Goal: Task Accomplishment & Management: Complete application form

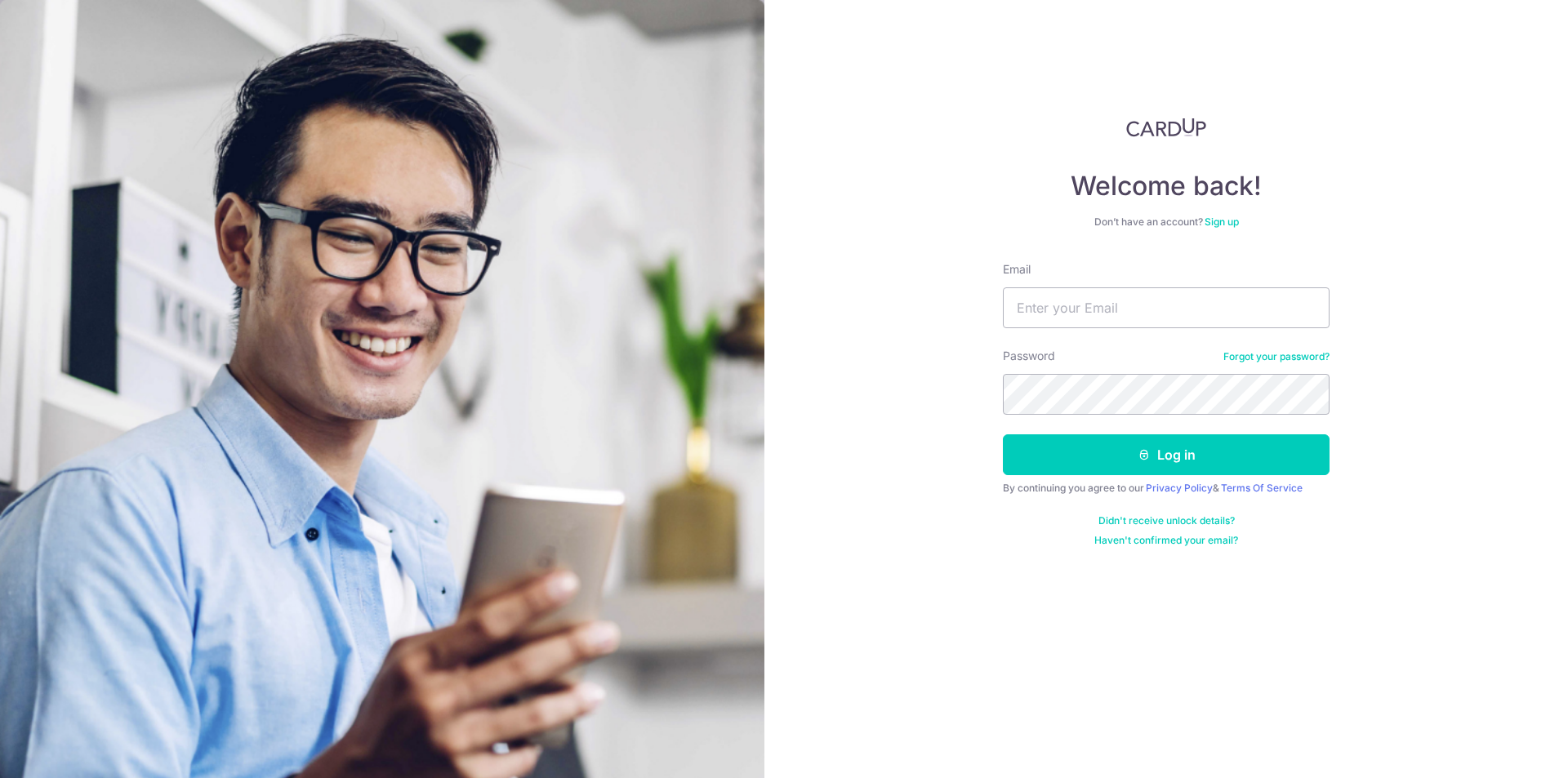
type input "kerwin@pohwahgroup.com.sg"
click at [1003, 435] on button "Log in" at bounding box center [1166, 455] width 327 height 41
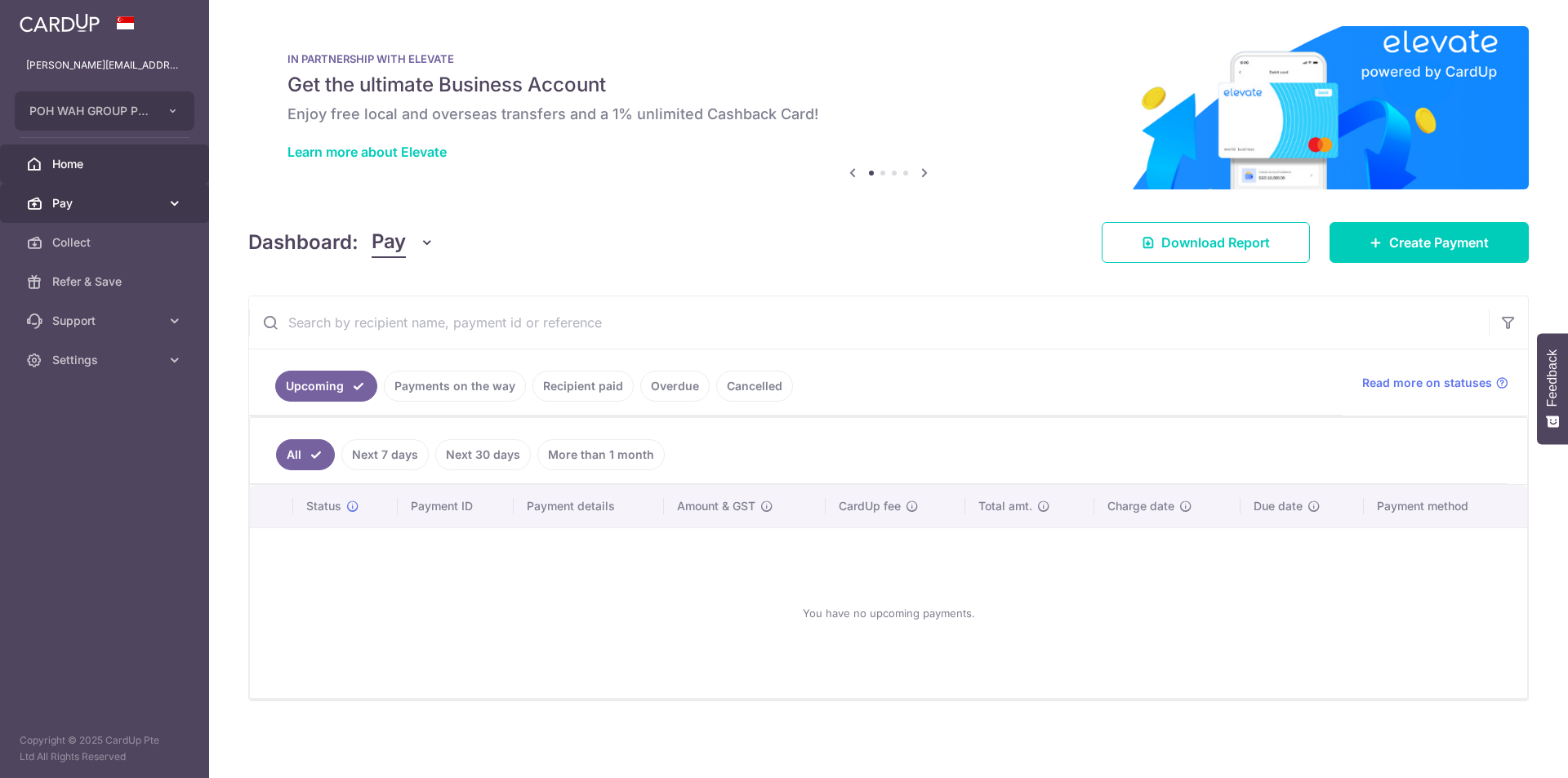
click at [103, 205] on span "Pay" at bounding box center [106, 204] width 108 height 17
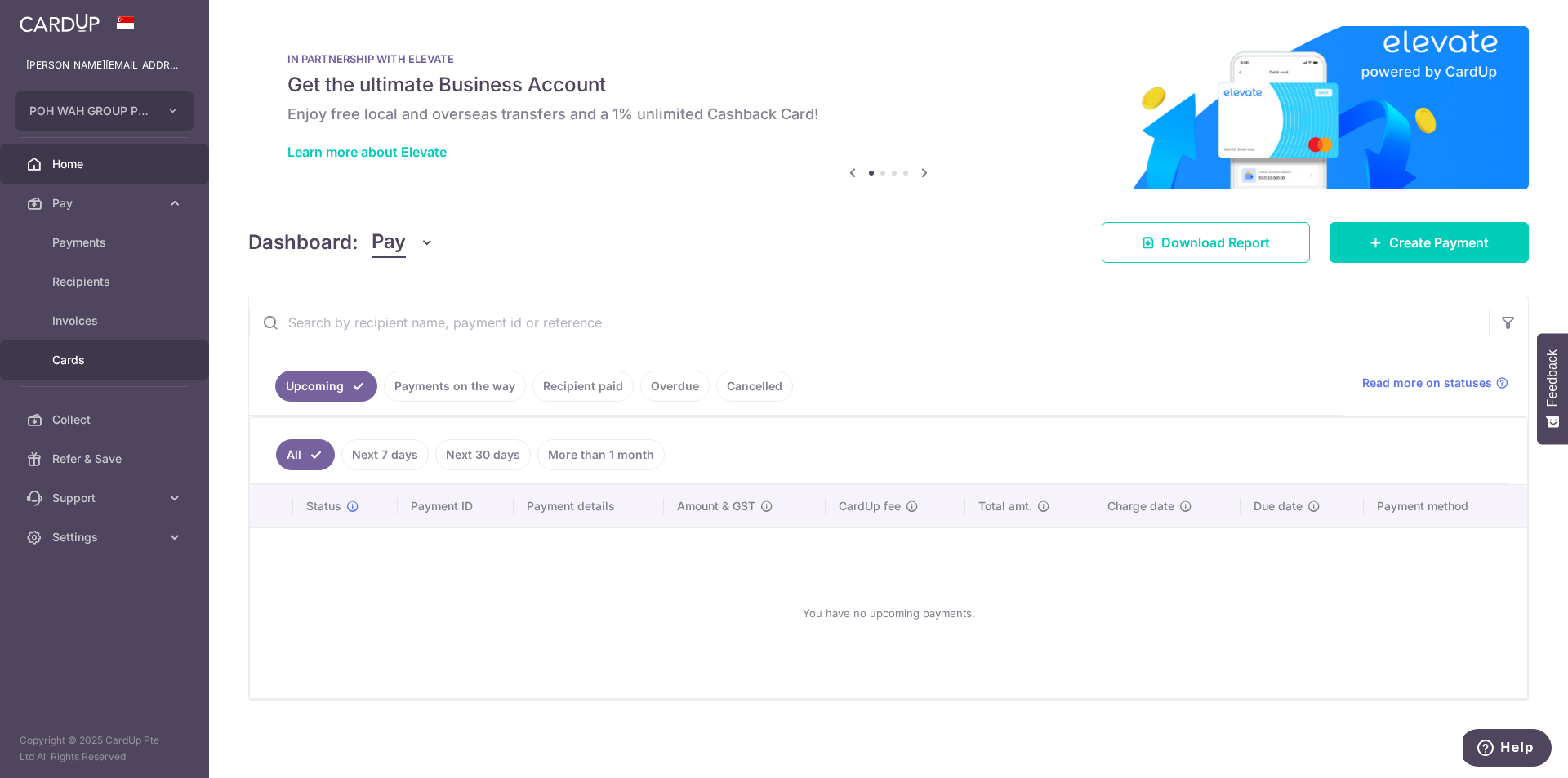
click at [87, 358] on span "Cards" at bounding box center [106, 360] width 108 height 17
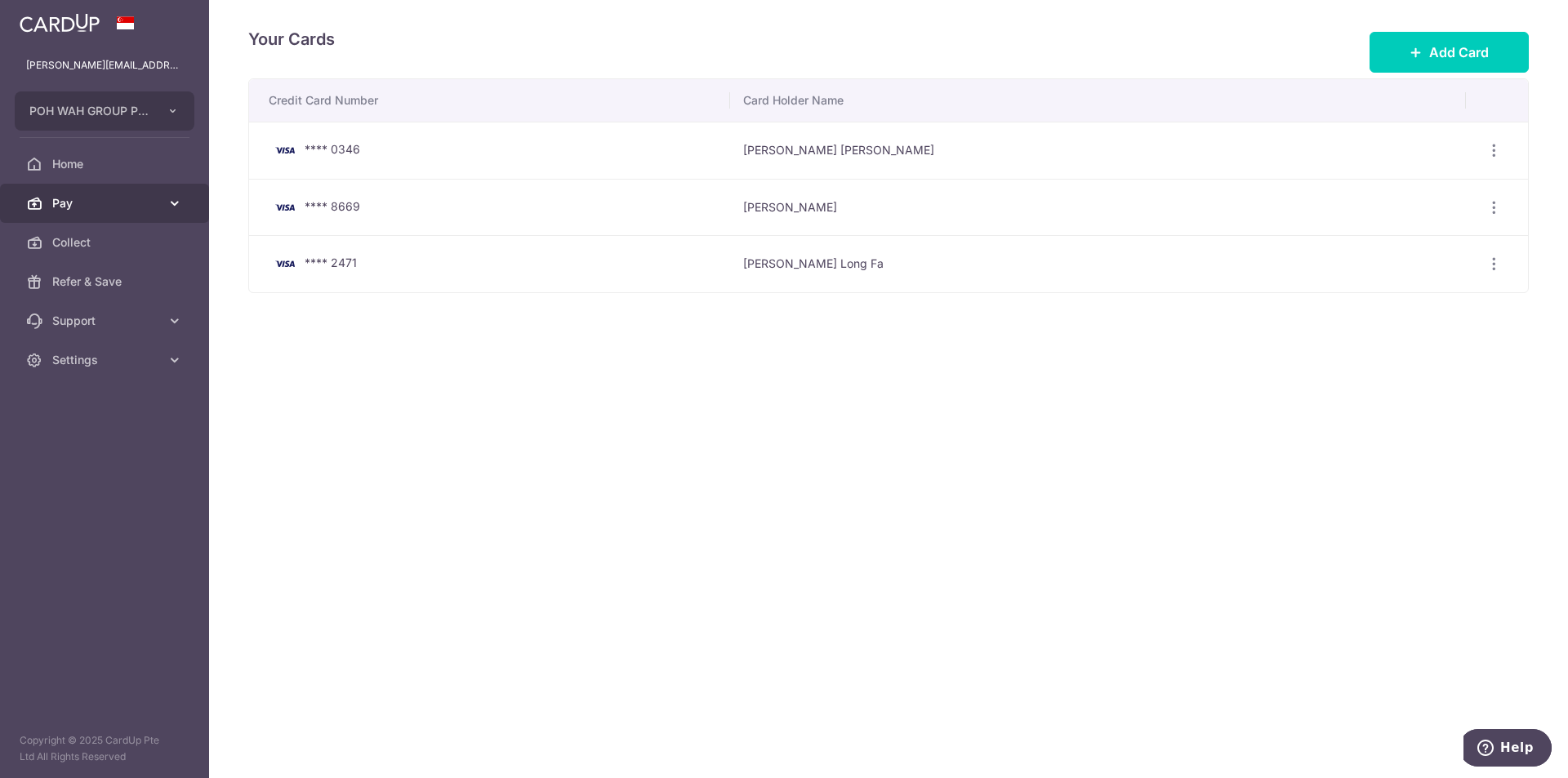
click at [94, 206] on span "Pay" at bounding box center [106, 204] width 108 height 17
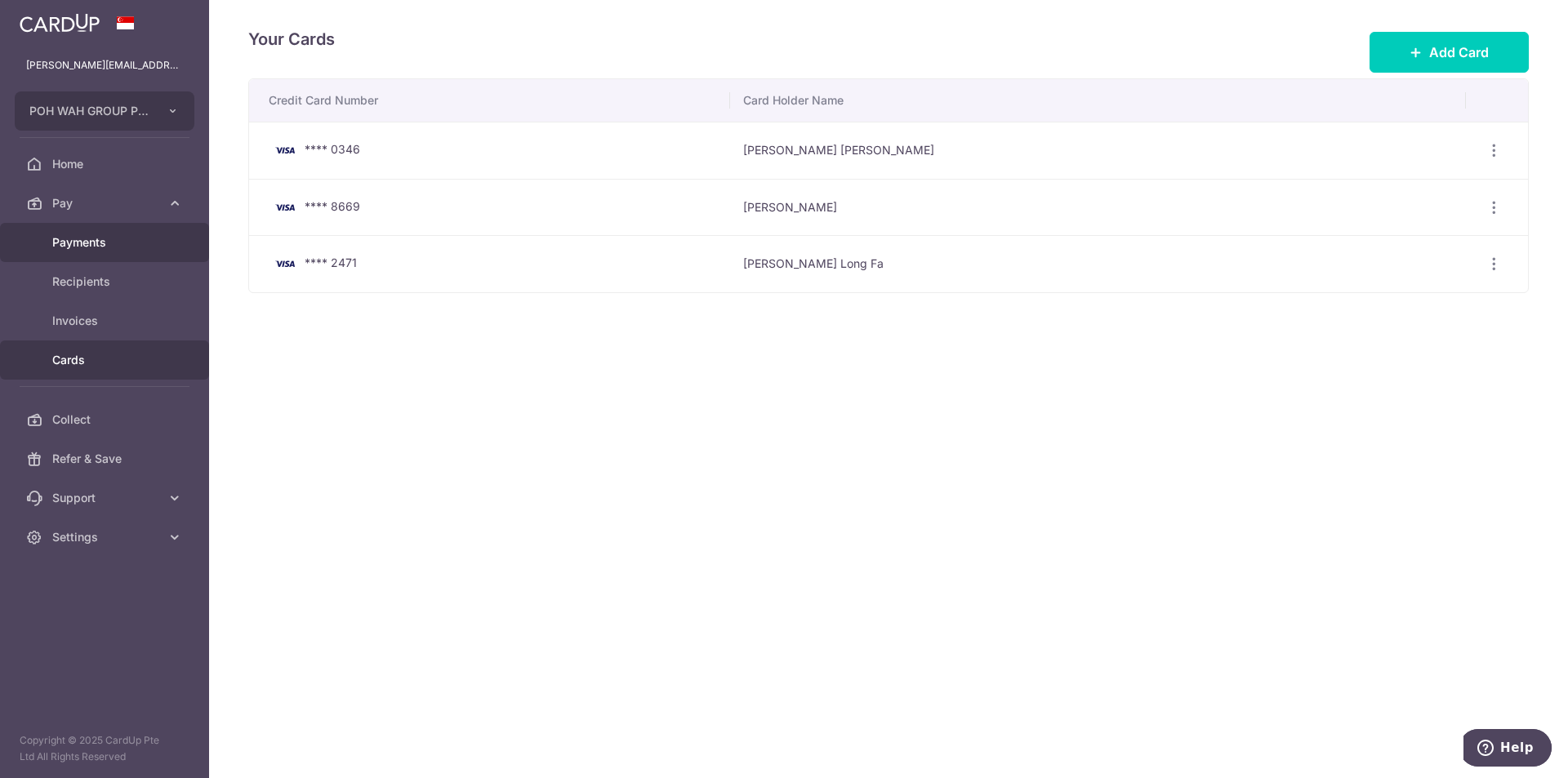
click at [103, 247] on span "Payments" at bounding box center [106, 242] width 108 height 17
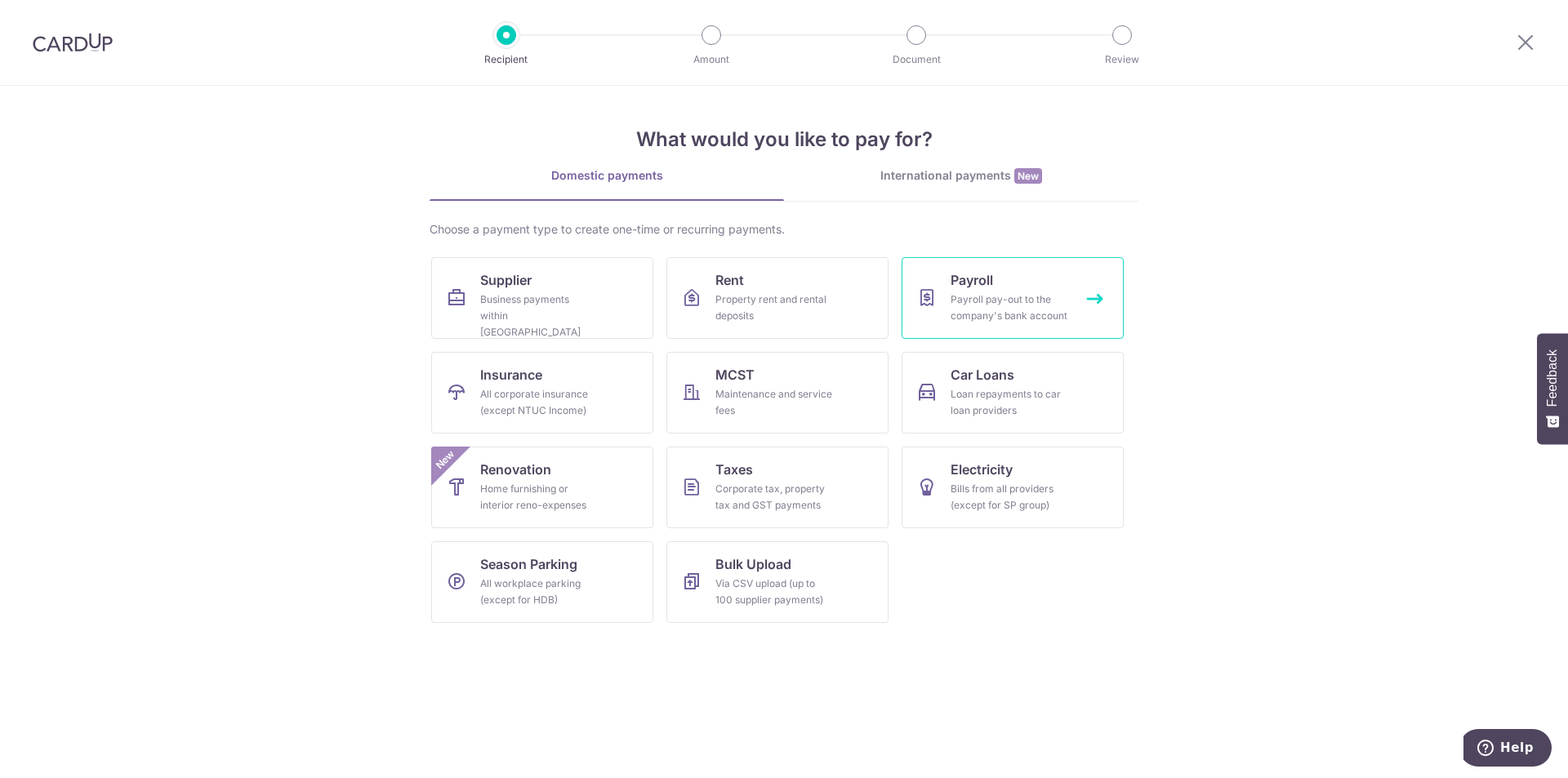
click at [1018, 304] on div "Payroll pay-out to the company's bank account" at bounding box center [1009, 308] width 118 height 33
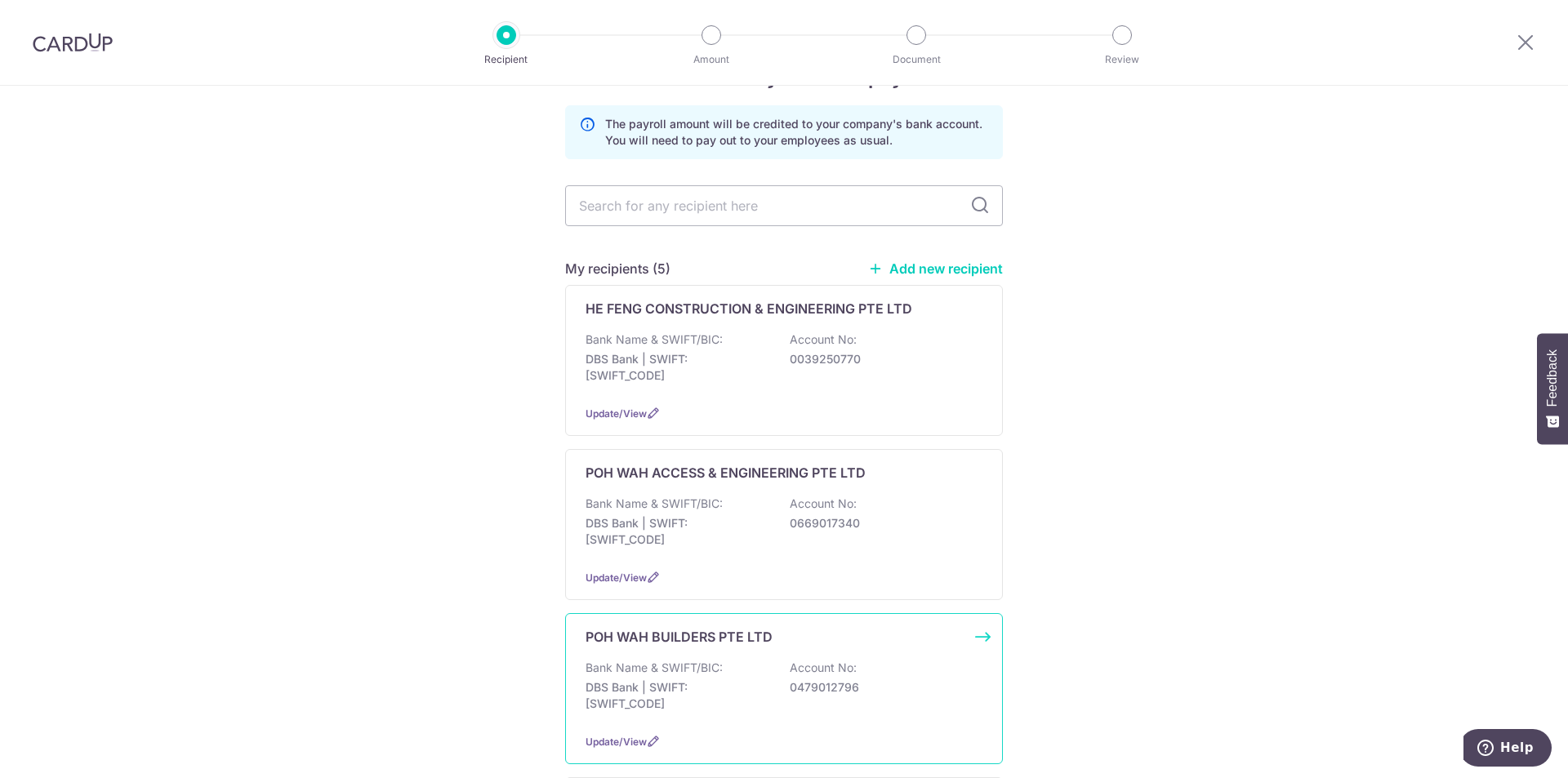
scroll to position [82, 0]
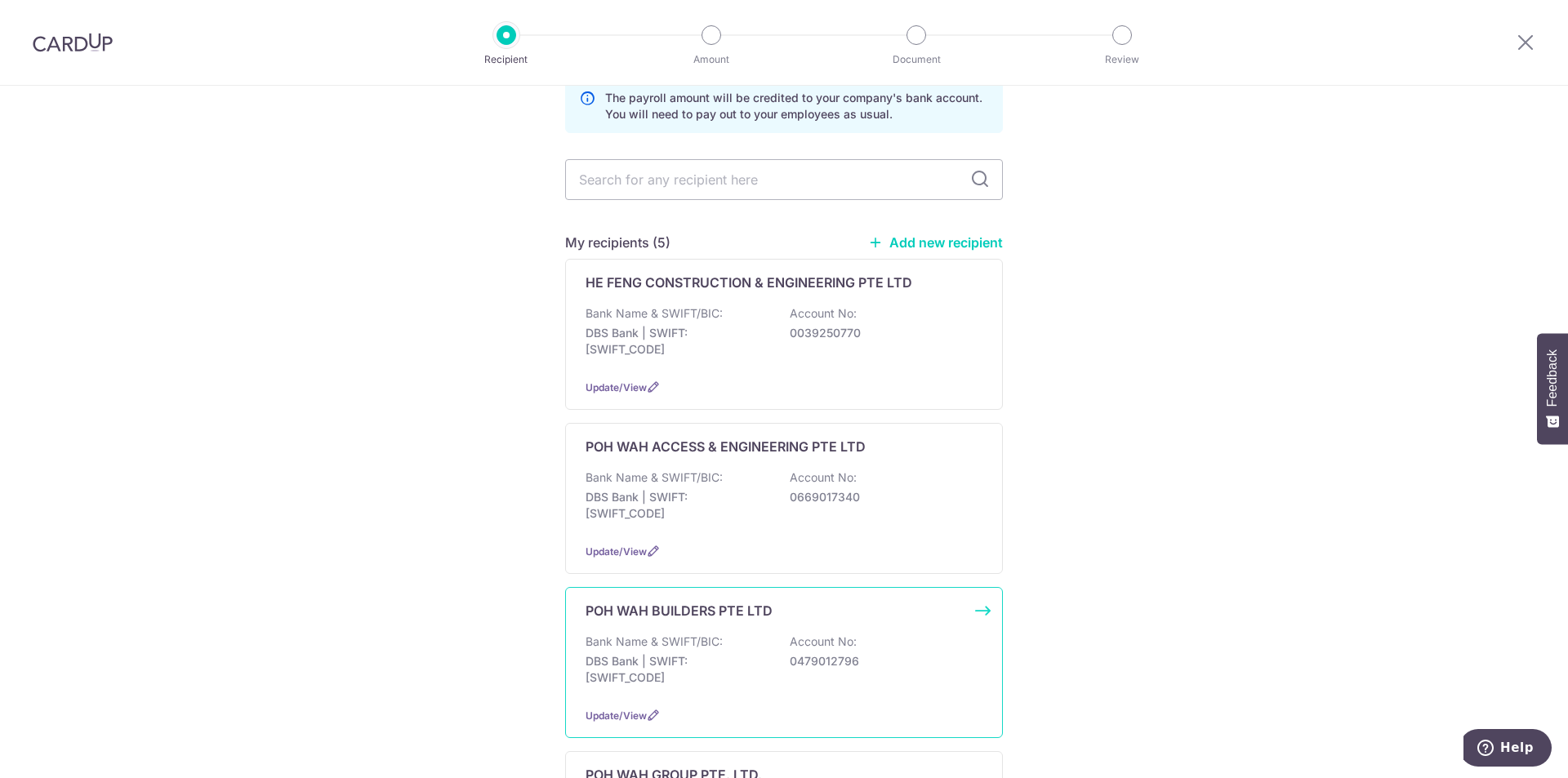
click at [797, 624] on div "POH WAH BUILDERS PTE LTD Bank Name & SWIFT/BIC: DBS Bank | SWIFT: DBSSSGSGXXX A…" at bounding box center [784, 663] width 438 height 151
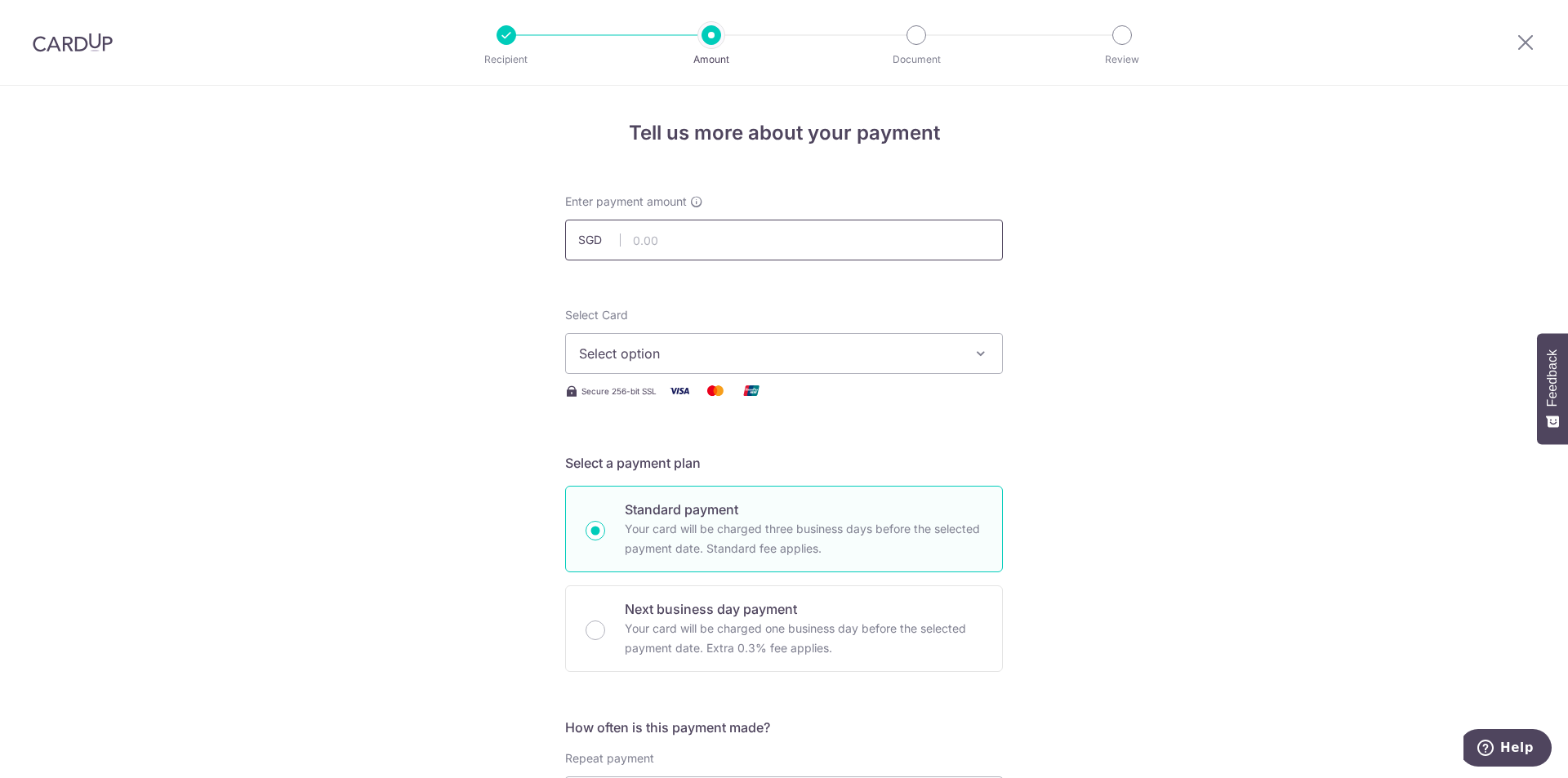
click at [652, 238] on input "text" at bounding box center [784, 240] width 438 height 41
type input "83,165.30"
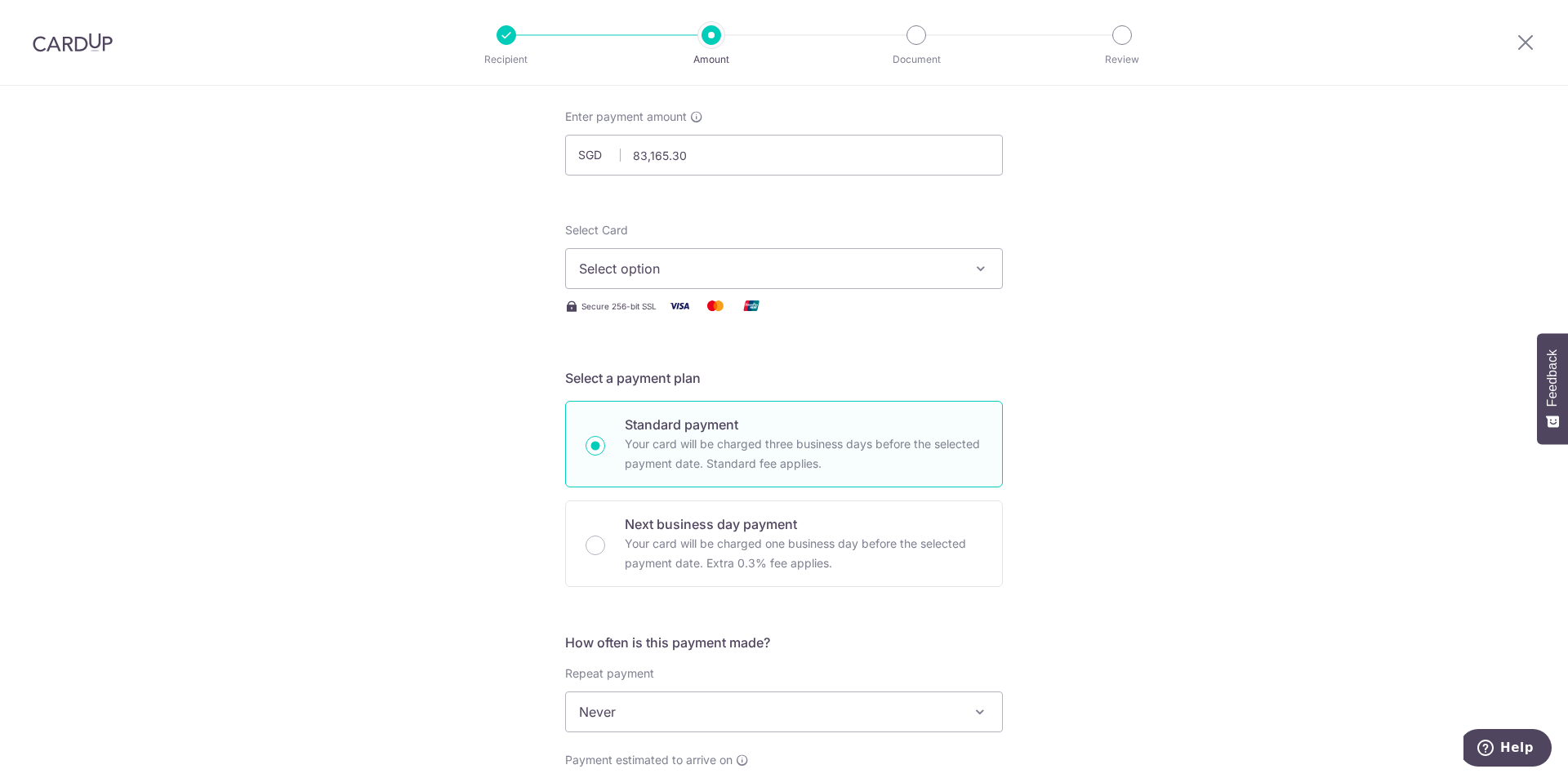
scroll to position [163, 0]
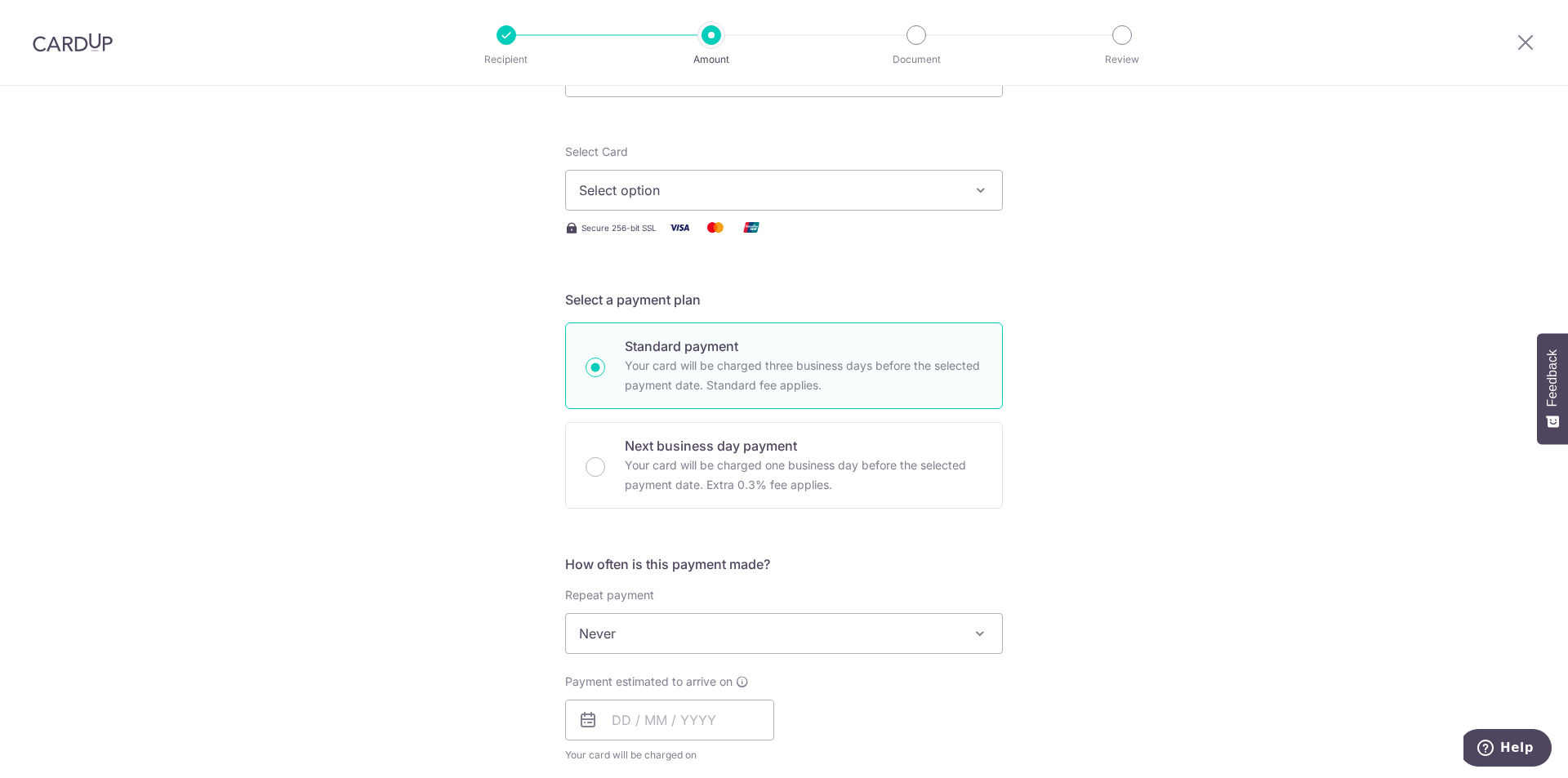
click at [815, 194] on span "Select option" at bounding box center [769, 190] width 380 height 19
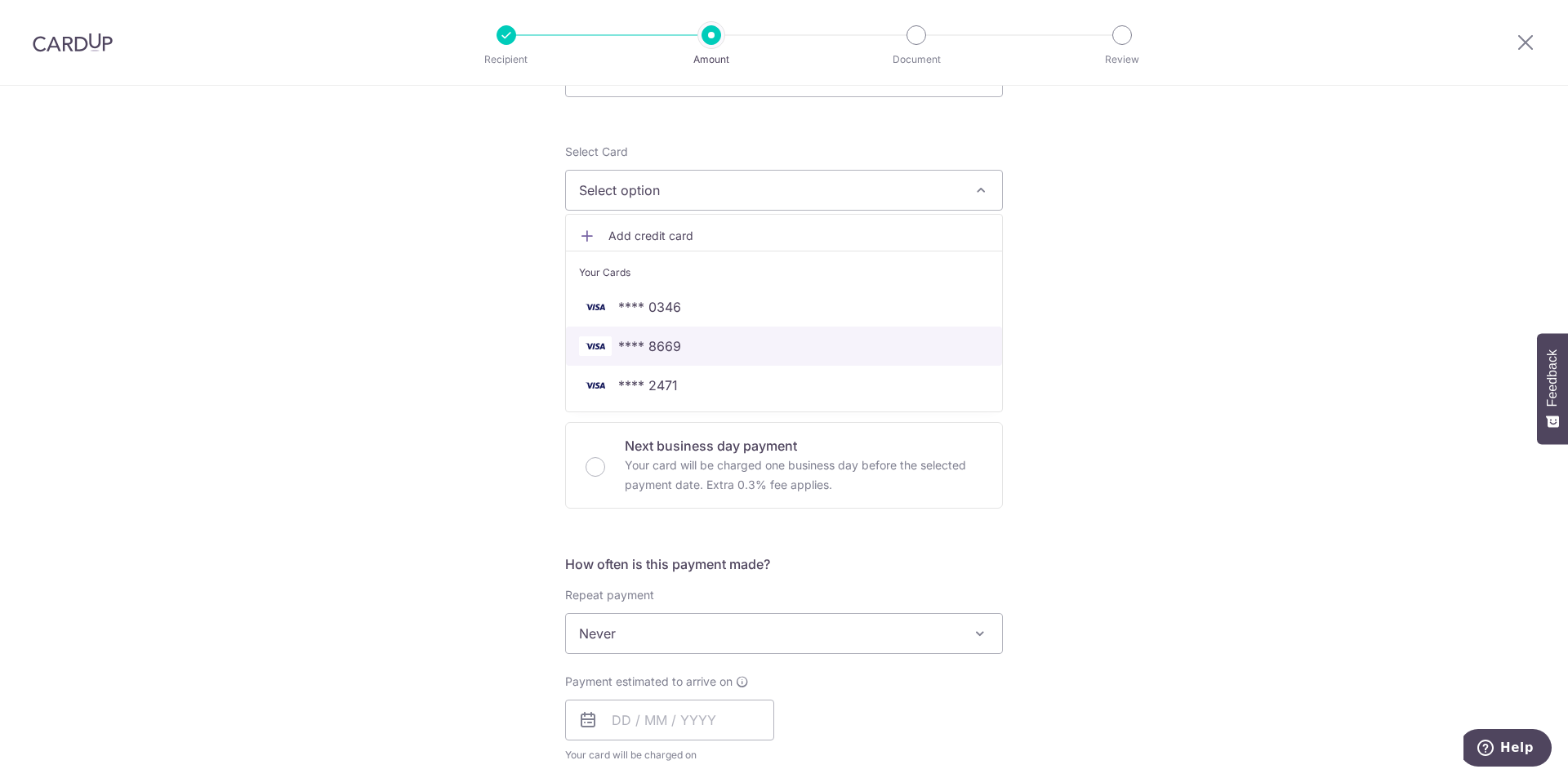
click at [702, 350] on span "**** 8669" at bounding box center [784, 346] width 410 height 19
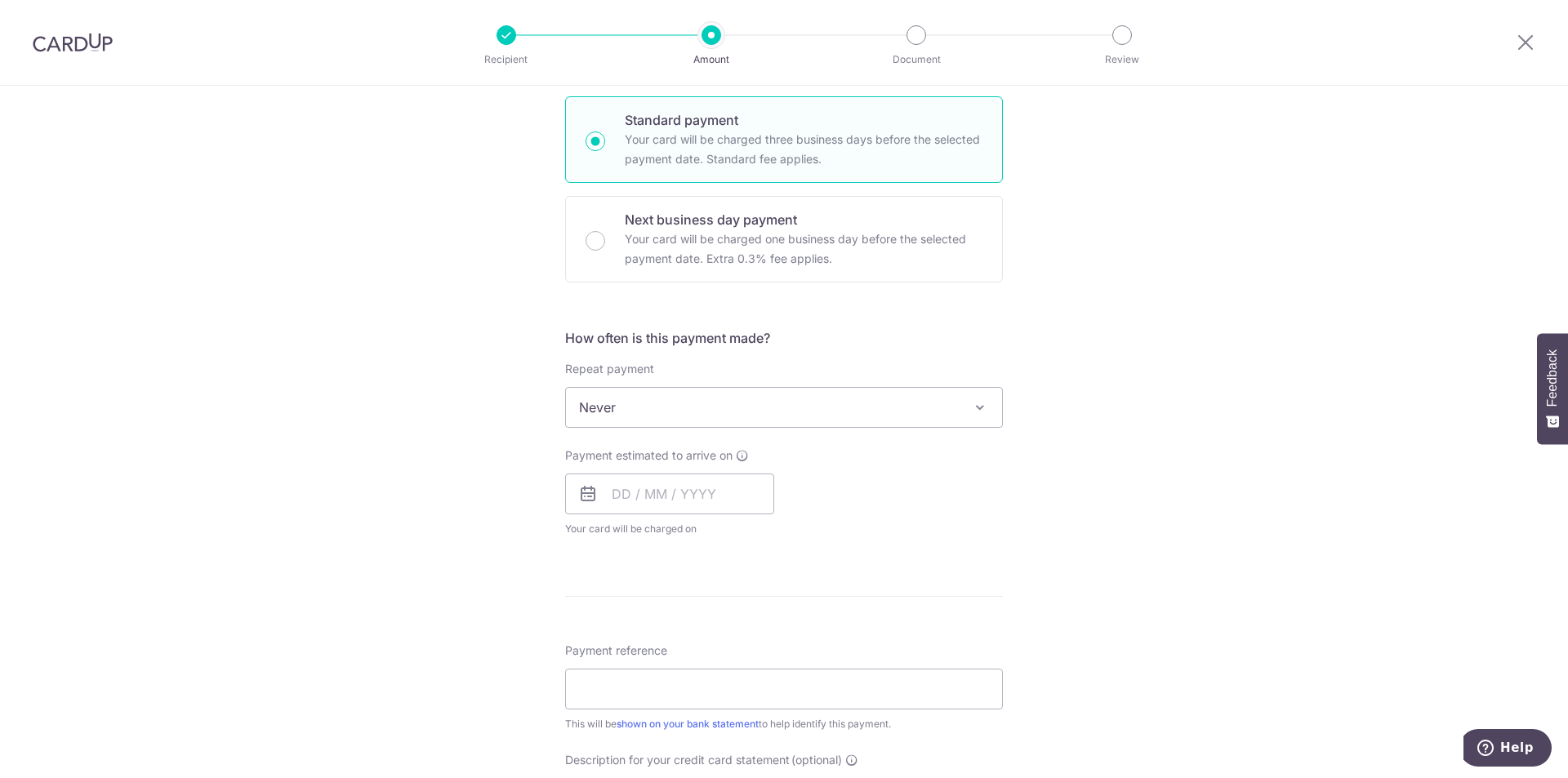
scroll to position [490, 0]
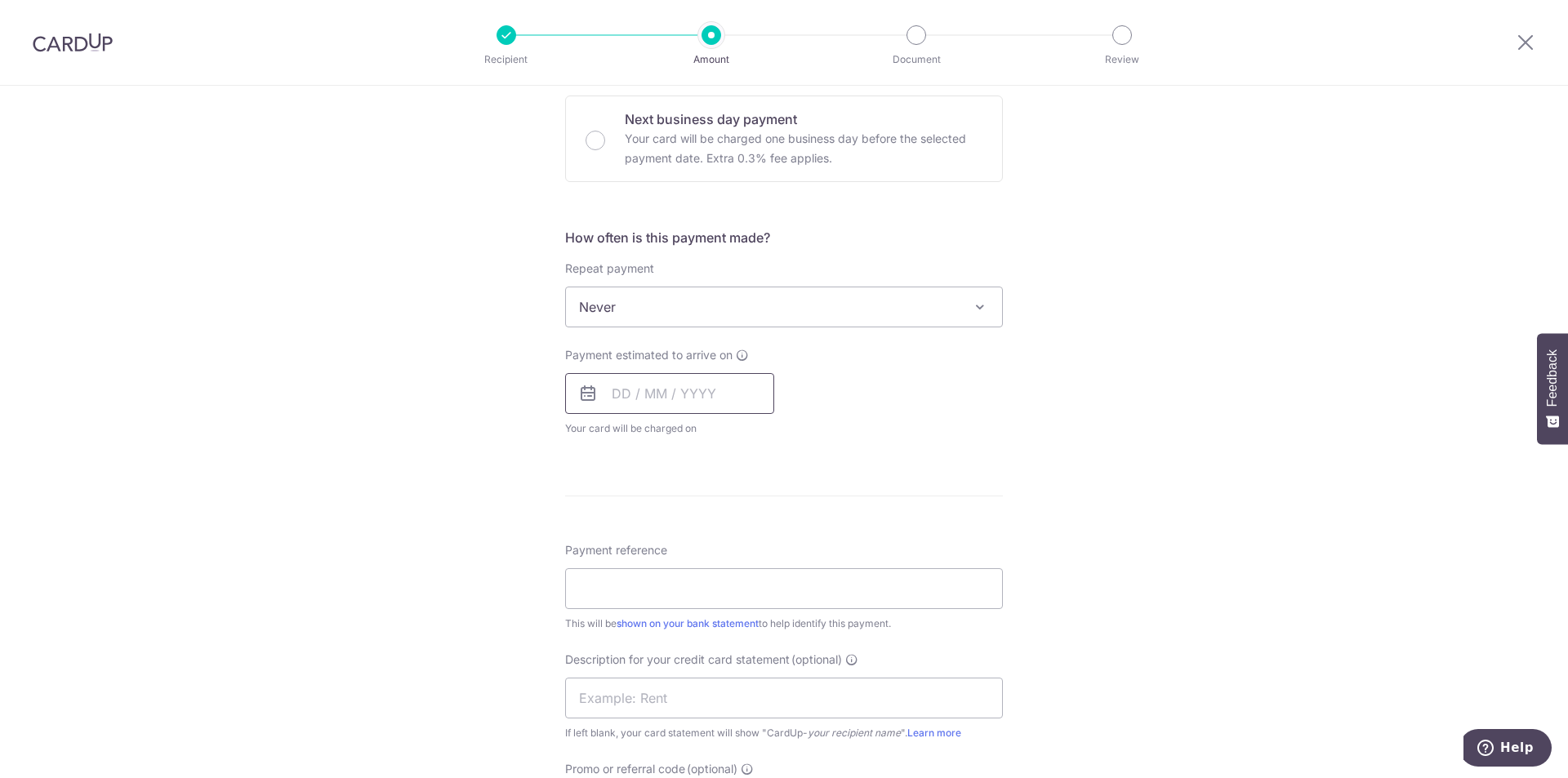
click at [595, 394] on input "text" at bounding box center [669, 394] width 209 height 41
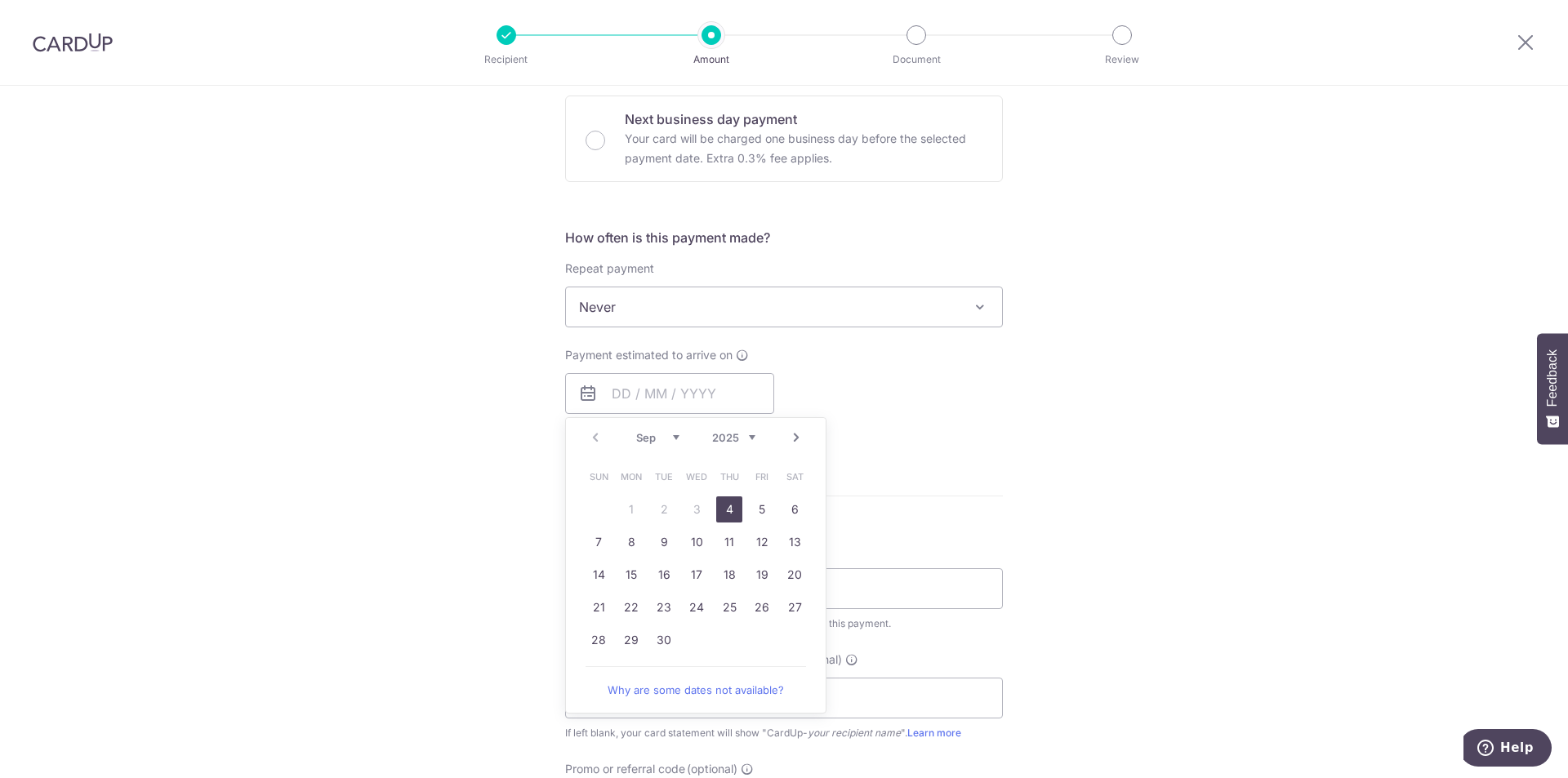
click at [720, 517] on link "4" at bounding box center [729, 509] width 26 height 26
type input "04/09/2025"
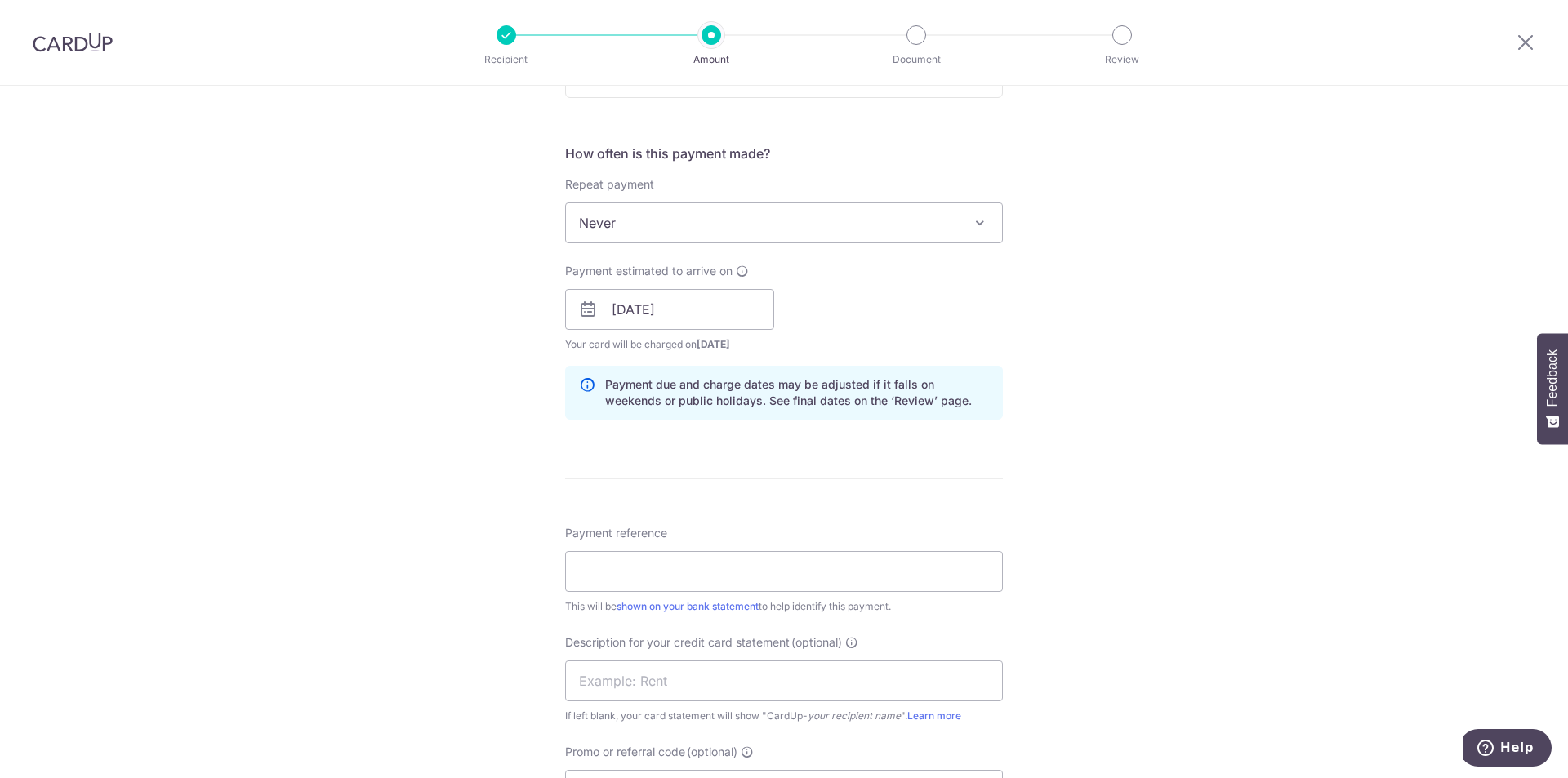
scroll to position [653, 0]
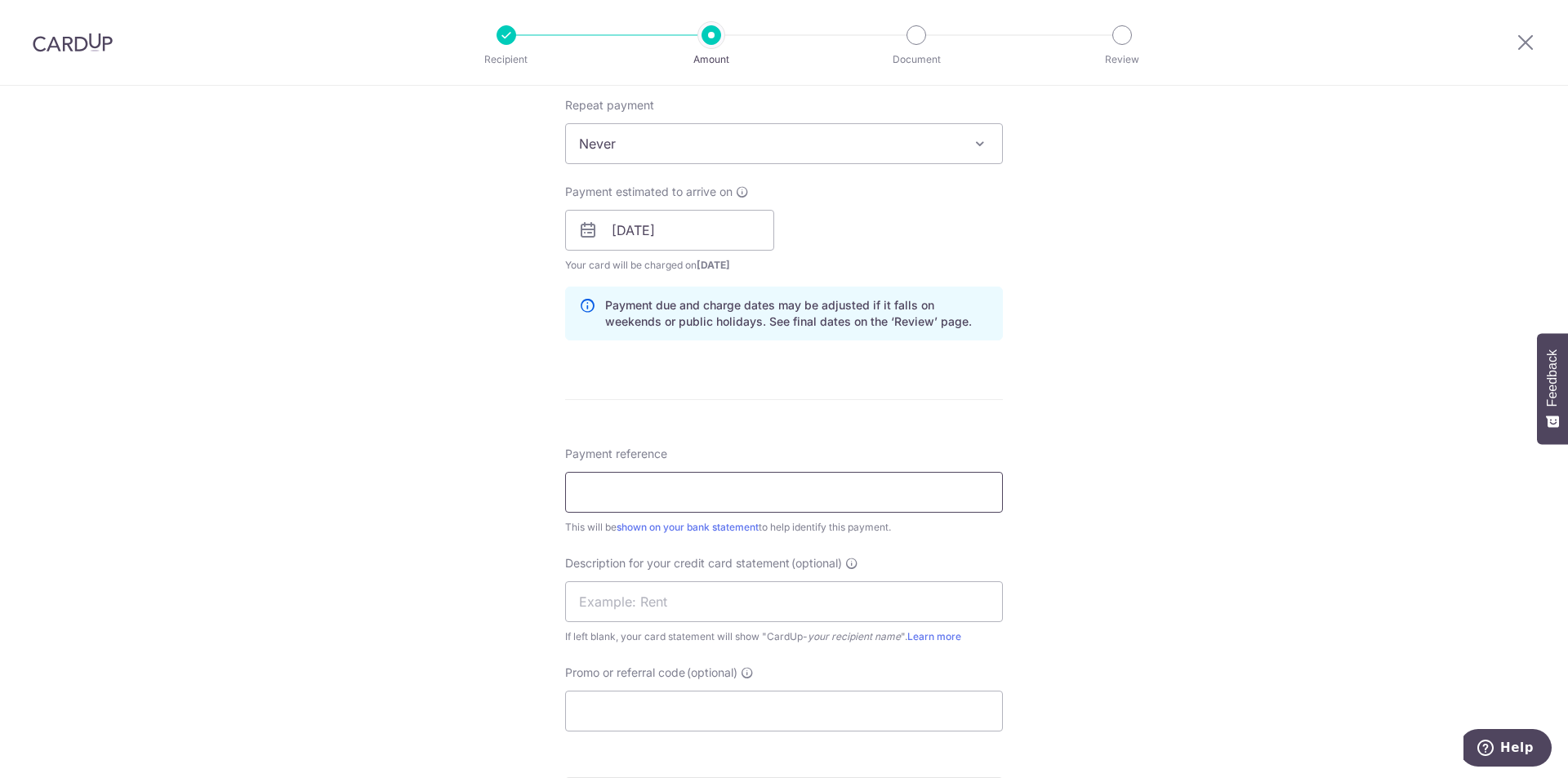
drag, startPoint x: 588, startPoint y: 494, endPoint x: 612, endPoint y: 494, distance: 24.0
click at [588, 494] on input "Payment reference" at bounding box center [784, 492] width 438 height 41
click at [760, 488] on input "PWB AUG PAYROLL" at bounding box center [784, 492] width 438 height 41
drag, startPoint x: 405, startPoint y: 471, endPoint x: 57, endPoint y: 470, distance: 348.0
click at [57, 470] on div "Tell us more about your payment Enter payment amount SGD 83,165.30 83165.30 Sel…" at bounding box center [784, 251] width 1568 height 1637
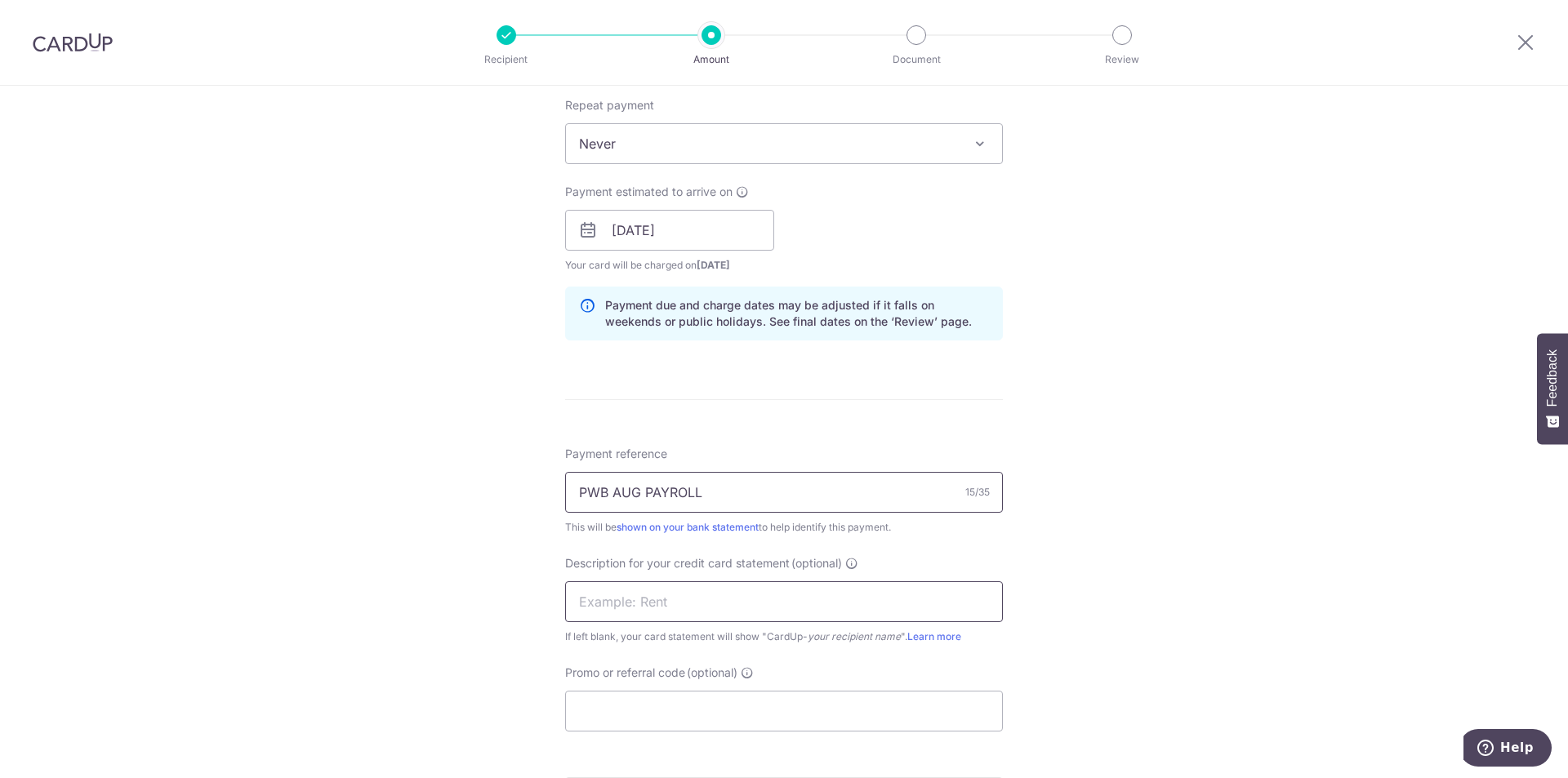
type input "PWB AUG PAYROLL"
click at [688, 596] on input "text" at bounding box center [784, 602] width 438 height 41
paste input "PWB AUG PAYROLL"
type input "PWB AUG PAYROLL"
click at [680, 695] on input "Promo or referral code (optional)" at bounding box center [784, 711] width 438 height 41
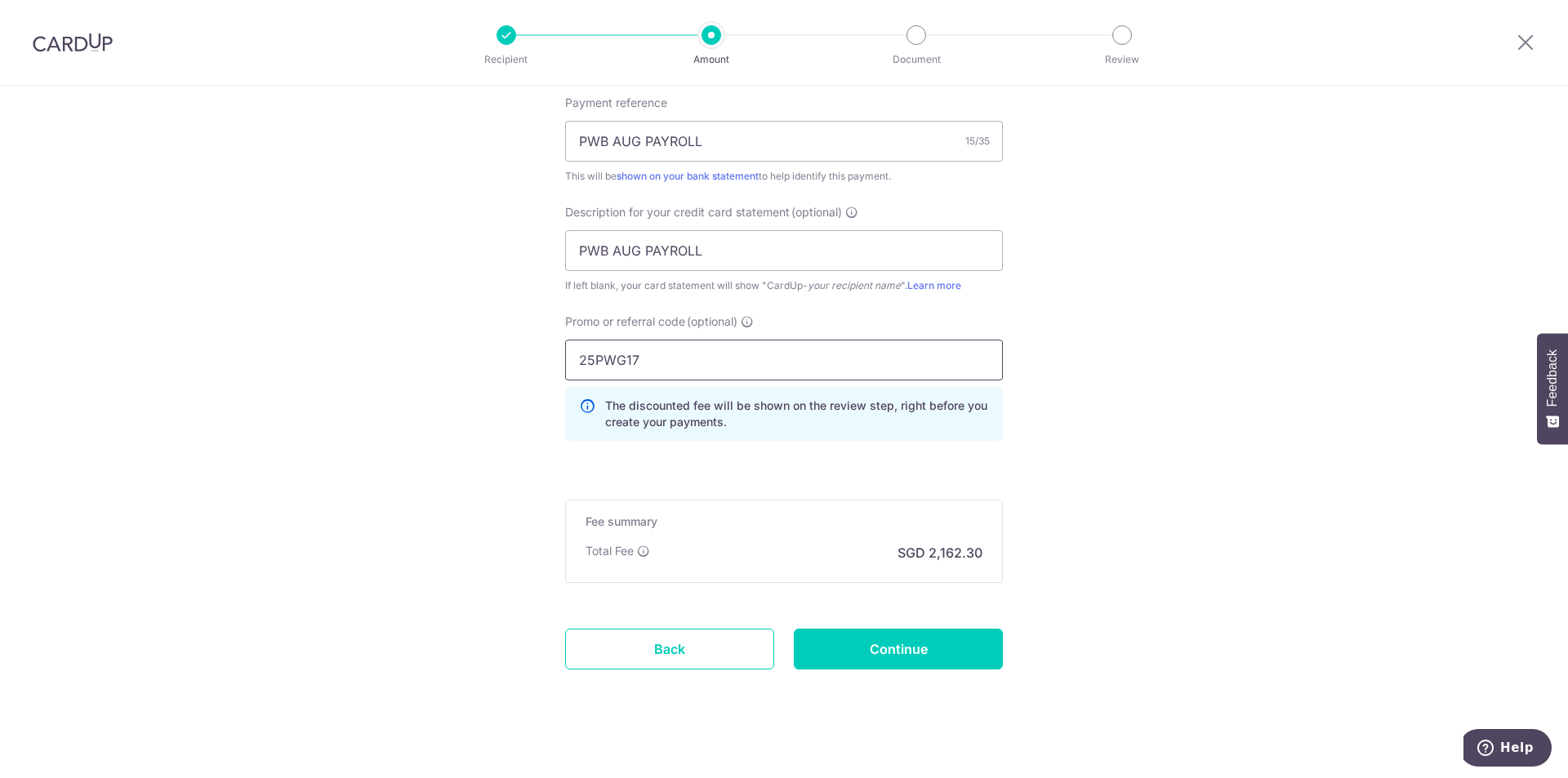
scroll to position [1019, 0]
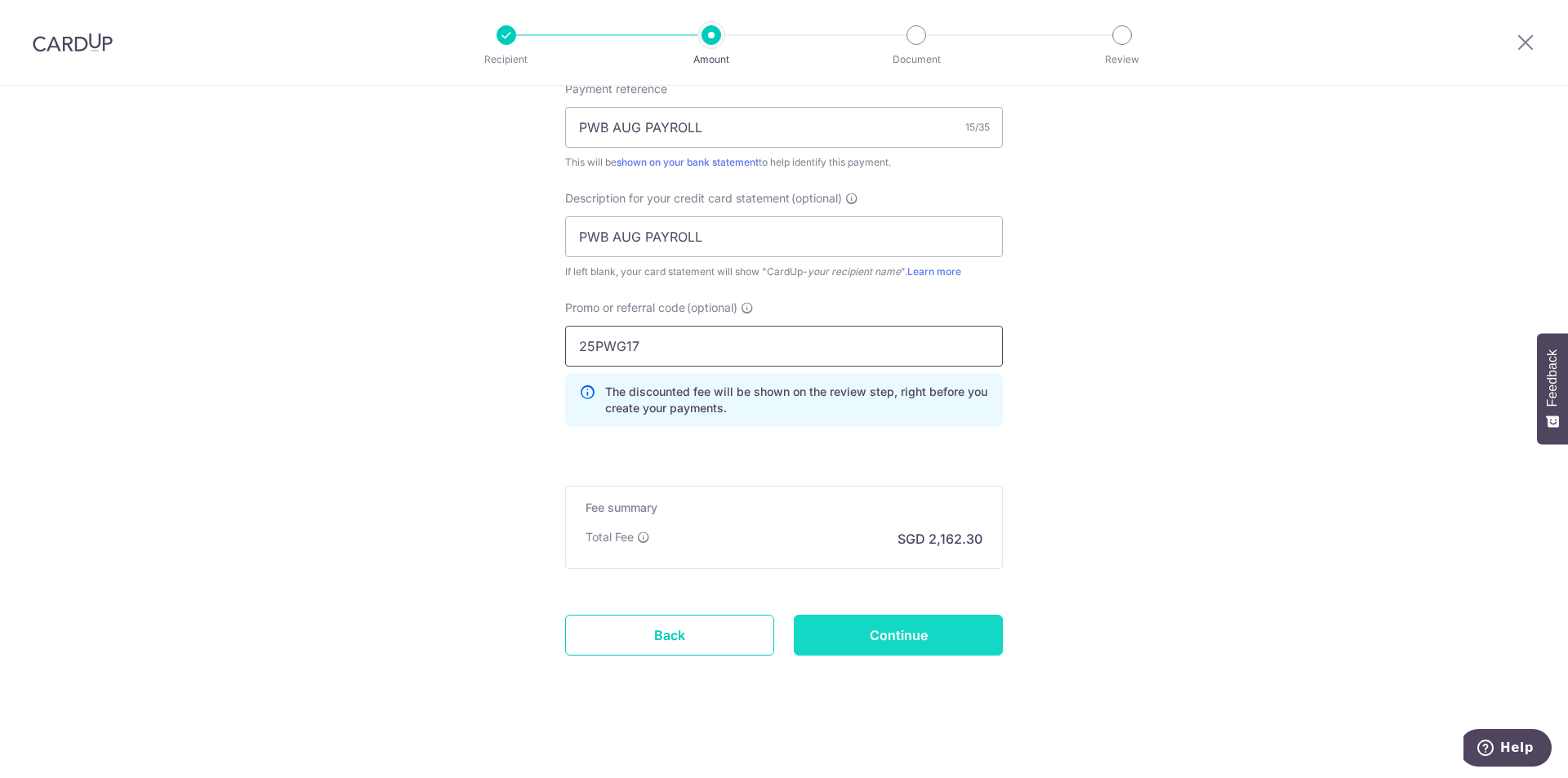
type input "25PWG17"
click at [884, 642] on input "Continue" at bounding box center [899, 635] width 209 height 41
type input "Create Schedule"
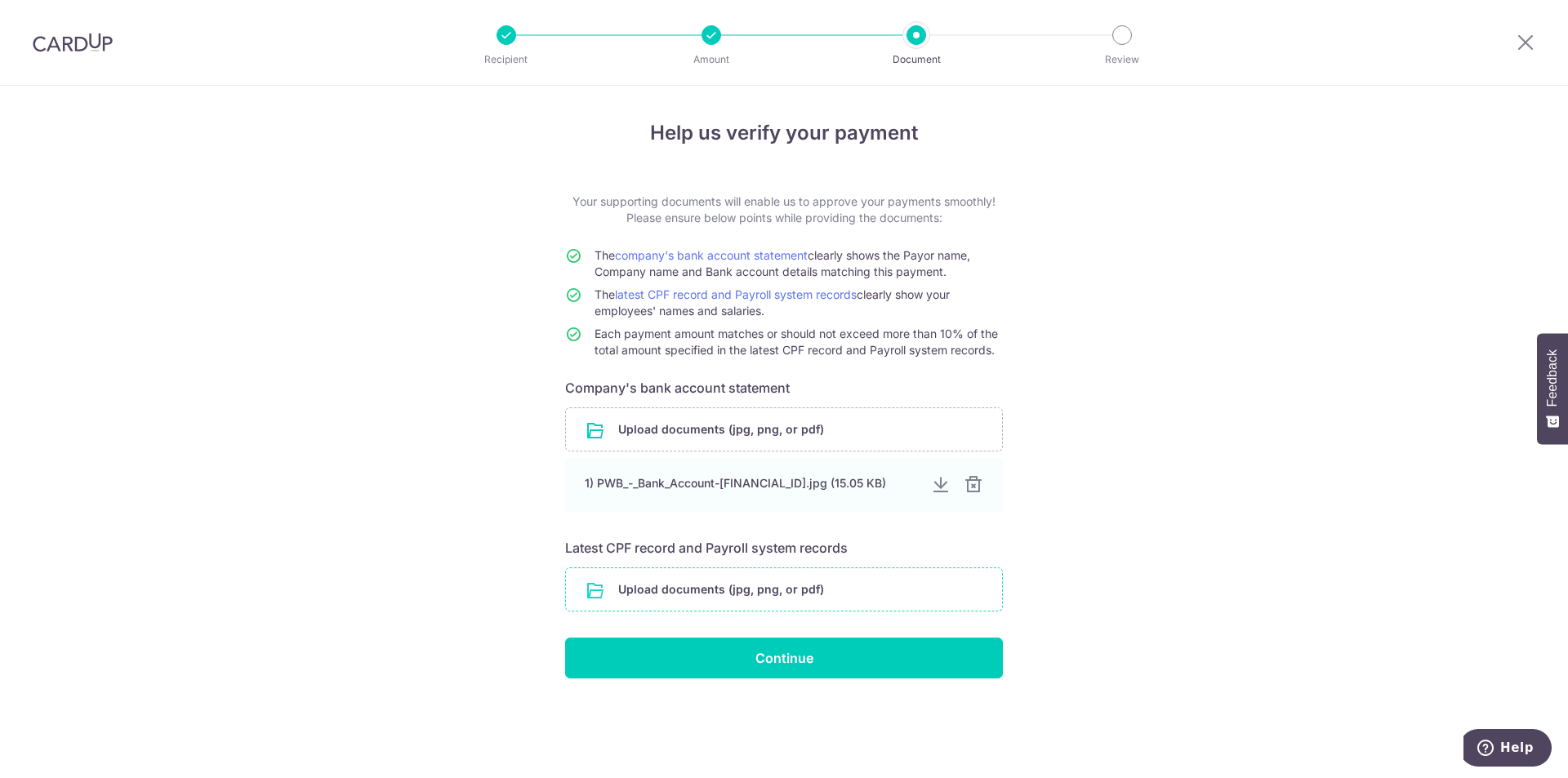
click at [792, 594] on input "file" at bounding box center [784, 589] width 436 height 43
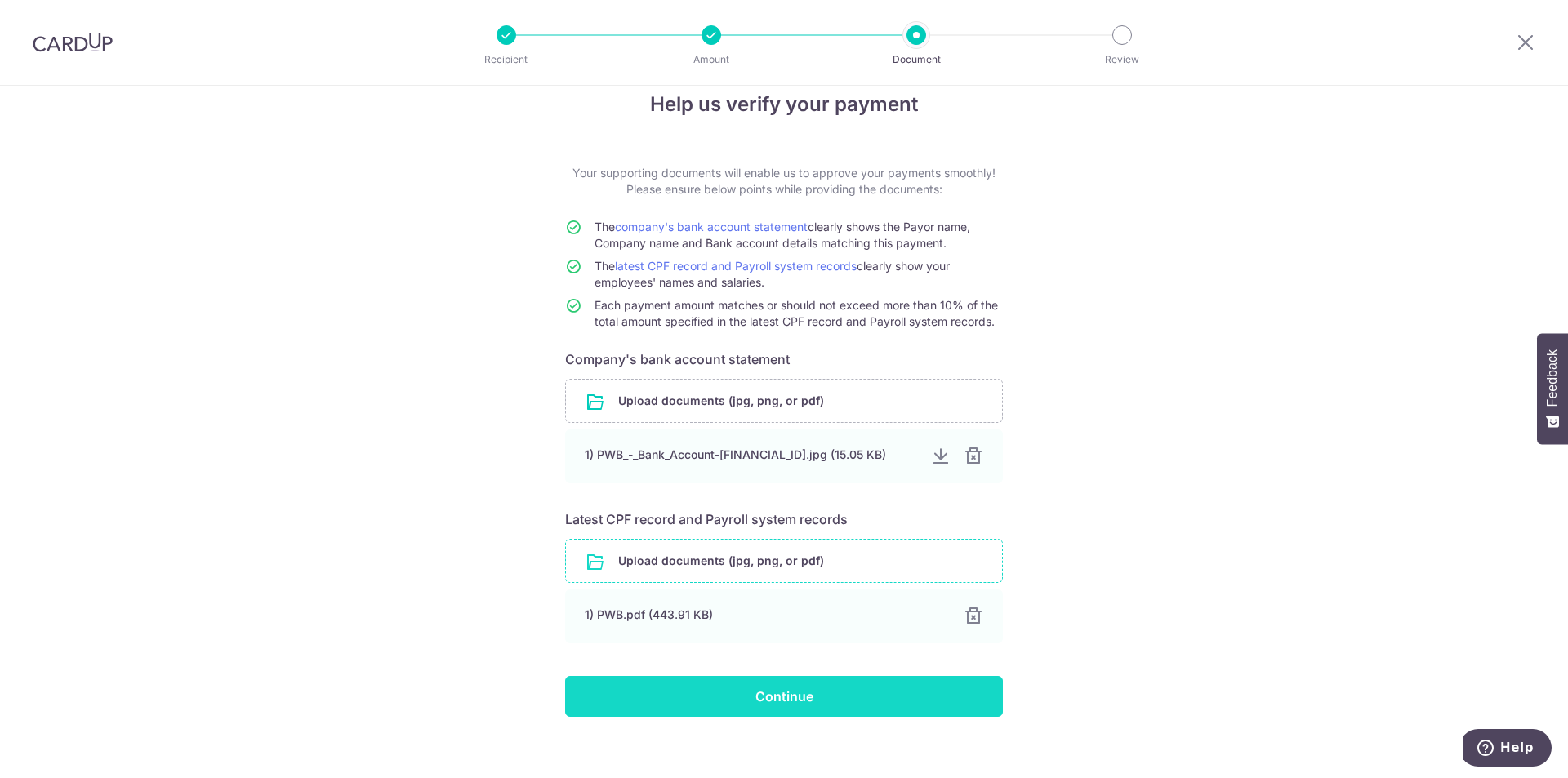
scroll to position [44, 0]
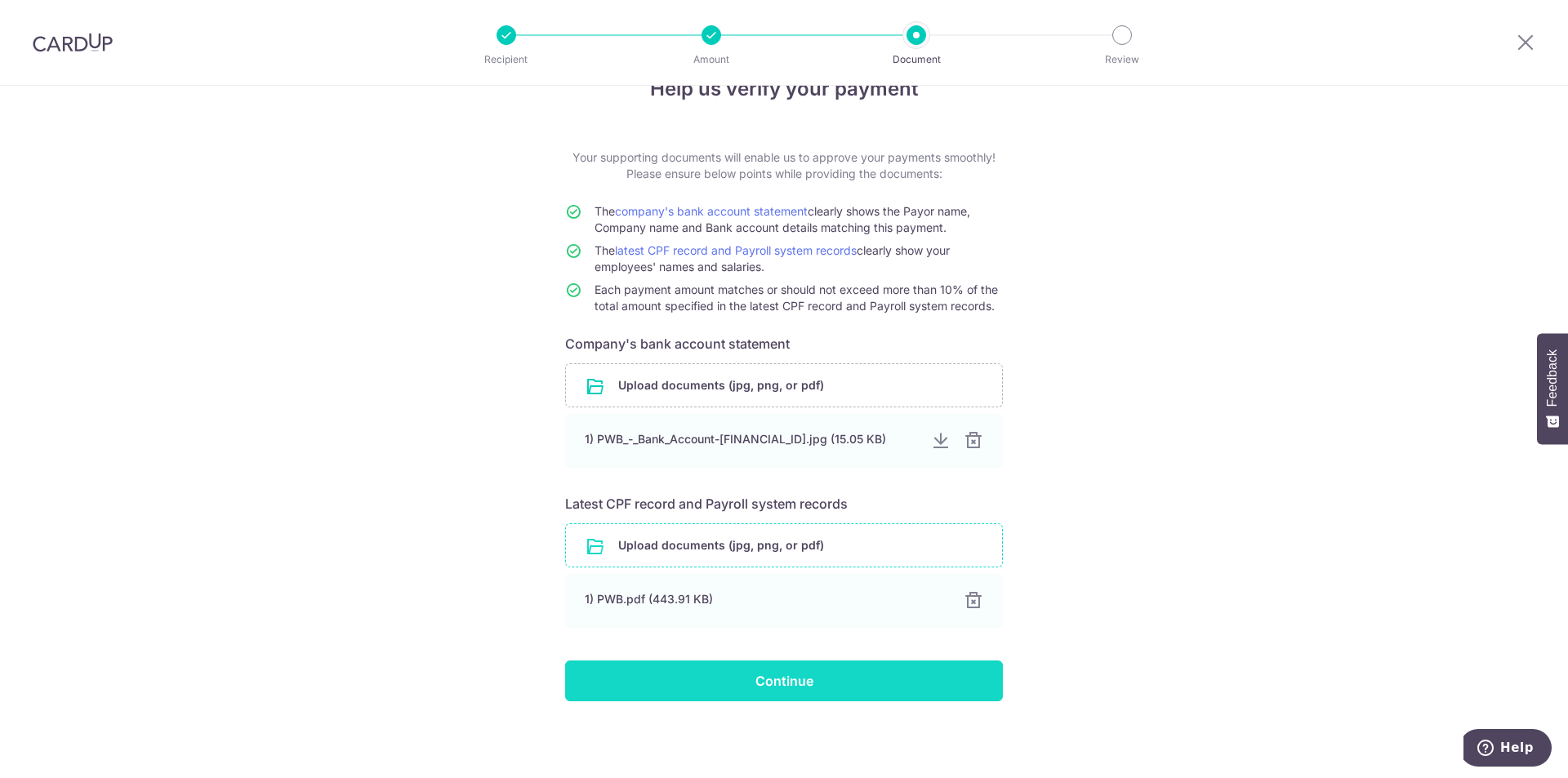
click at [789, 674] on input "Continue" at bounding box center [784, 681] width 438 height 41
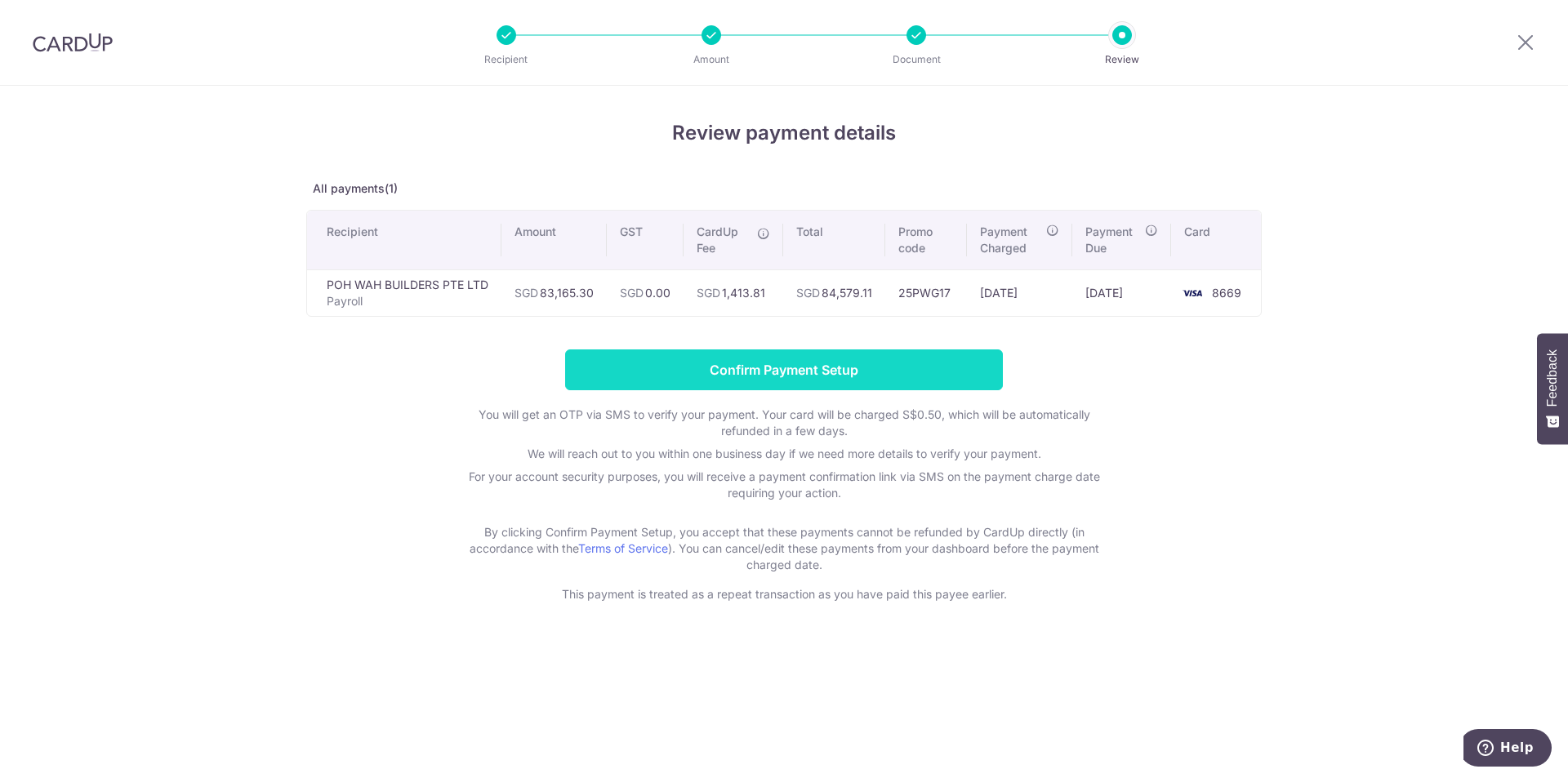
click at [775, 365] on input "Confirm Payment Setup" at bounding box center [784, 369] width 438 height 41
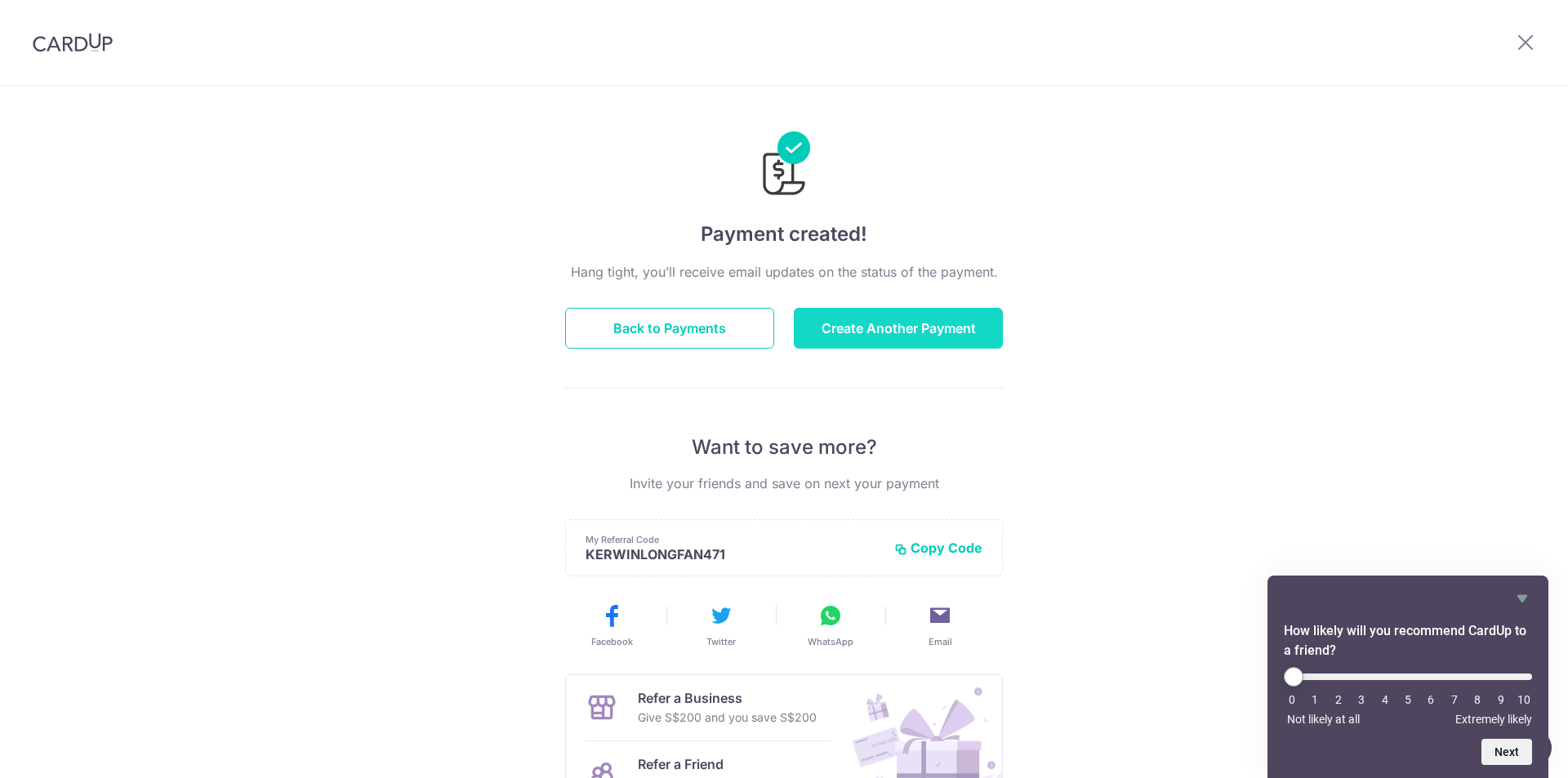
click at [954, 318] on button "Create Another Payment" at bounding box center [899, 328] width 209 height 41
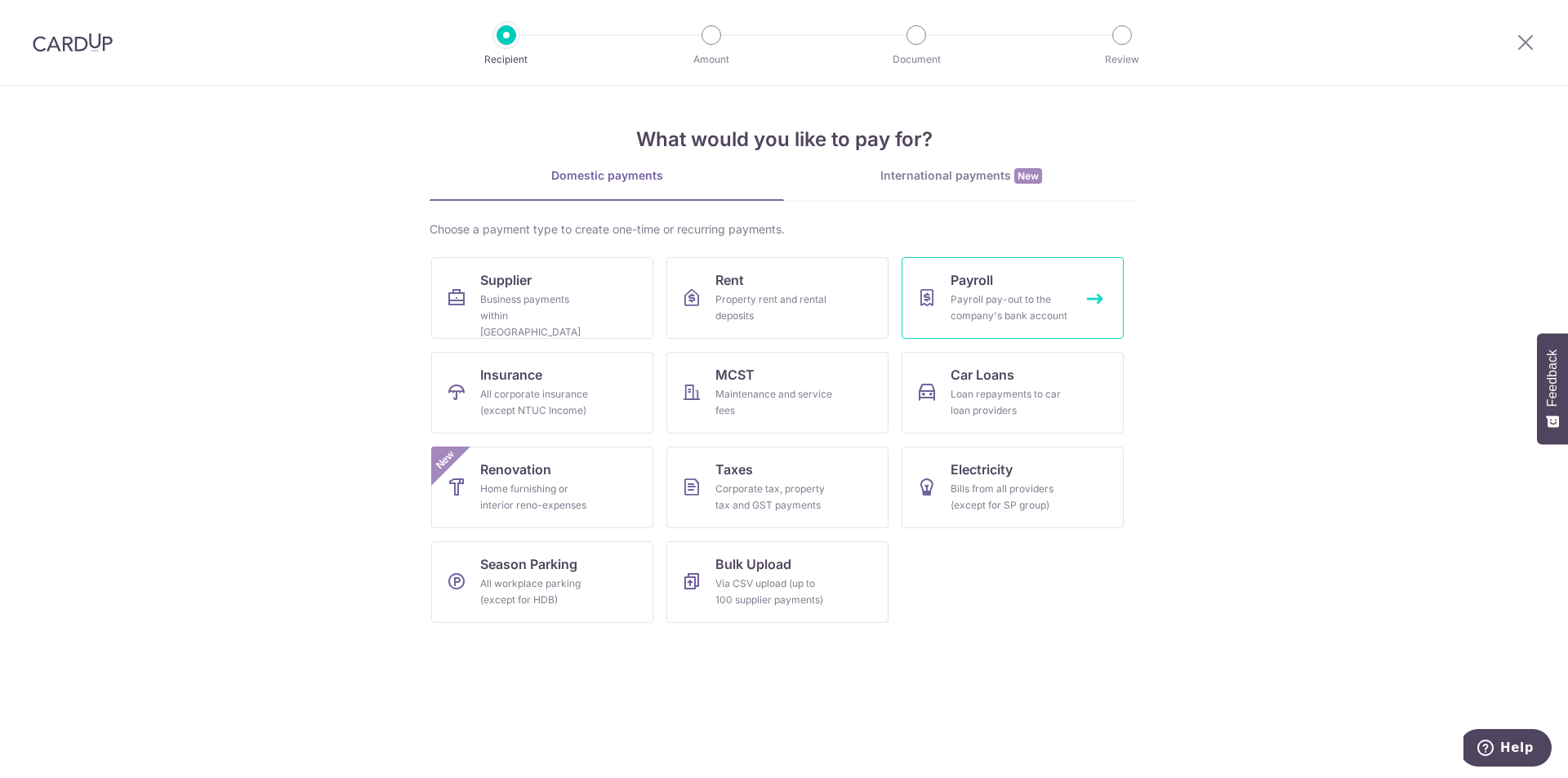
click at [1048, 296] on div "Payroll pay-out to the company's bank account" at bounding box center [1009, 308] width 118 height 33
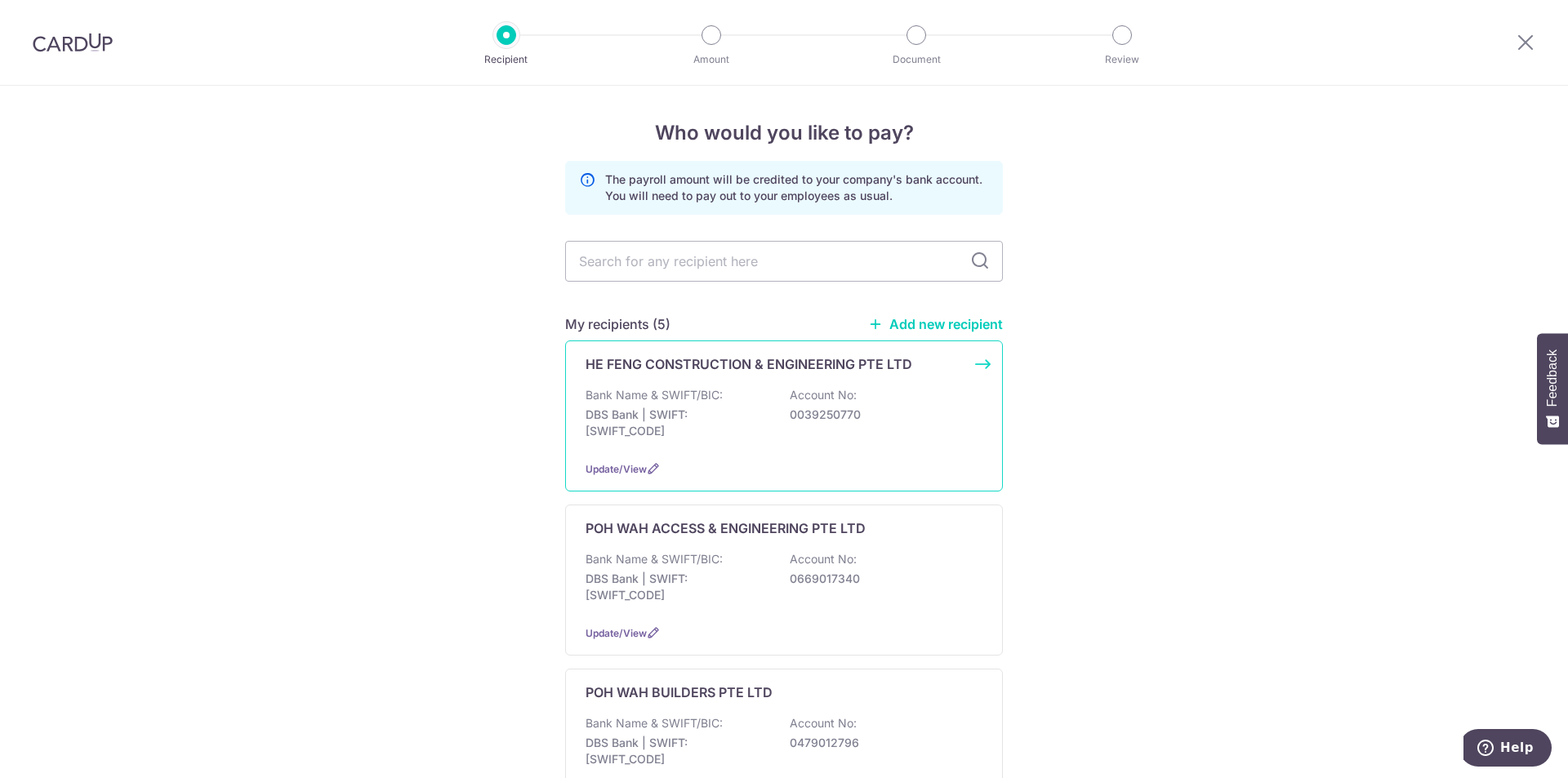
click at [727, 381] on div "HE FENG CONSTRUCTION & ENGINEERING PTE LTD Bank Name & SWIFT/BIC: DBS Bank | SW…" at bounding box center [784, 415] width 438 height 151
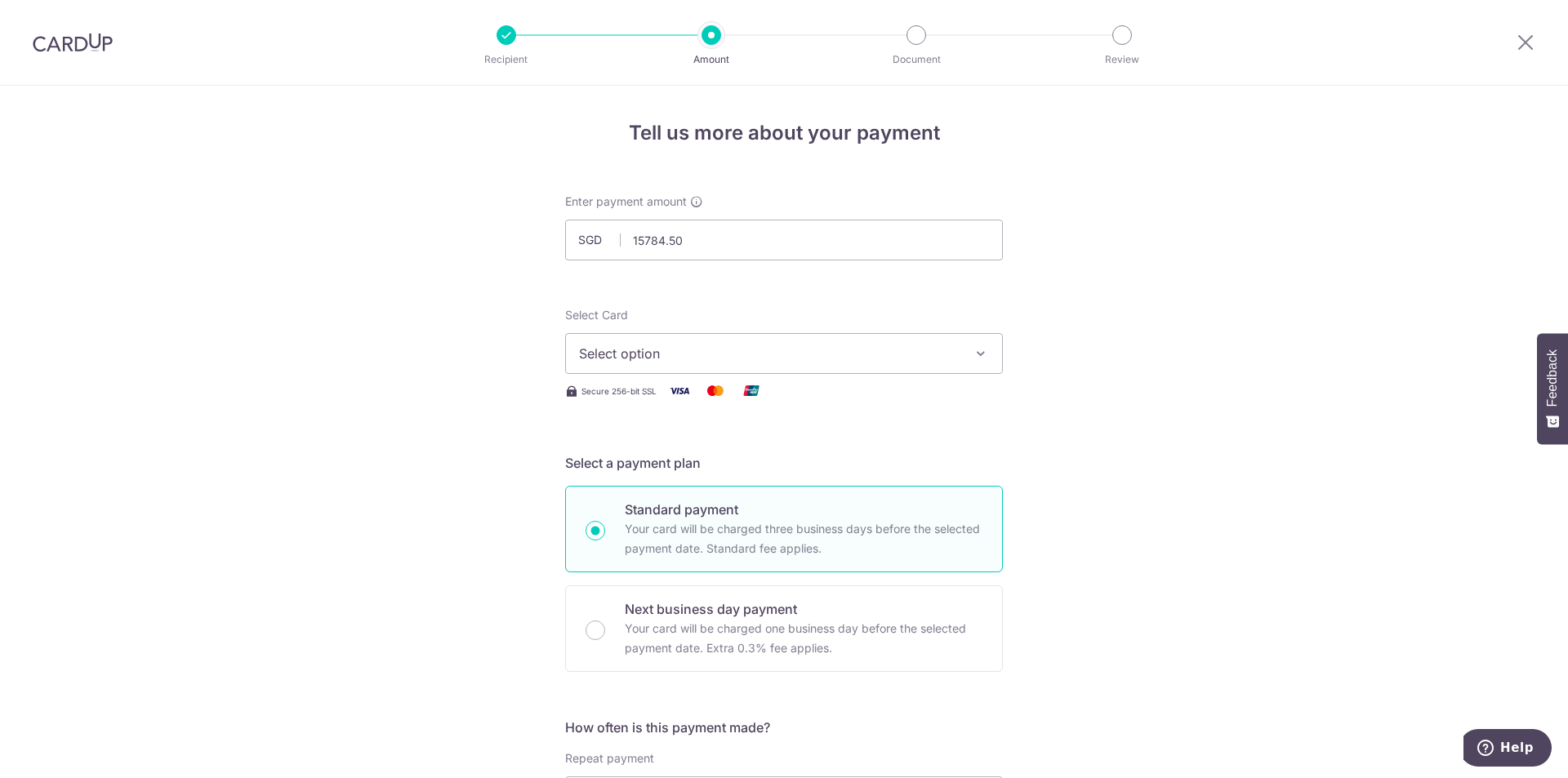
type input "15,784.50"
click at [652, 344] on span "Select option" at bounding box center [769, 353] width 380 height 19
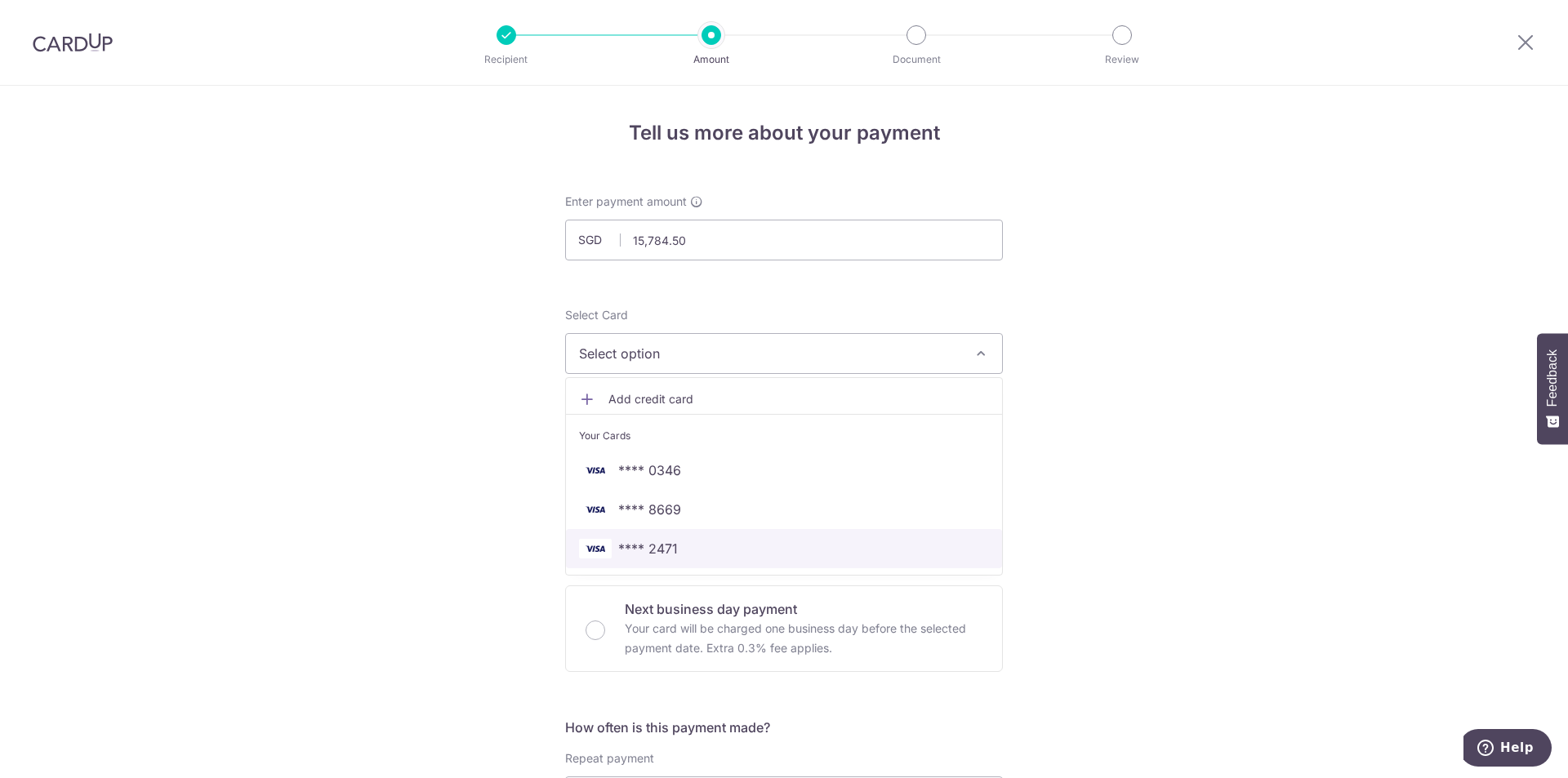
click at [655, 553] on span "**** 2471" at bounding box center [648, 548] width 59 height 19
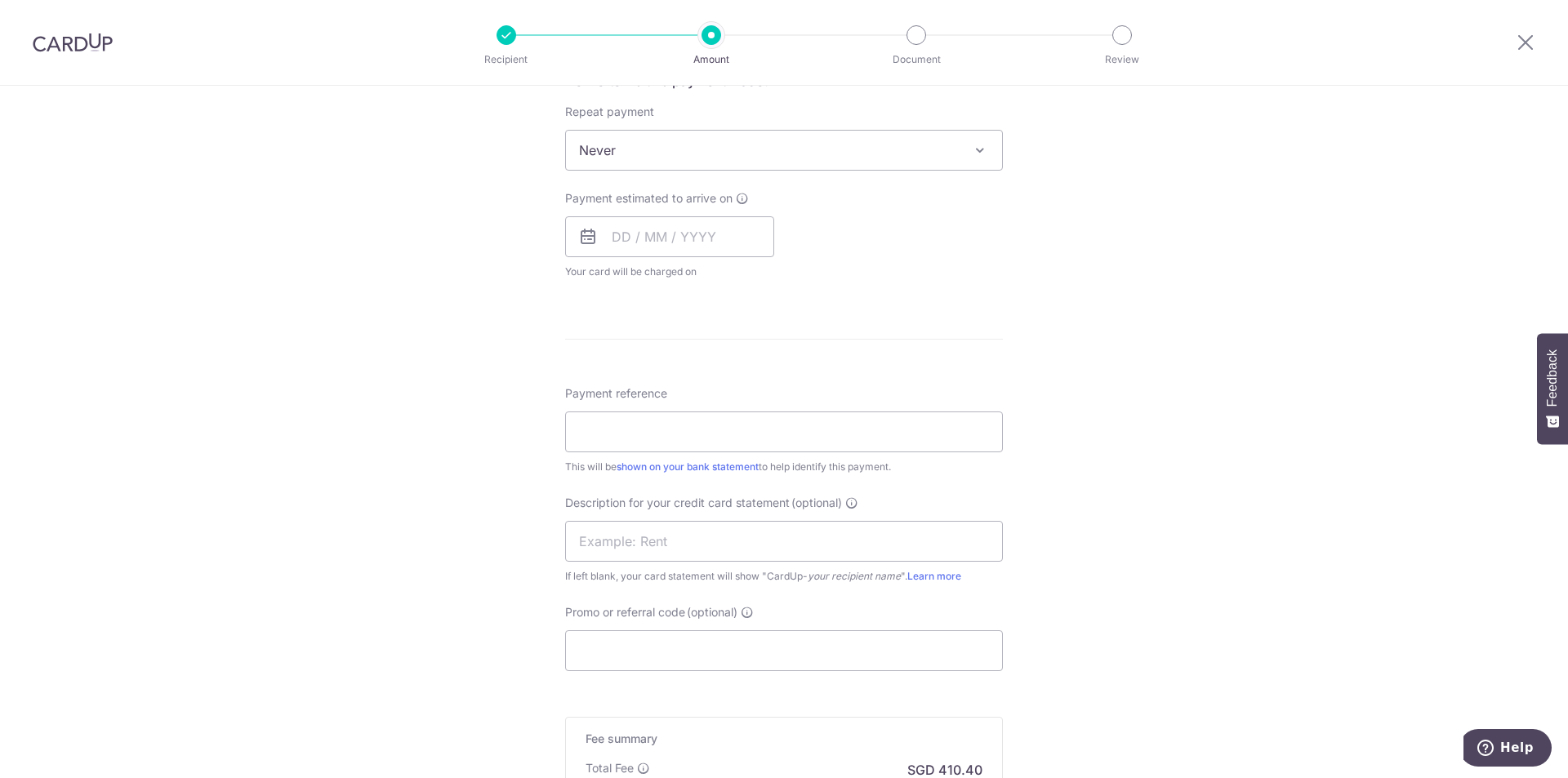
scroll to position [653, 0]
click at [649, 434] on input "Payment reference" at bounding box center [784, 425] width 438 height 41
type input "h"
drag, startPoint x: 717, startPoint y: 432, endPoint x: 0, endPoint y: 455, distance: 717.4
click at [0, 444] on div "Tell us more about your payment Enter payment amount SGD 15,784.50 15784.50 Sel…" at bounding box center [784, 217] width 1568 height 1570
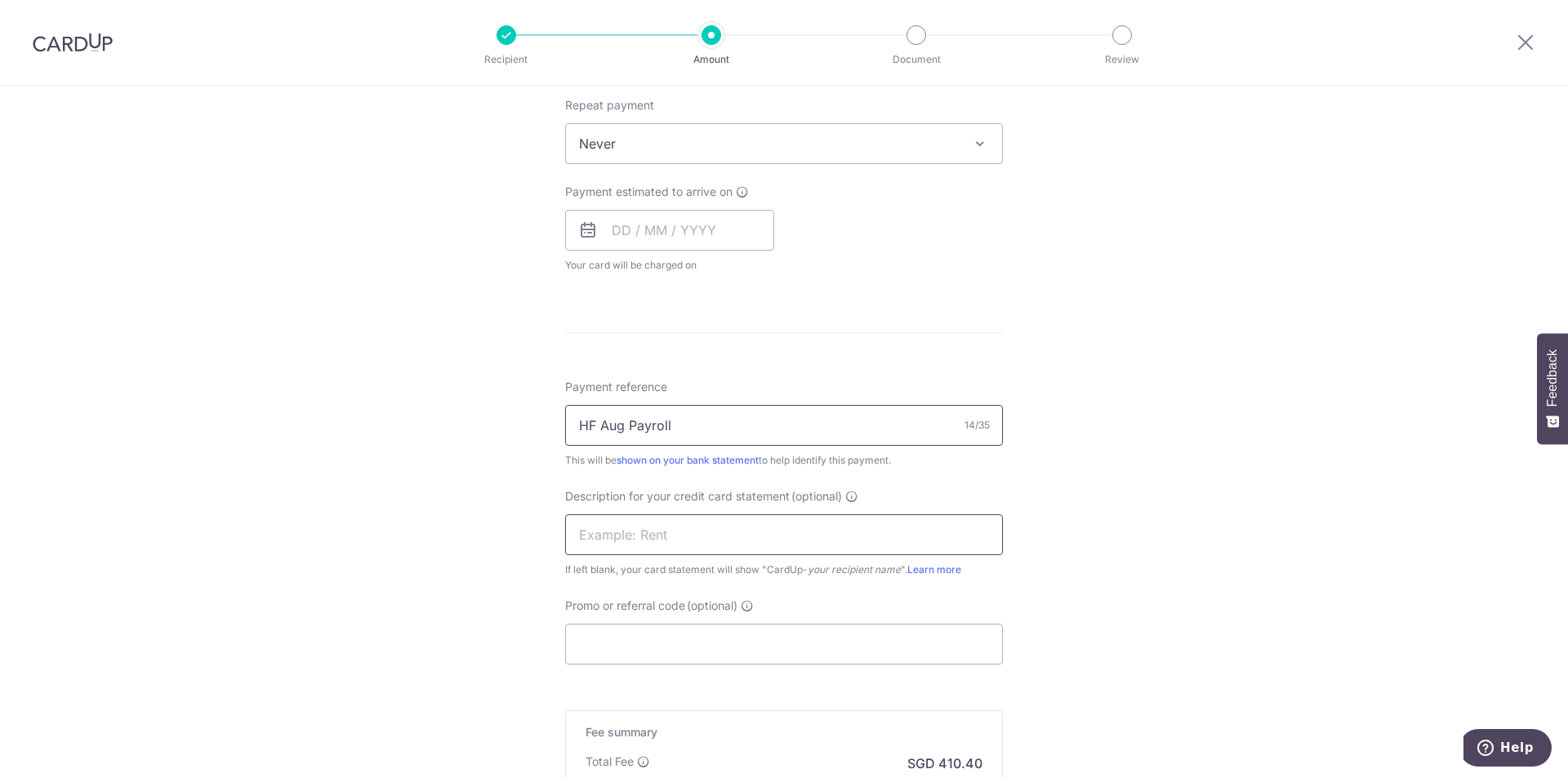
type input "HF Aug Payroll"
click at [673, 536] on input "text" at bounding box center [784, 535] width 438 height 41
paste input "HF Aug Payroll"
type input "HF Aug Payroll"
click at [616, 649] on input "Promo or referral code (optional)" at bounding box center [784, 644] width 438 height 41
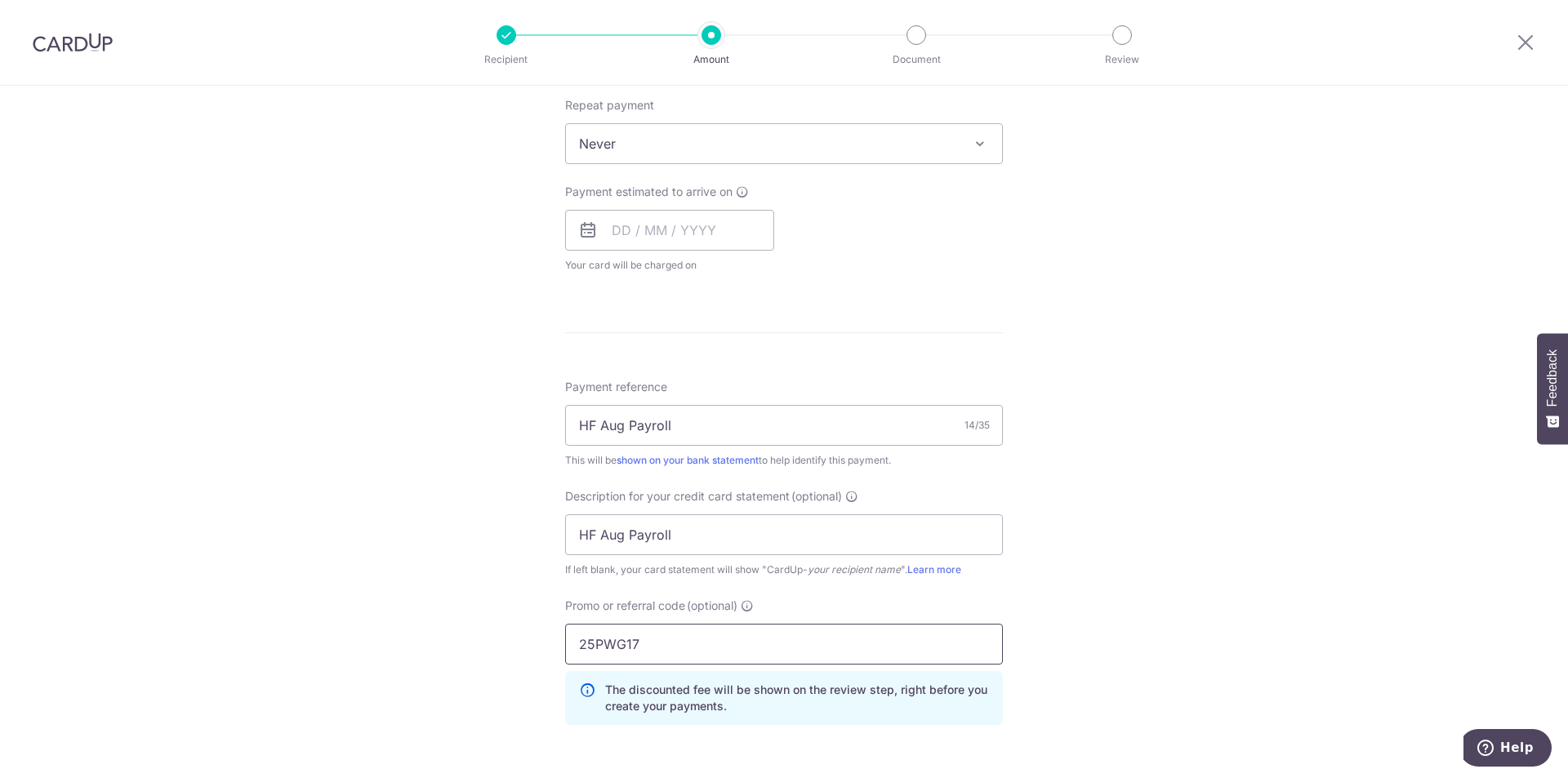
type input "25PWG17"
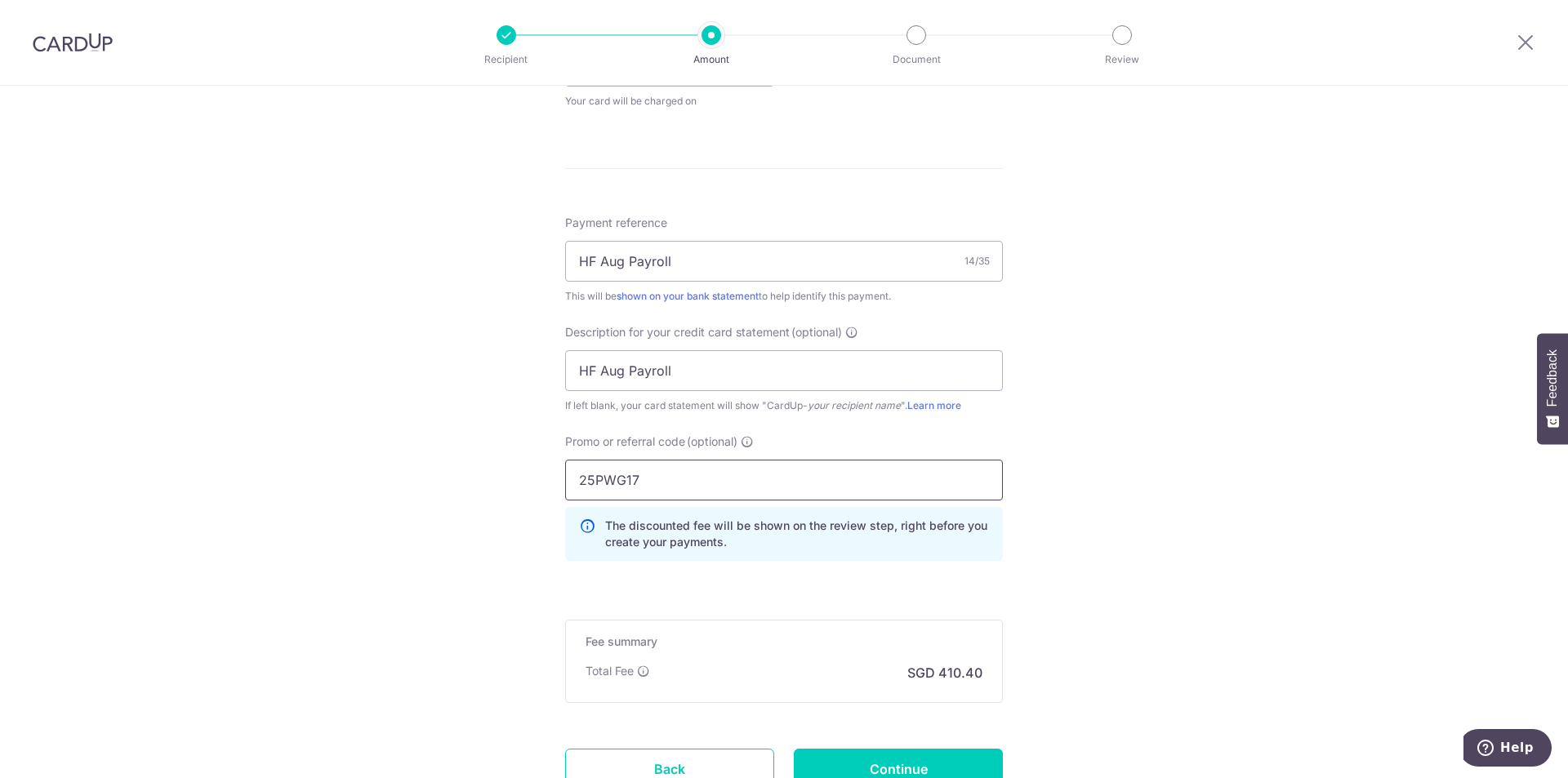
scroll to position [816, 0]
click at [951, 767] on input "Continue" at bounding box center [899, 770] width 209 height 41
type input "Create Schedule"
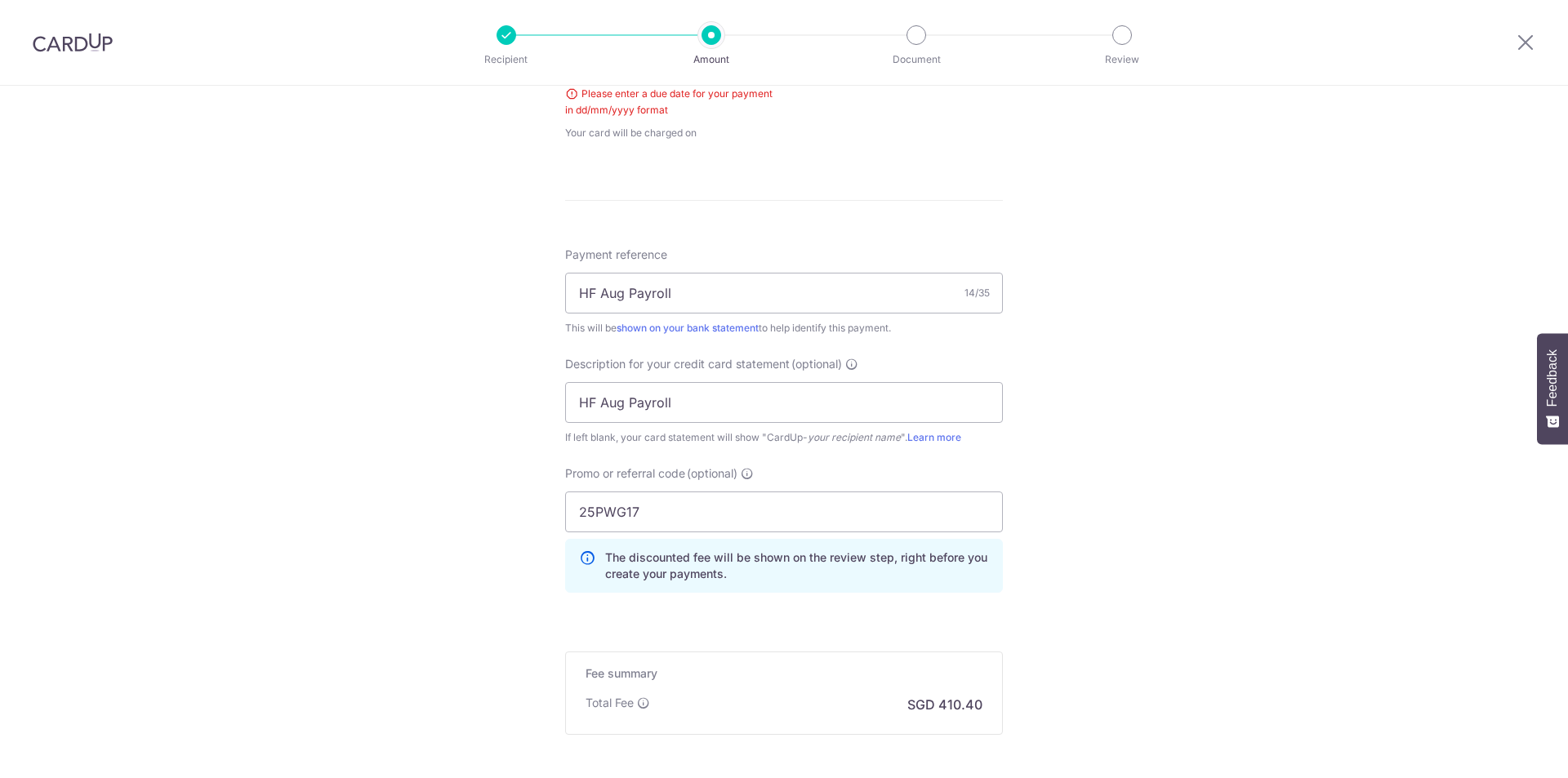
scroll to position [662, 0]
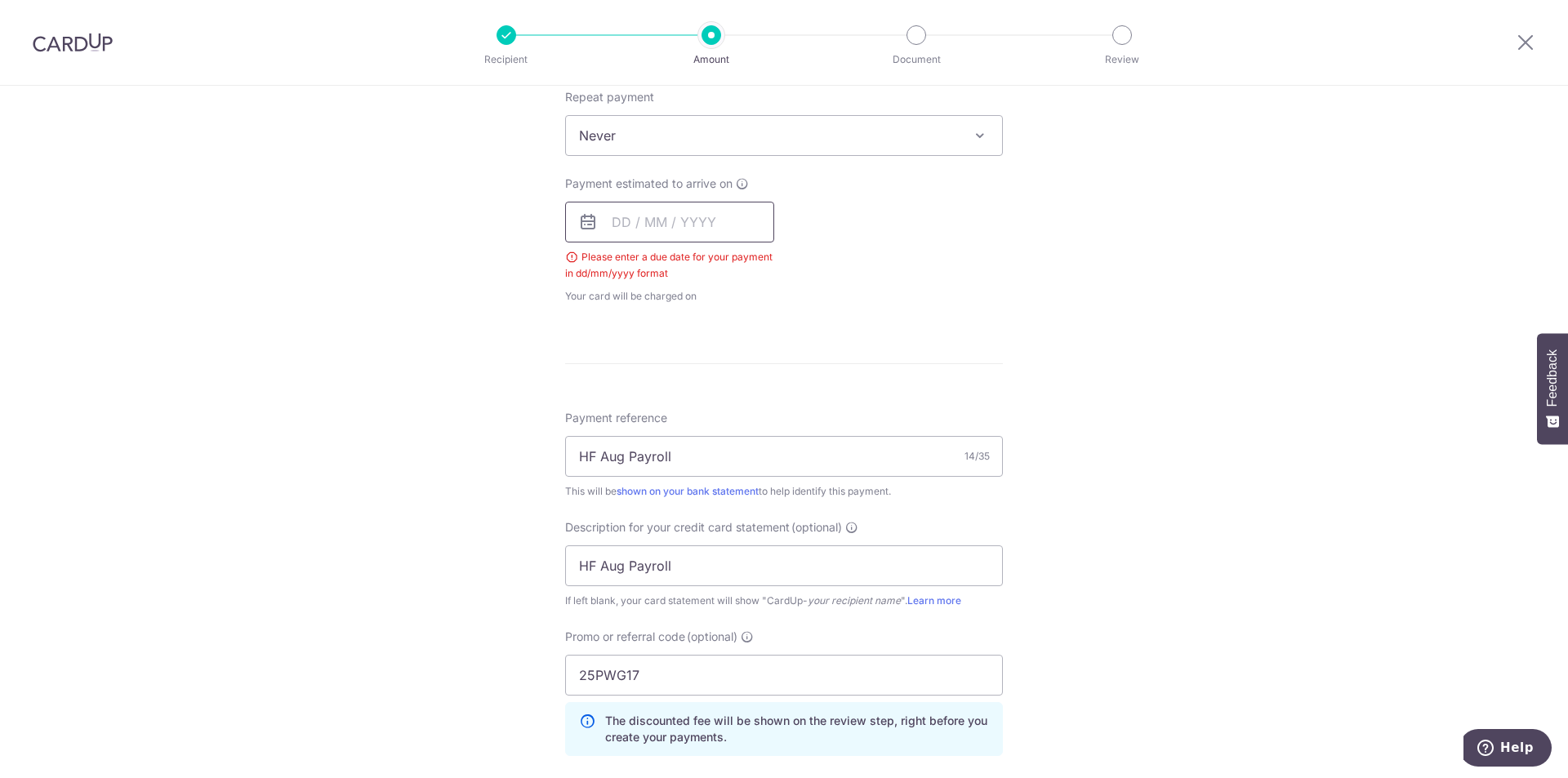
click at [613, 224] on input "text" at bounding box center [669, 221] width 209 height 41
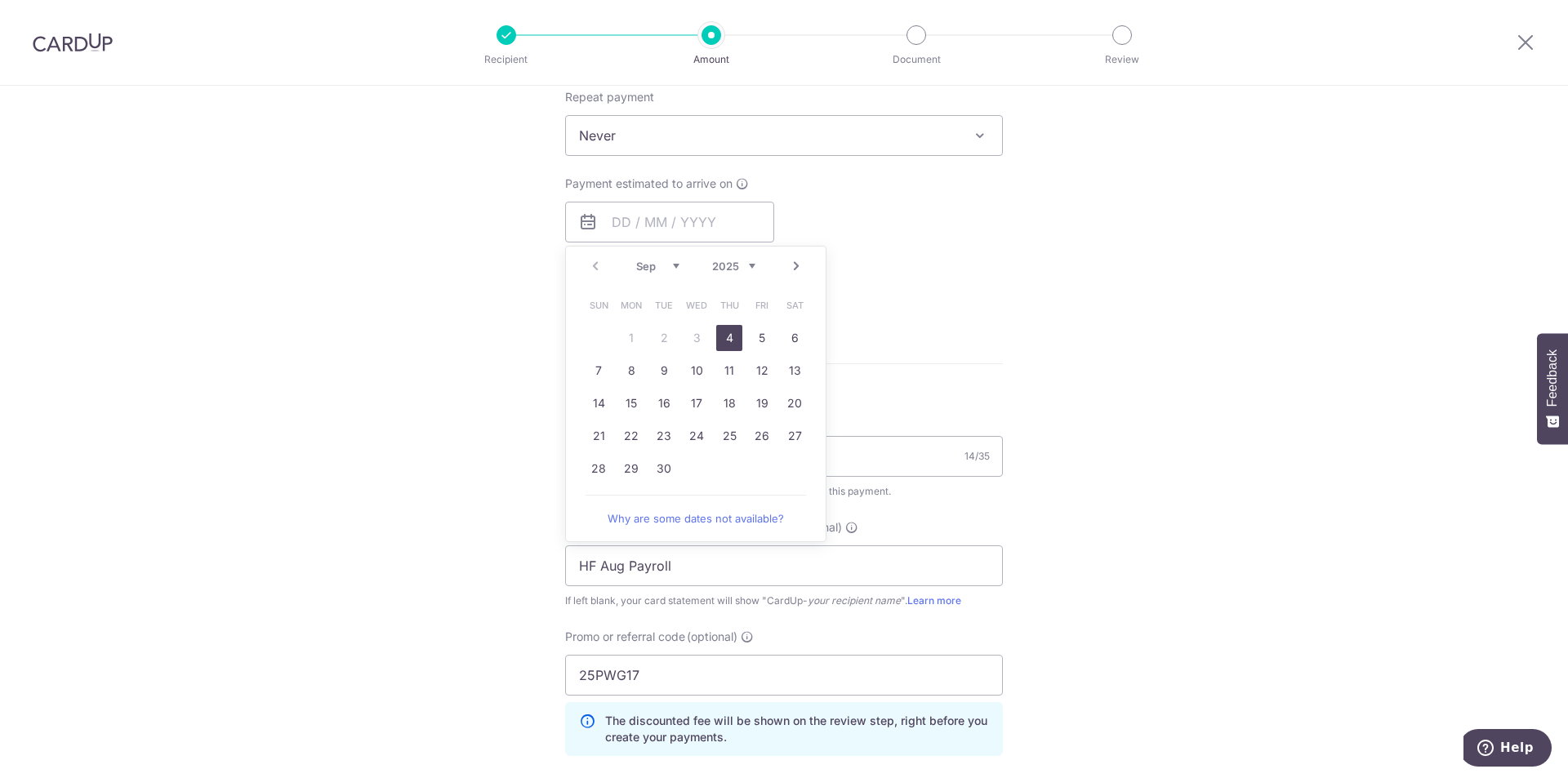
click at [722, 340] on link "4" at bounding box center [729, 338] width 26 height 26
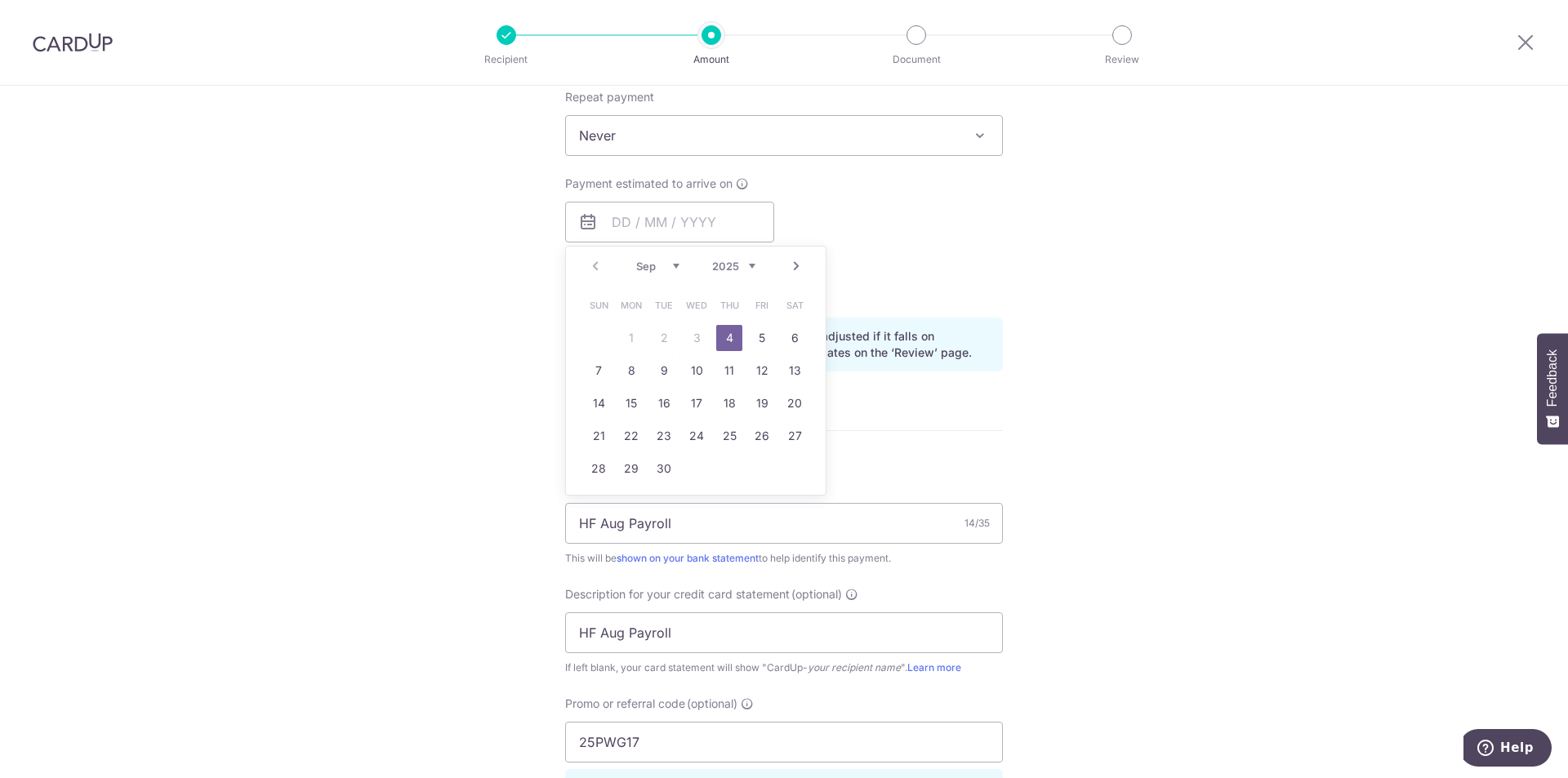
type input "04/09/2025"
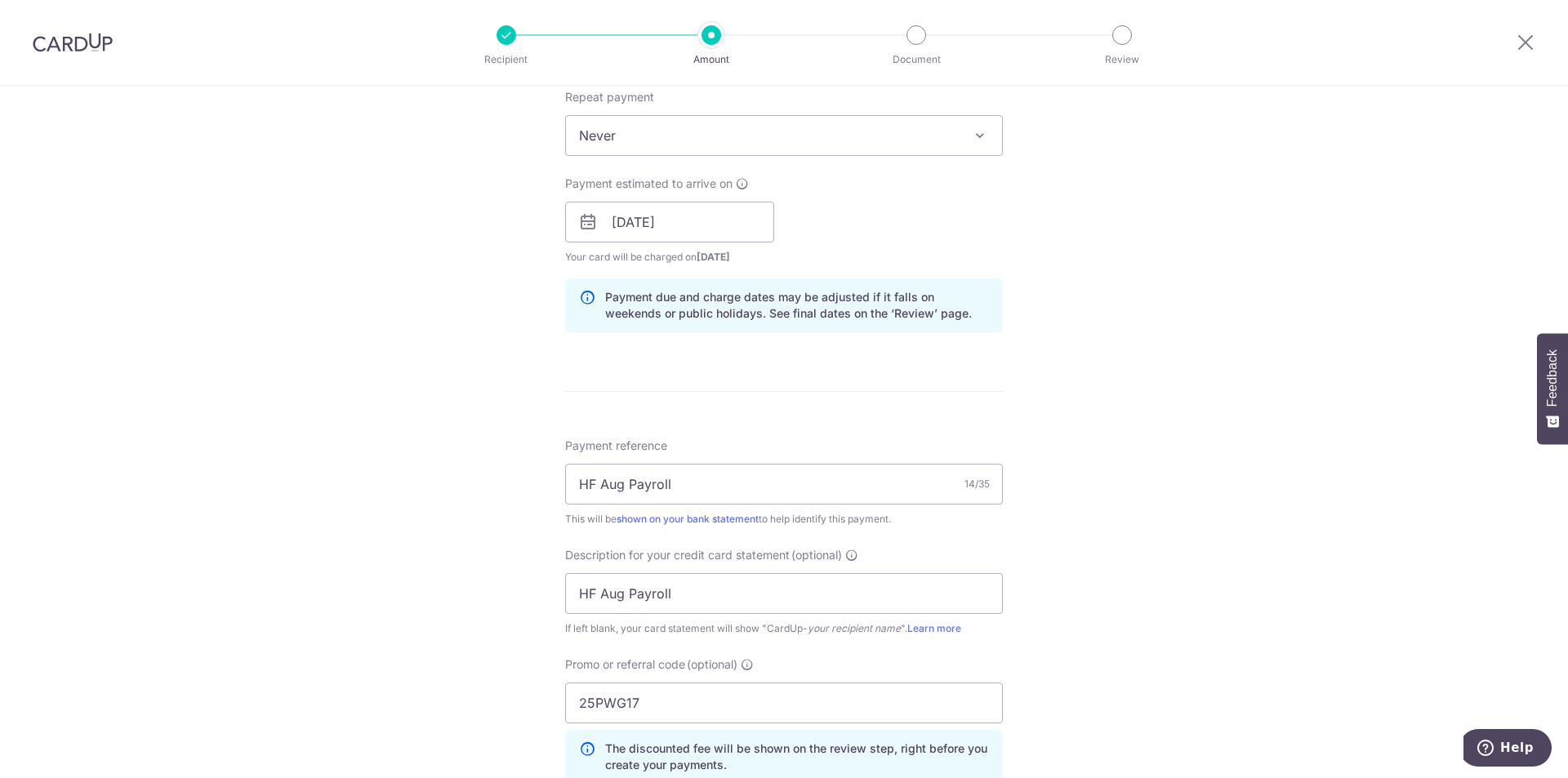
click at [1151, 444] on div "Tell us more about your payment Enter payment amount SGD 15,784.50 15784.50 Sel…" at bounding box center [784, 279] width 1568 height 1711
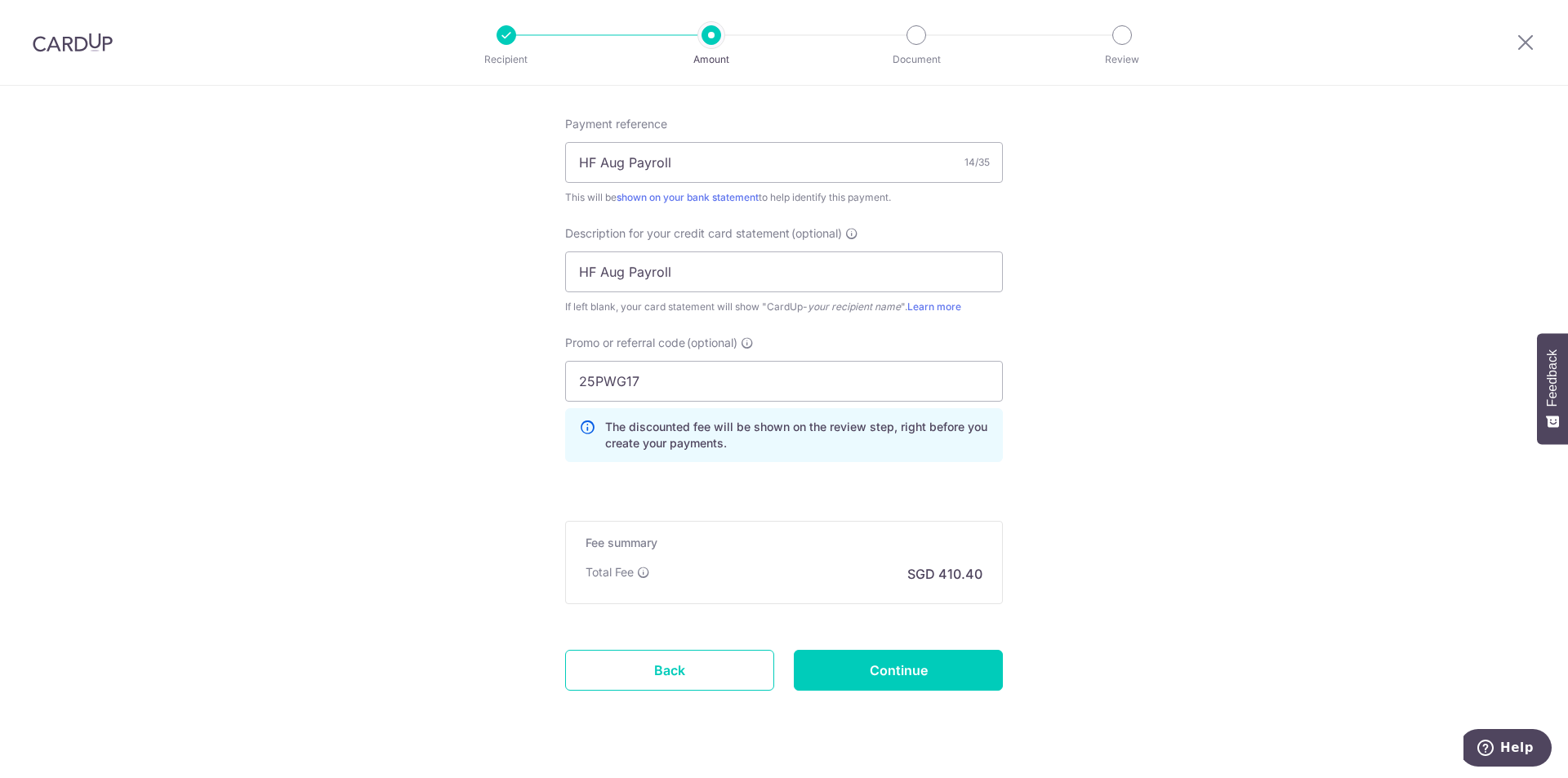
scroll to position [1019, 0]
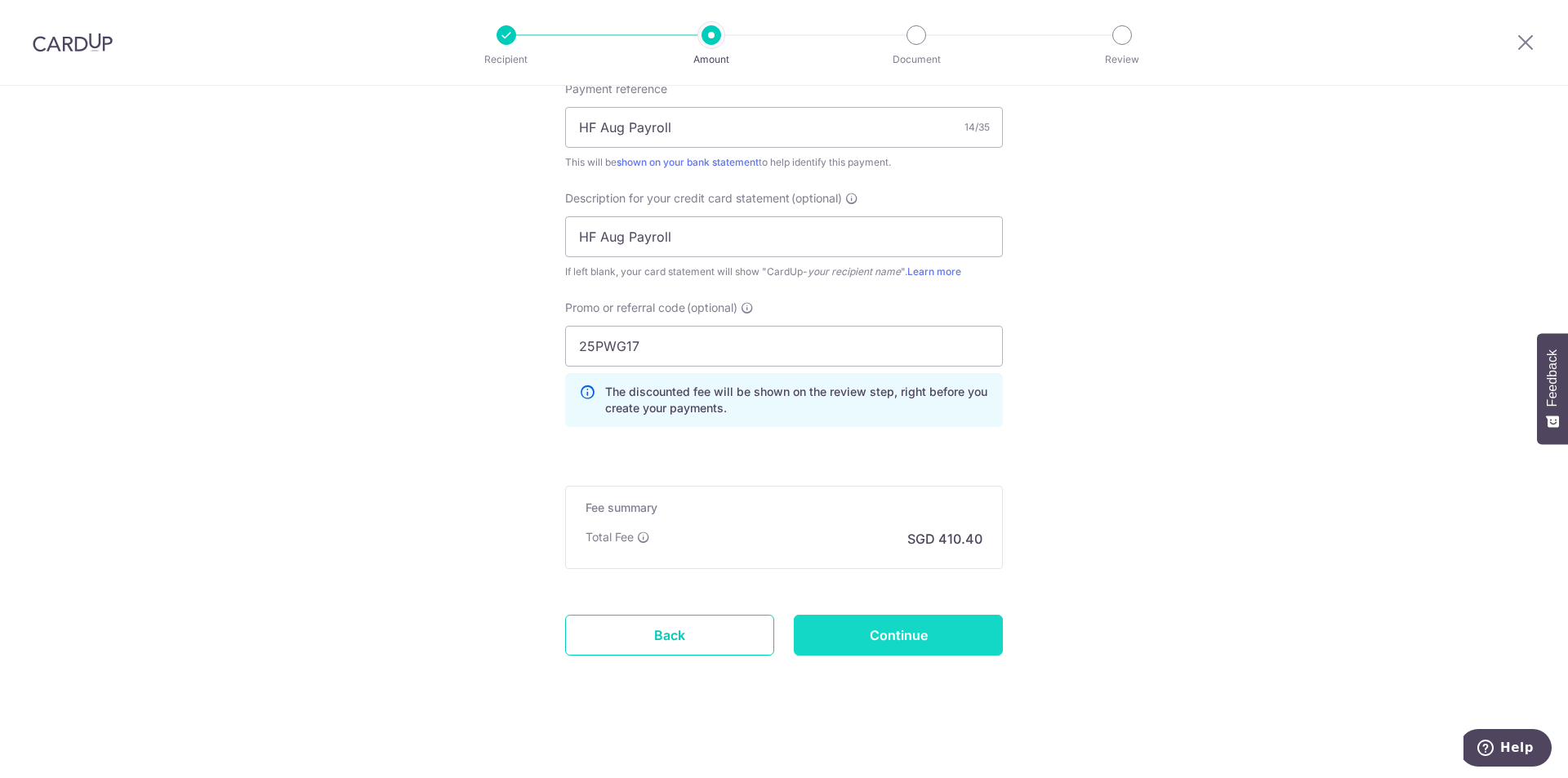
click at [931, 623] on input "Continue" at bounding box center [899, 635] width 209 height 41
type input "Create Schedule"
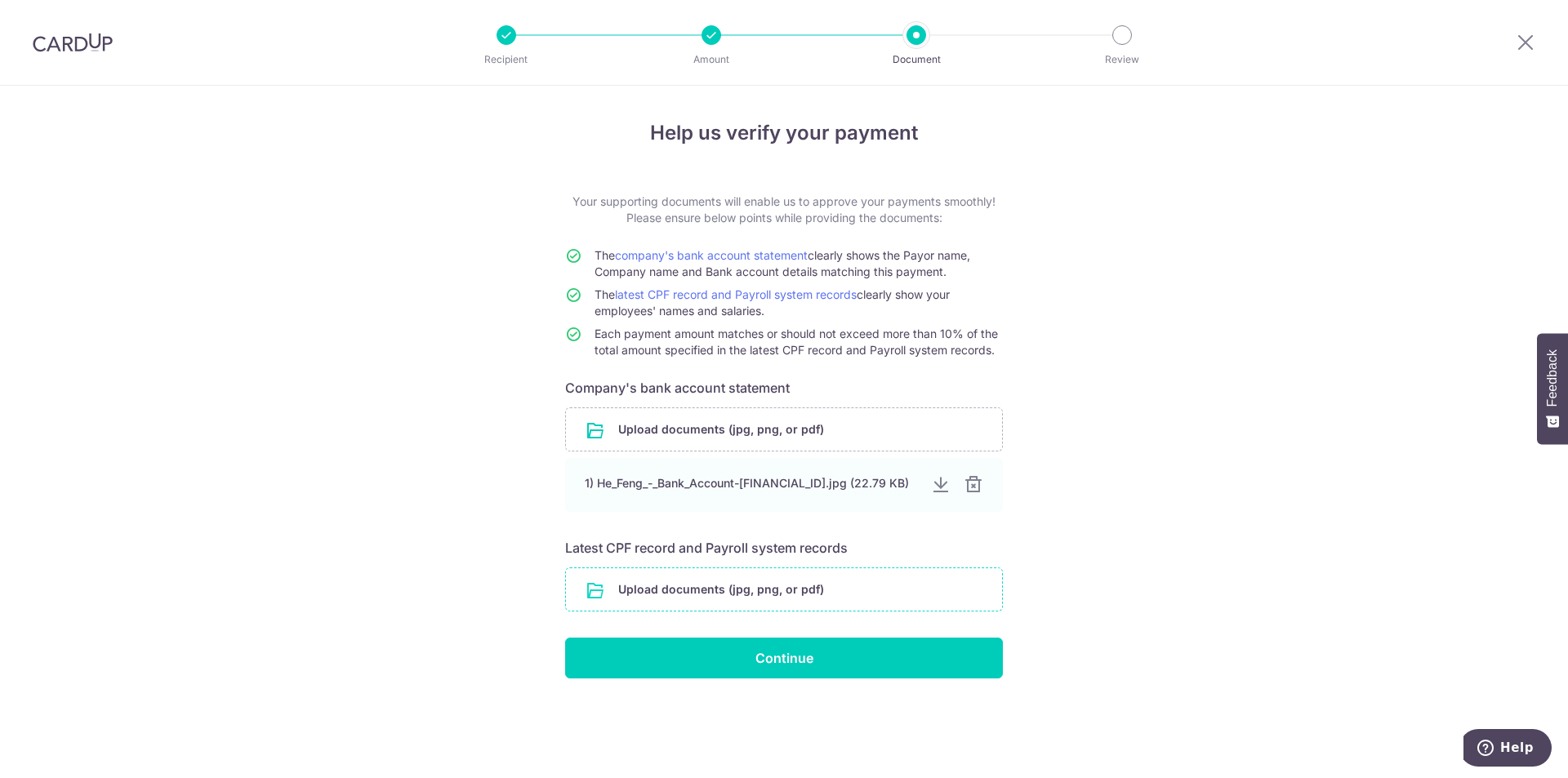
click at [699, 599] on input "file" at bounding box center [784, 589] width 436 height 43
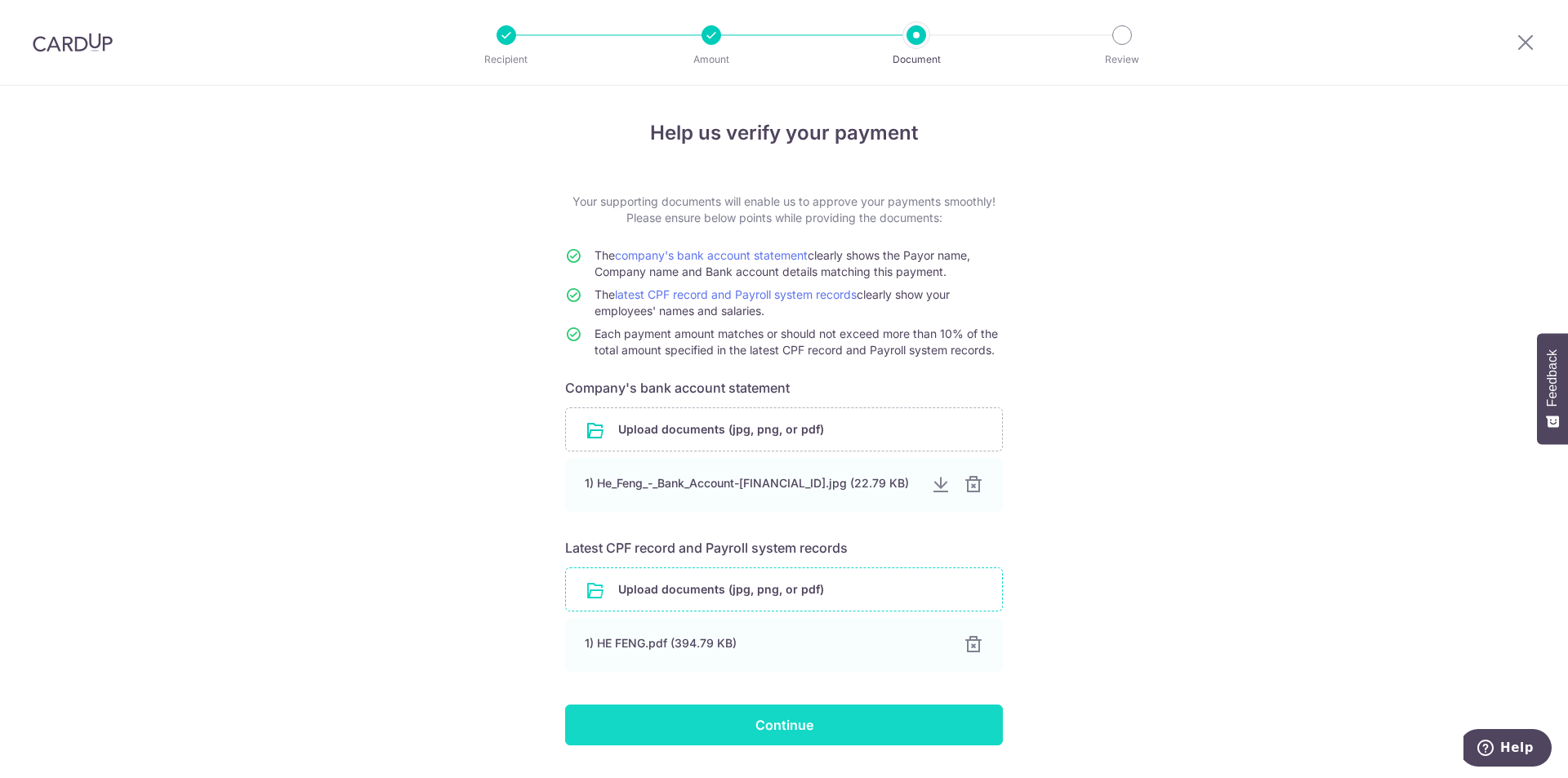
click at [763, 731] on input "Continue" at bounding box center [784, 725] width 438 height 41
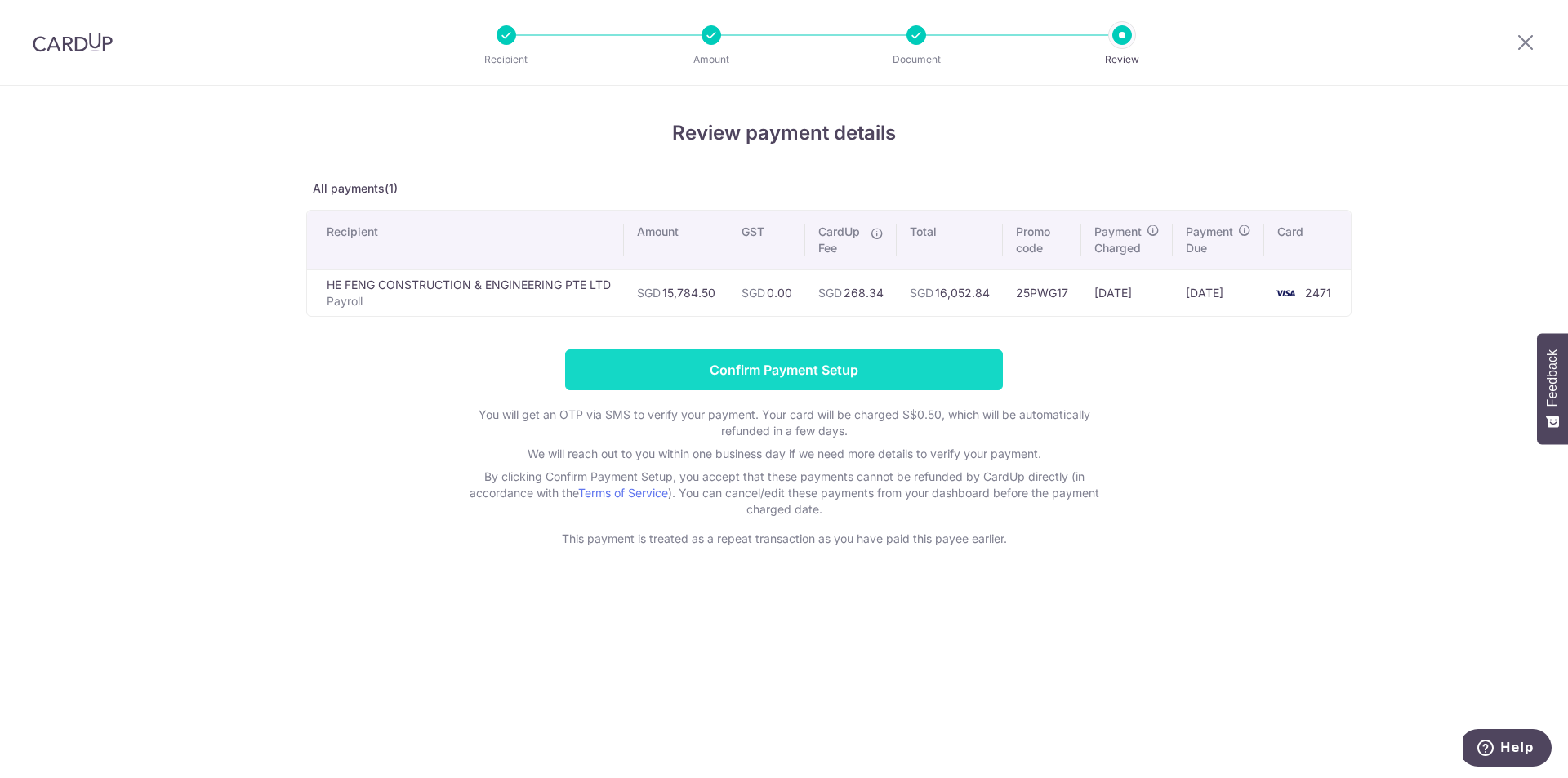
click at [856, 377] on input "Confirm Payment Setup" at bounding box center [784, 369] width 438 height 41
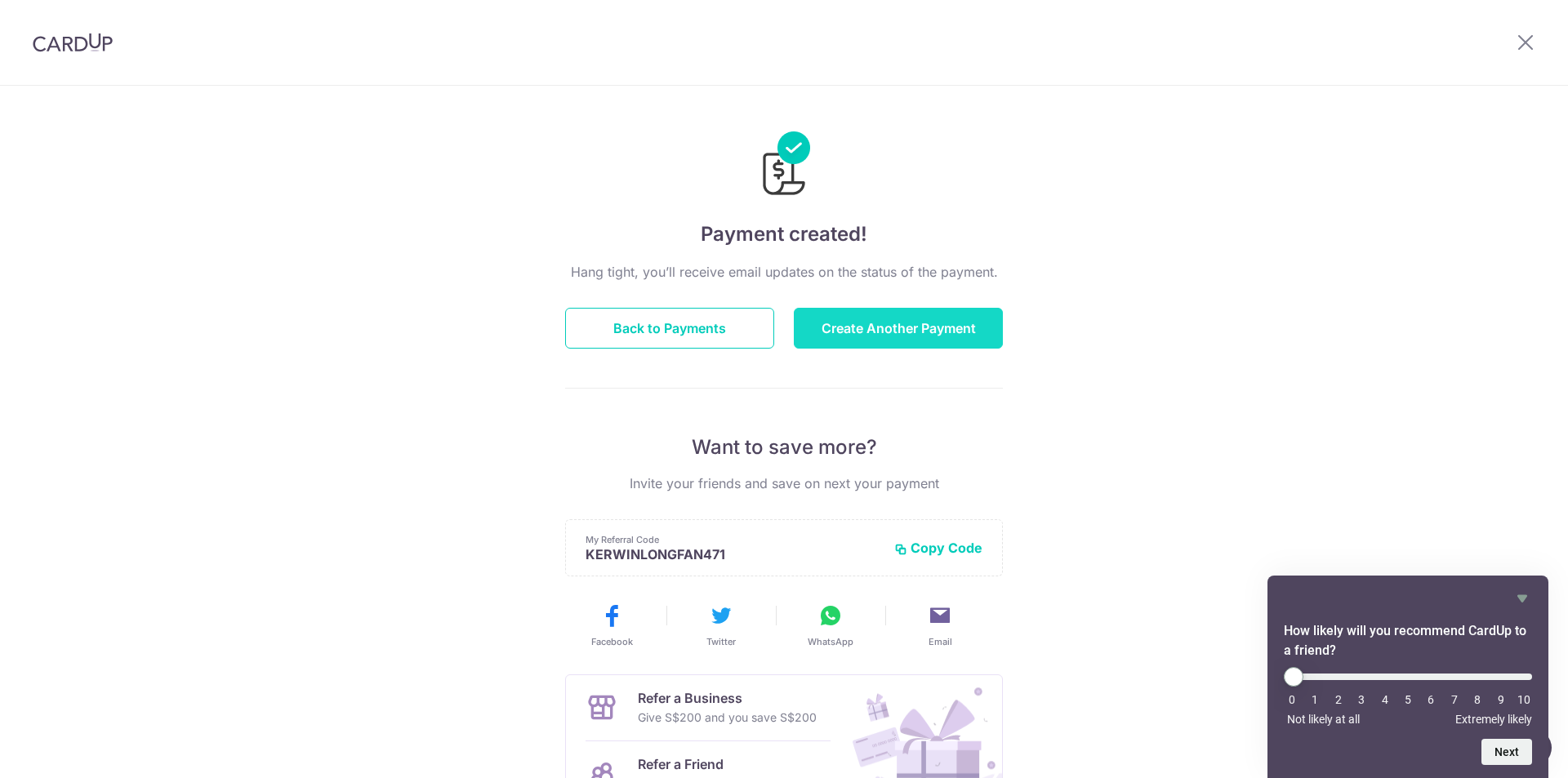
click at [864, 332] on button "Create Another Payment" at bounding box center [899, 328] width 209 height 41
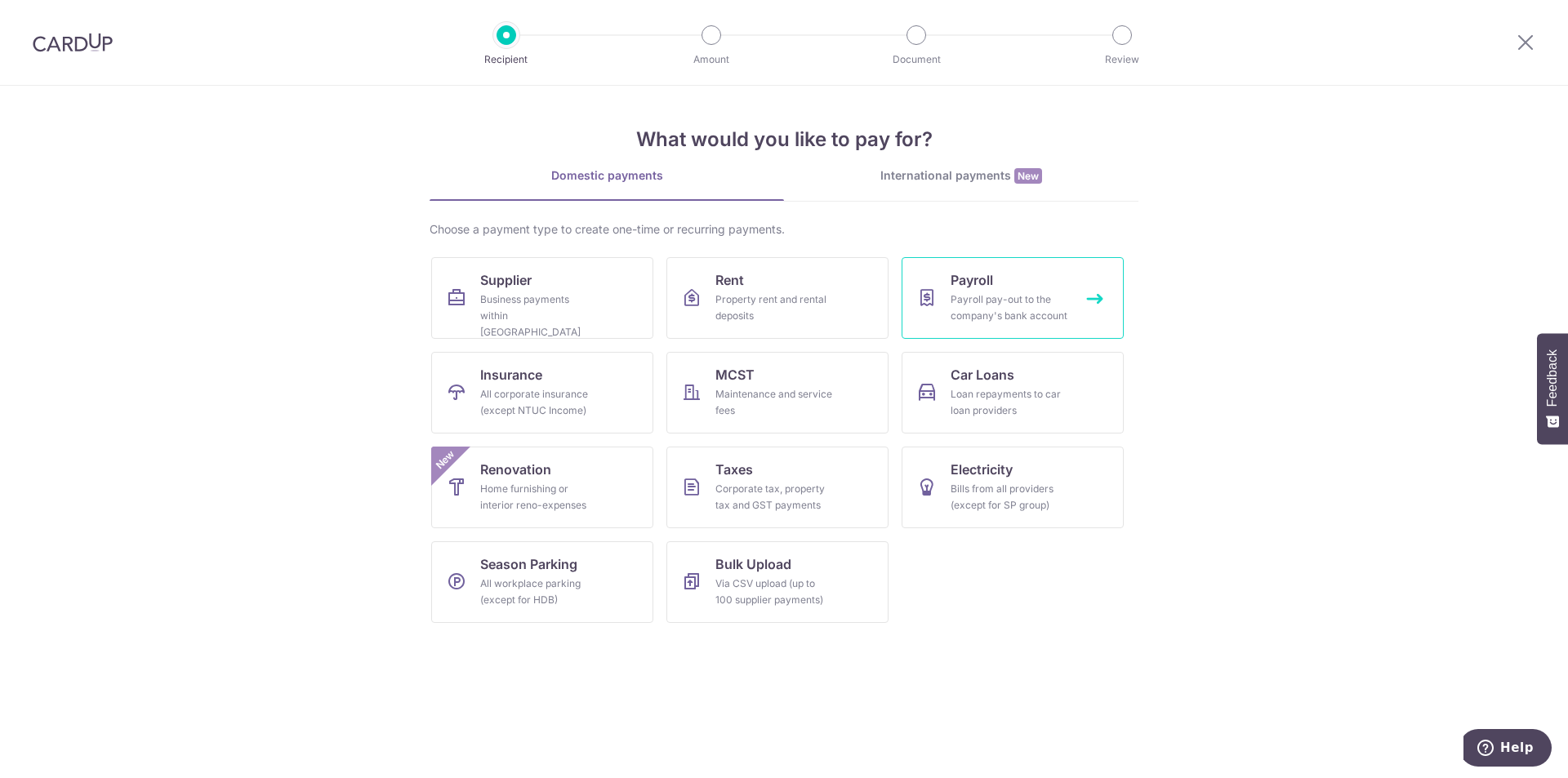
click at [1041, 271] on link "Payroll Payroll pay-out to the company's bank account" at bounding box center [1013, 298] width 222 height 82
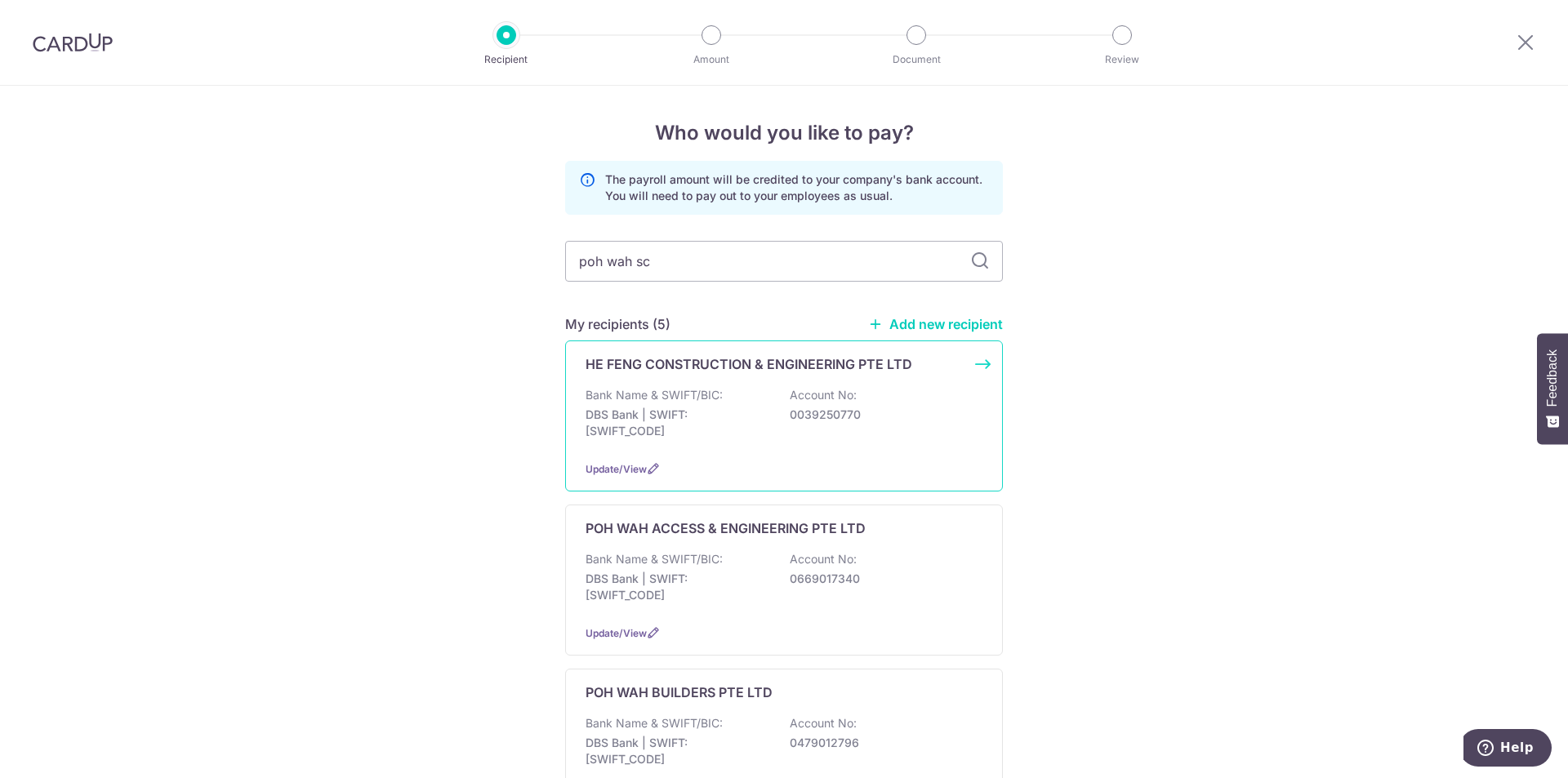
type input "poh wah sca"
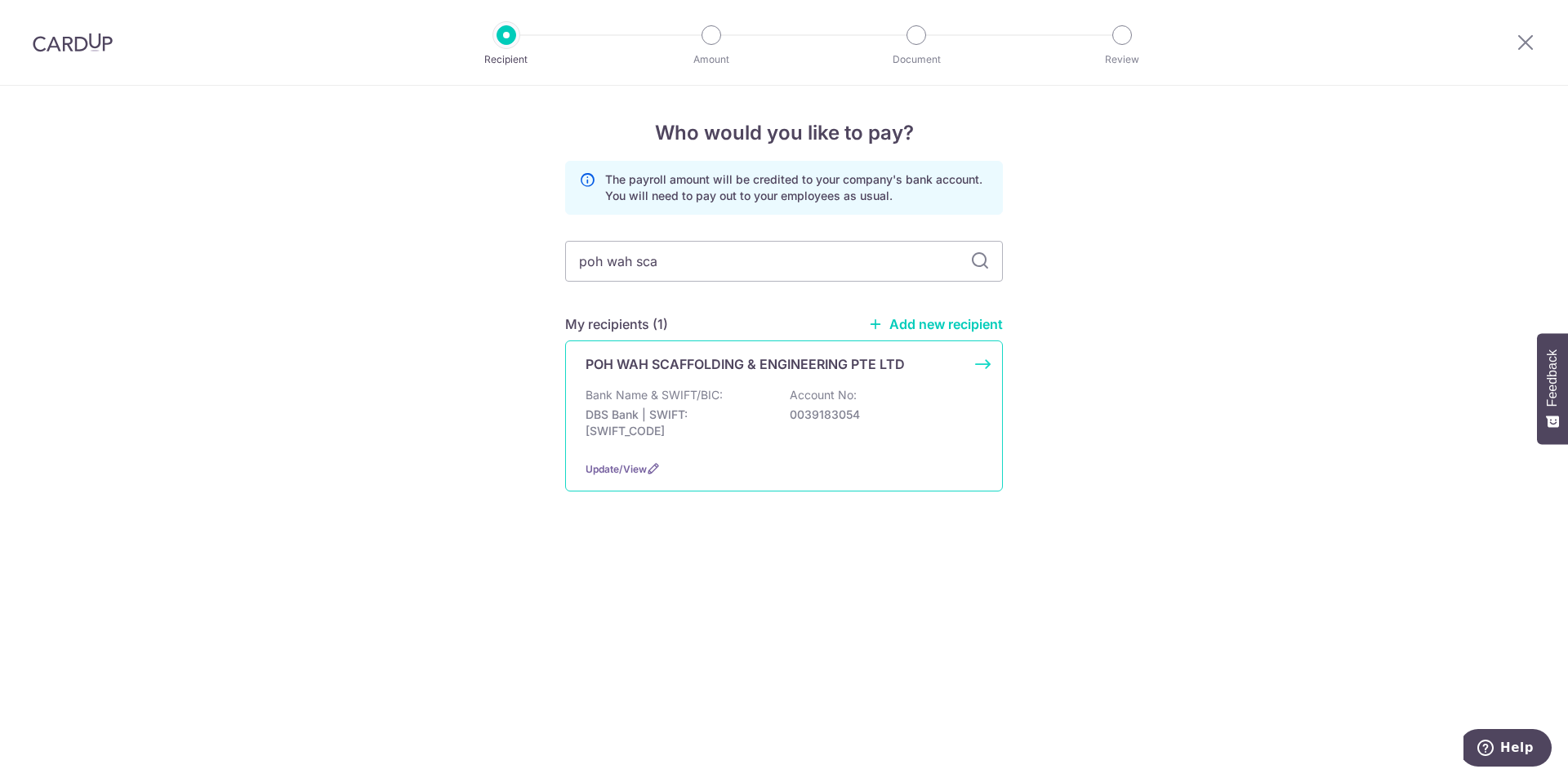
click at [795, 384] on div "POH WAH SCAFFOLDING & ENGINEERING PTE LTD Bank Name & SWIFT/BIC: DBS Bank | SWI…" at bounding box center [784, 415] width 438 height 151
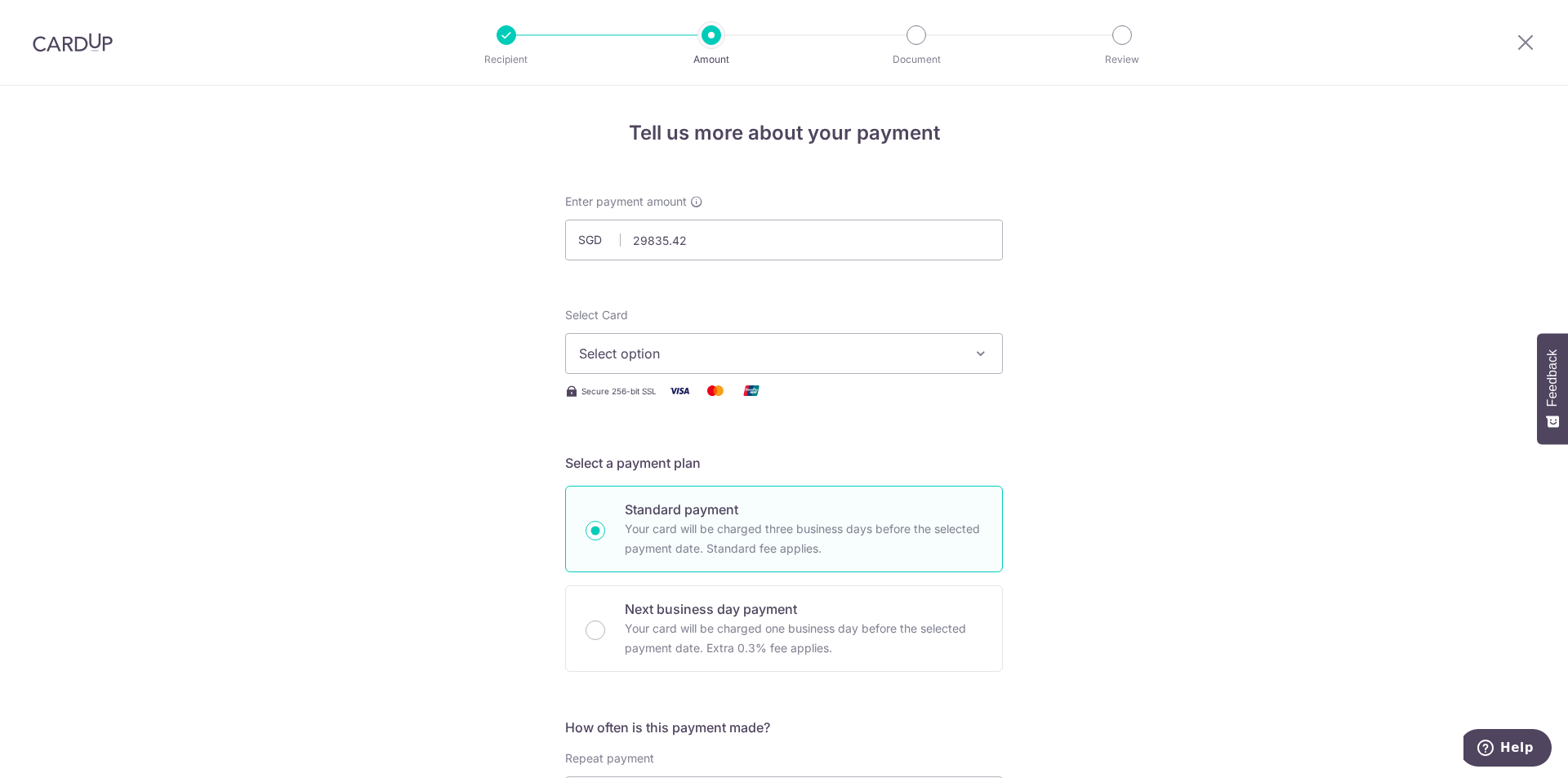
type input "29,835.42"
click at [907, 362] on span "Select option" at bounding box center [769, 353] width 380 height 19
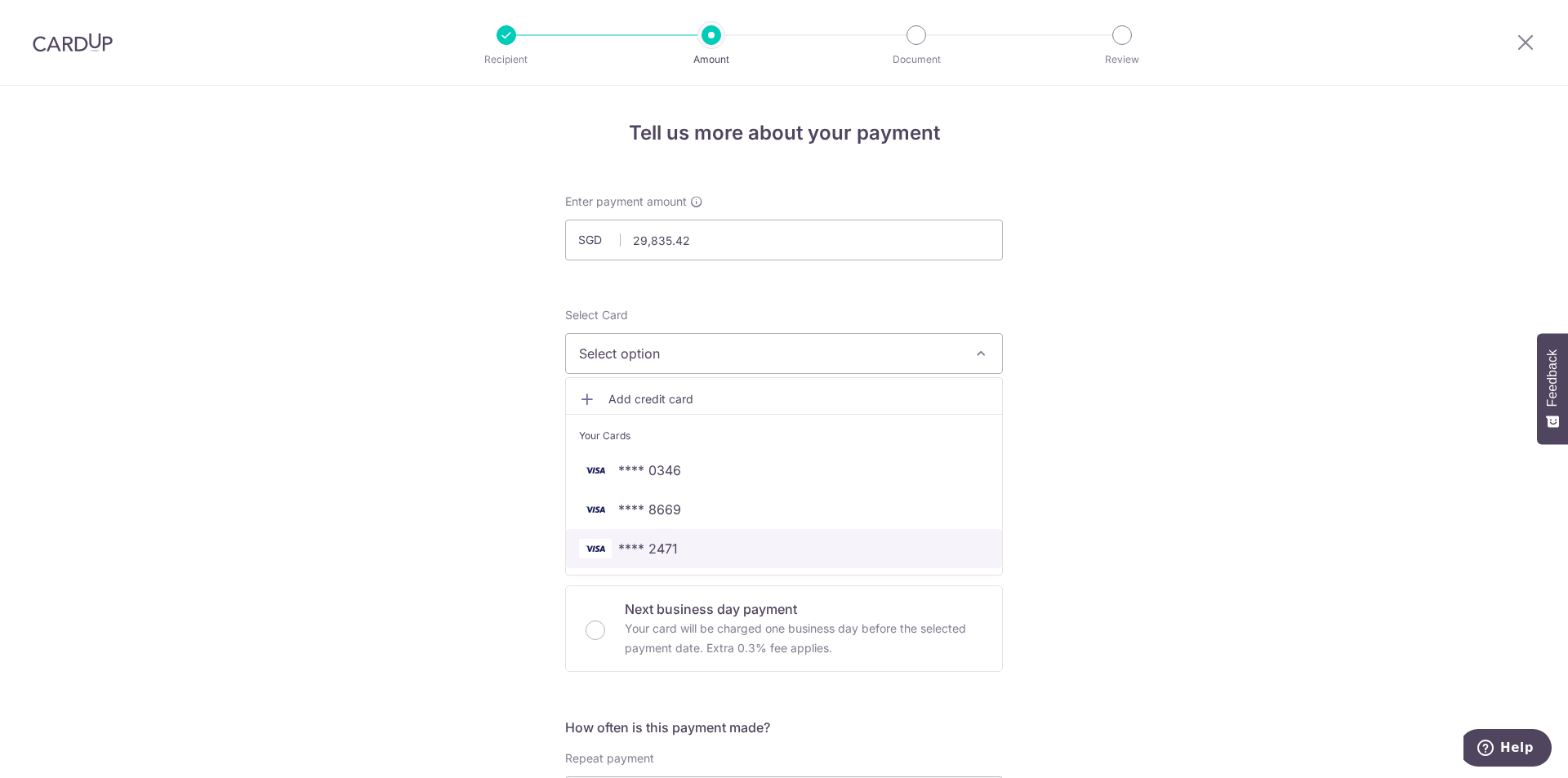
click at [655, 552] on span "**** 2471" at bounding box center [648, 548] width 59 height 19
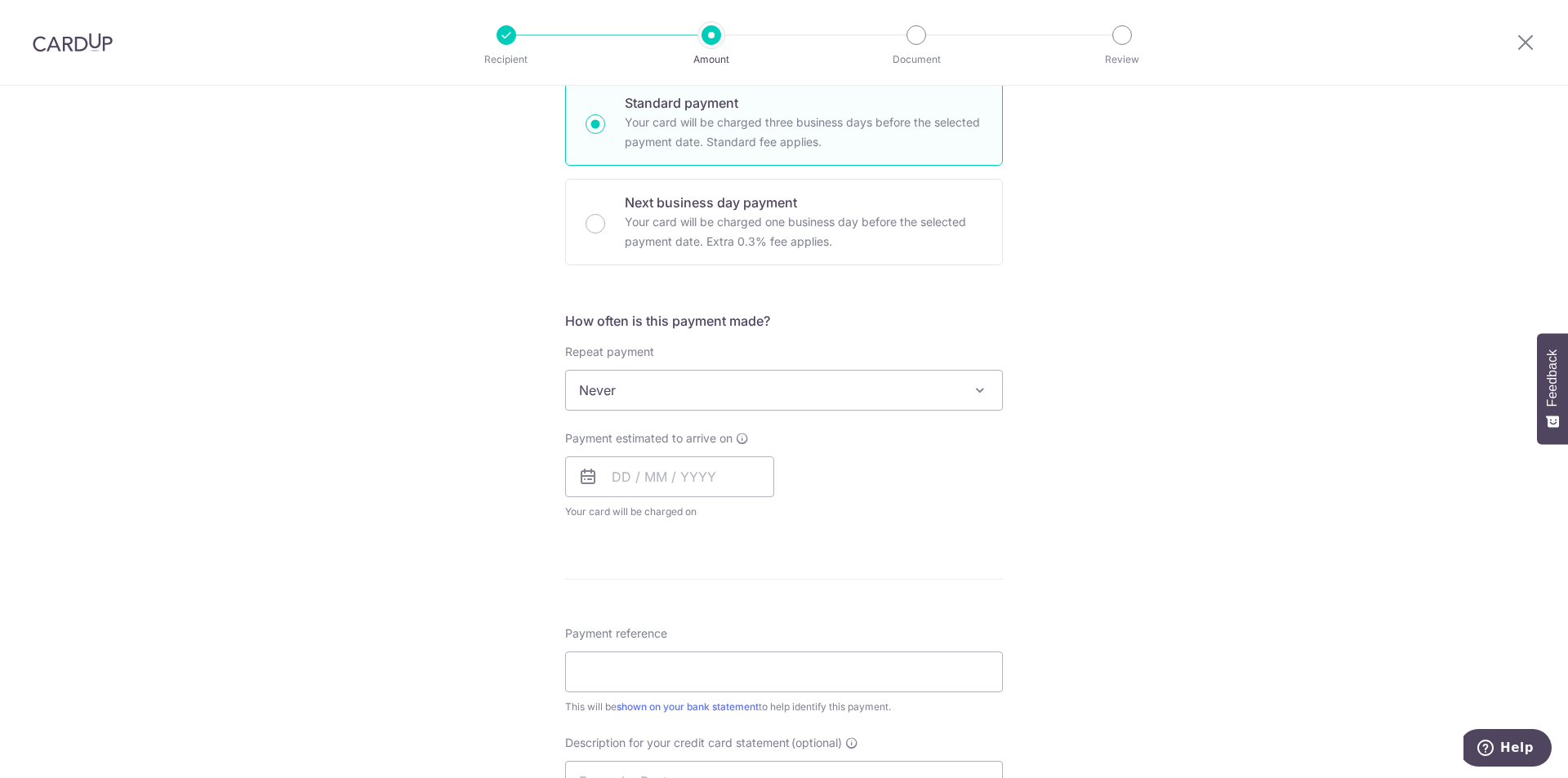
scroll to position [409, 0]
click at [604, 484] on input "text" at bounding box center [669, 475] width 209 height 41
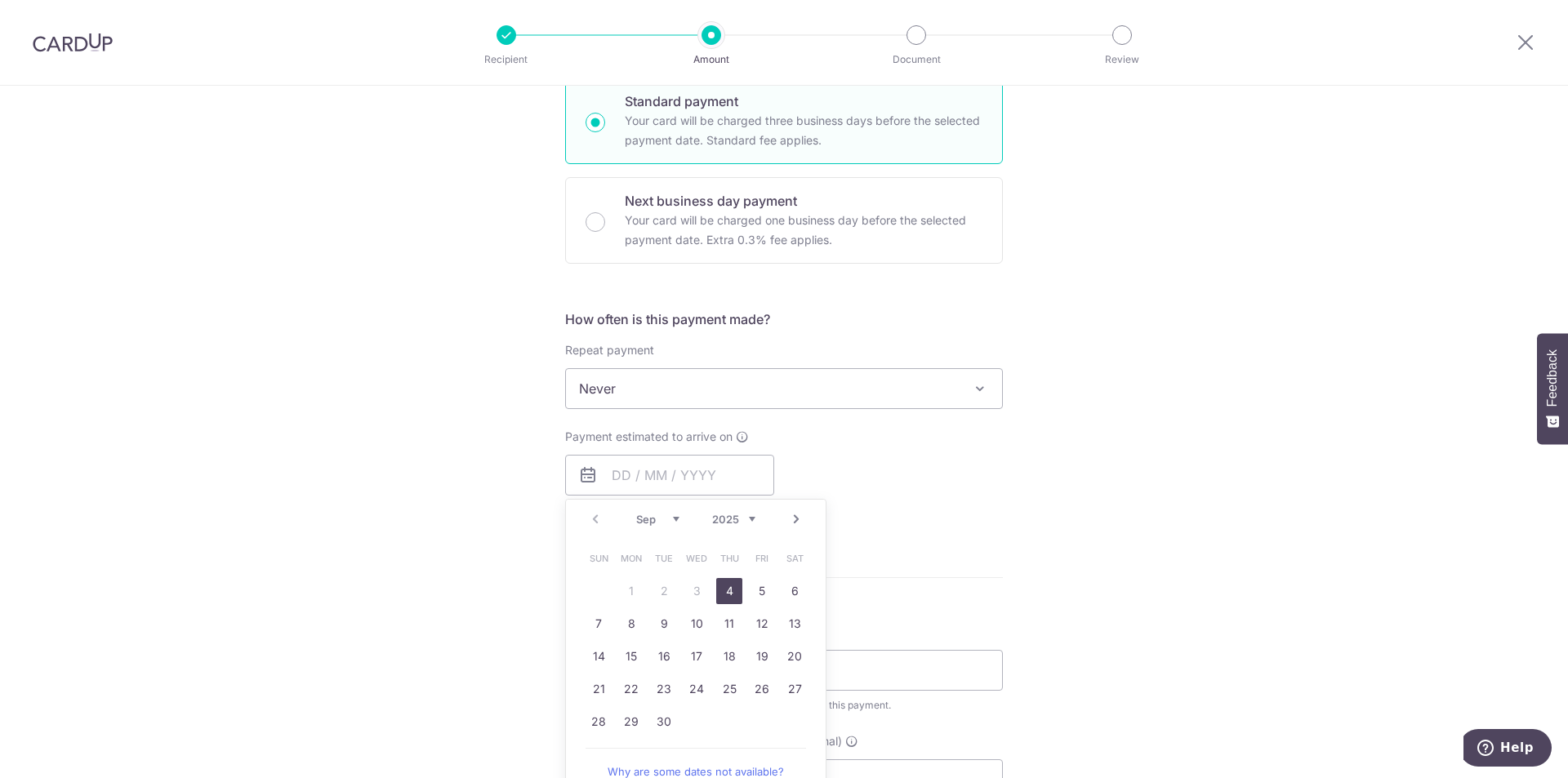
click at [726, 592] on link "4" at bounding box center [729, 591] width 26 height 26
type input "04/09/2025"
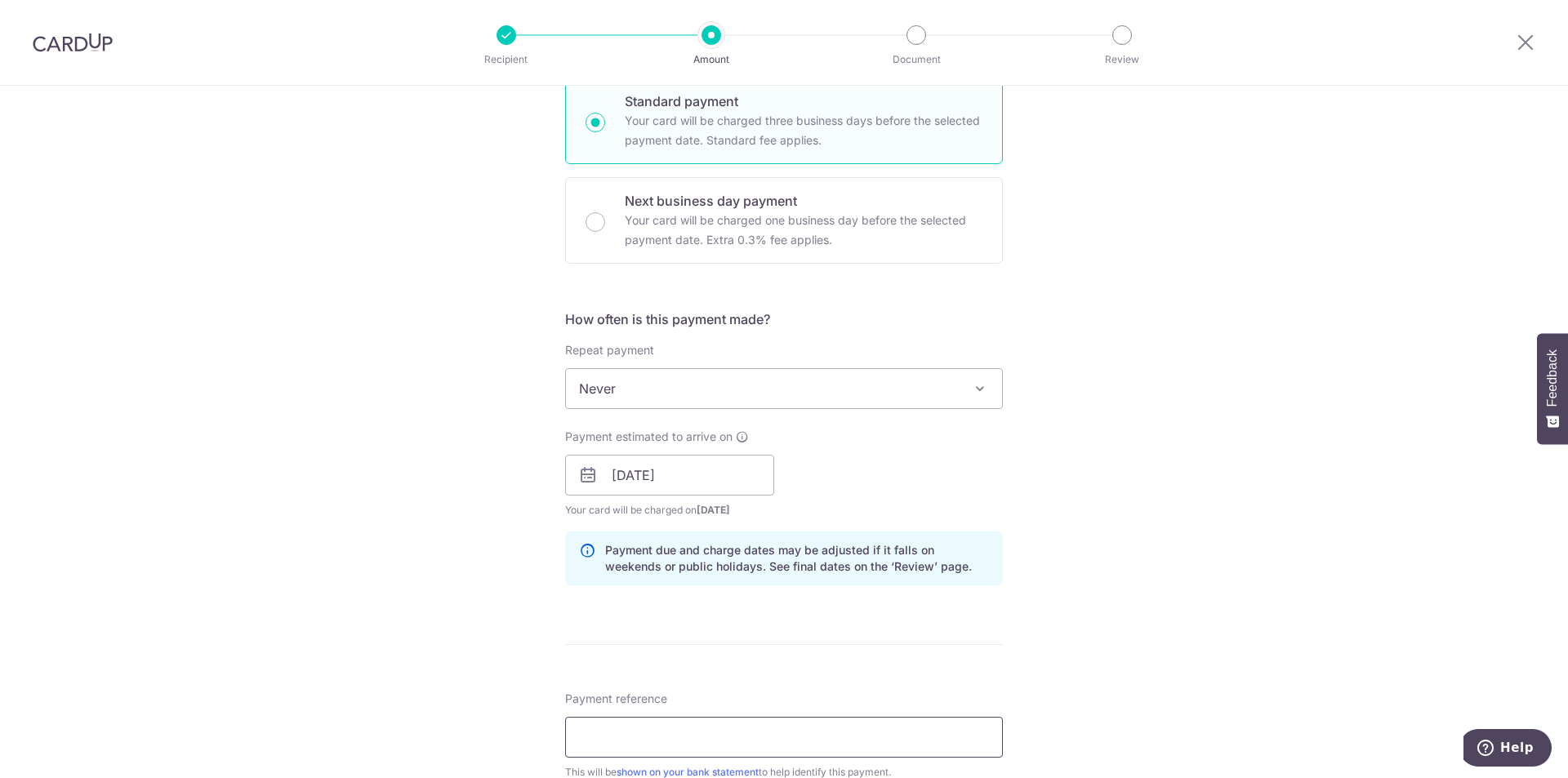
click at [775, 721] on input "Payment reference" at bounding box center [784, 737] width 438 height 41
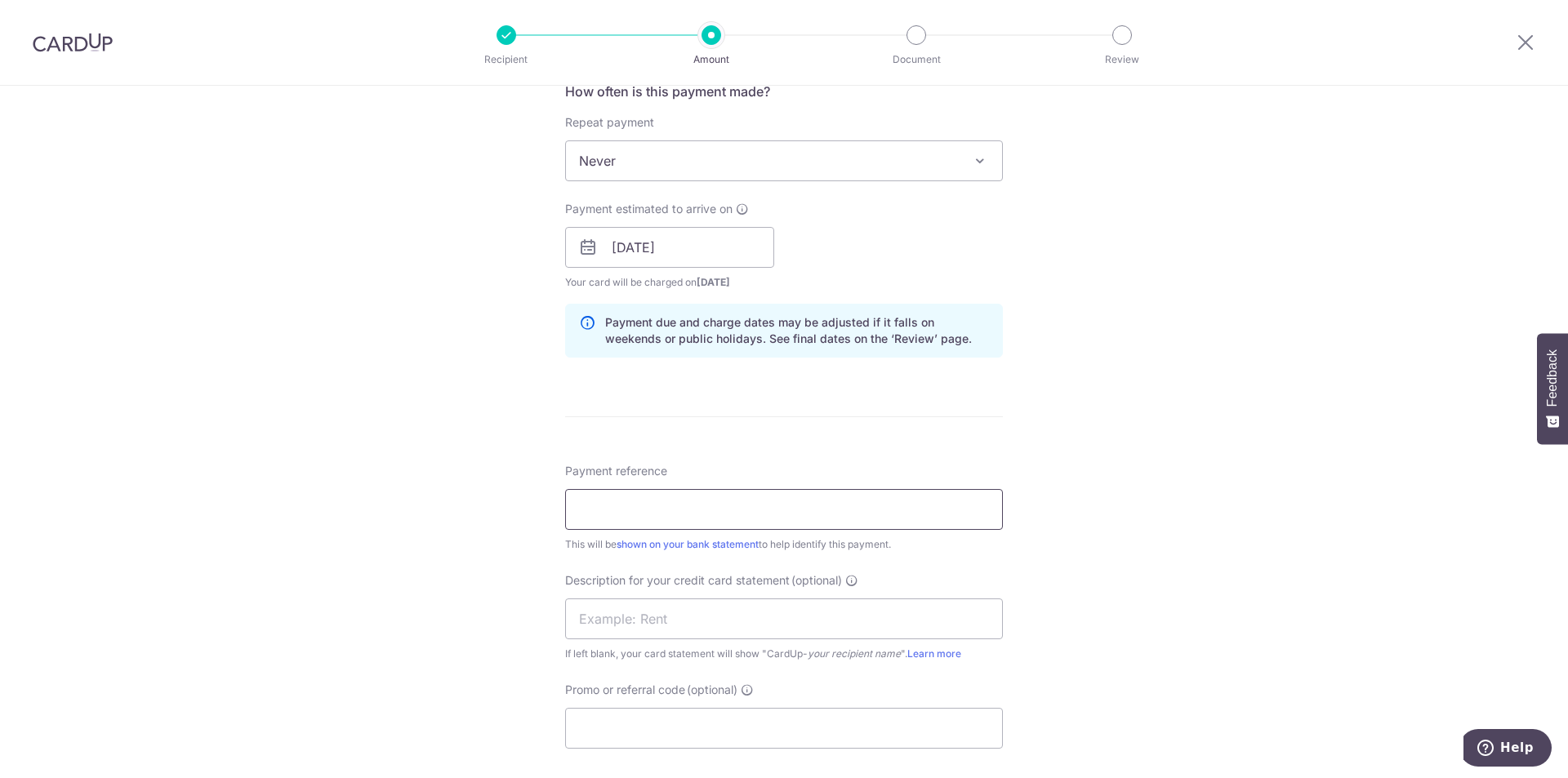
scroll to position [735, 0]
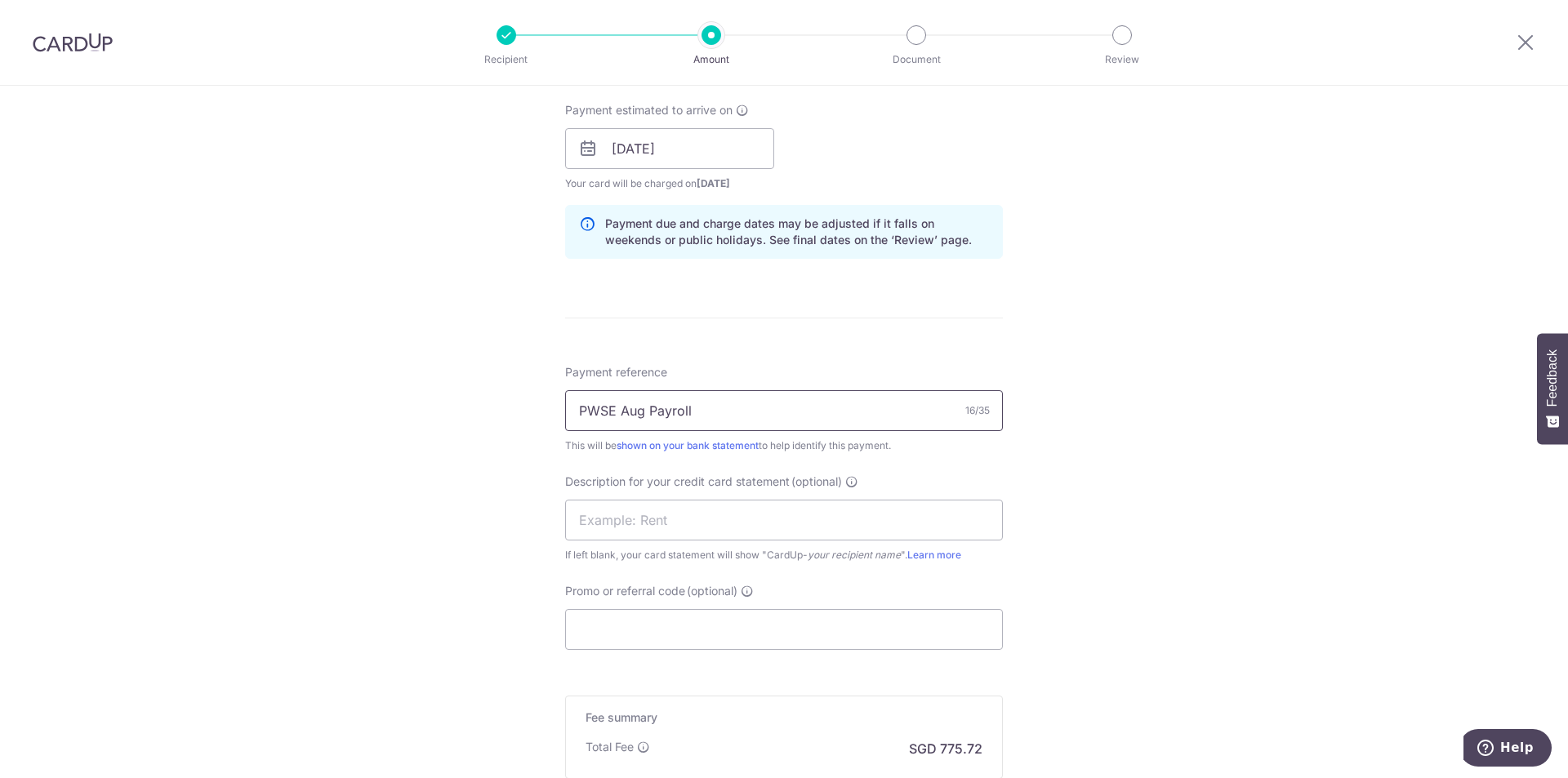
drag, startPoint x: 362, startPoint y: 426, endPoint x: 0, endPoint y: 463, distance: 363.9
click at [0, 463] on div "Tell us more about your payment Enter payment amount SGD 29,835.42 29835.42 Sel…" at bounding box center [784, 169] width 1568 height 1637
type input "PWSE Aug Payroll"
click at [580, 520] on input "text" at bounding box center [784, 520] width 438 height 41
paste input "PWSE Aug Payrol"
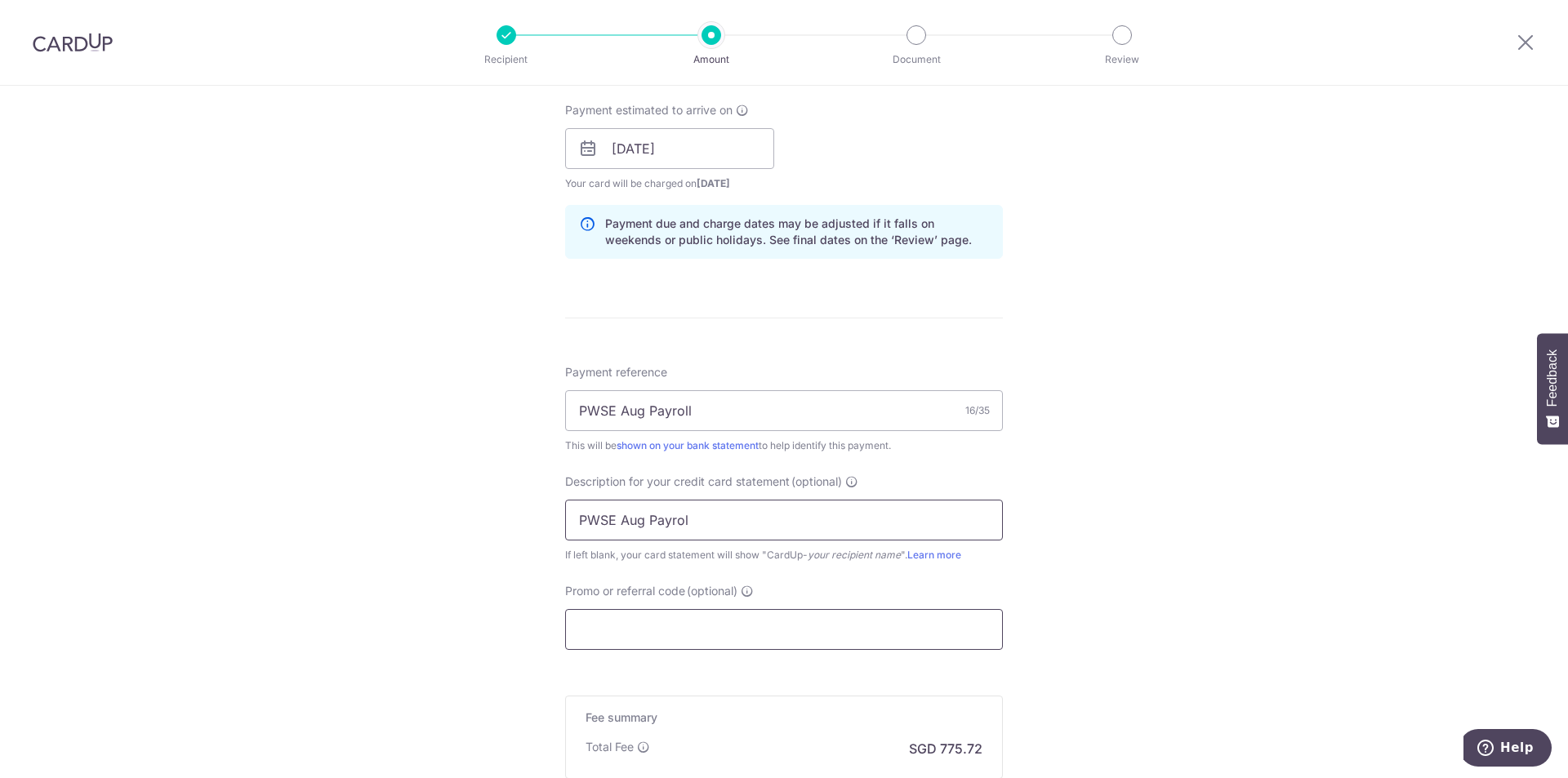
type input "PWSE Aug Payrol"
click at [583, 640] on input "Promo or referral code (optional)" at bounding box center [784, 629] width 438 height 41
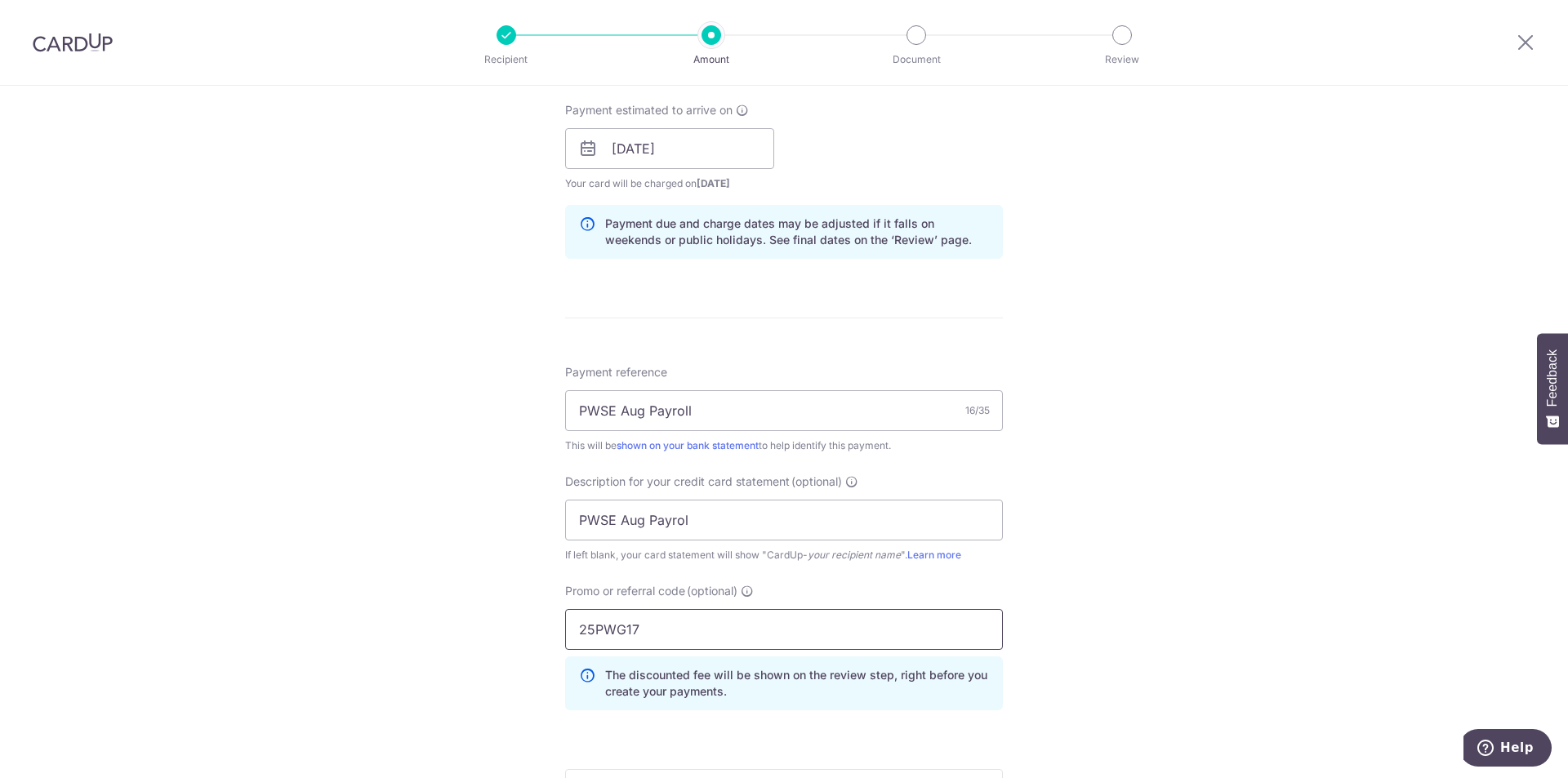
type input "25PWG17"
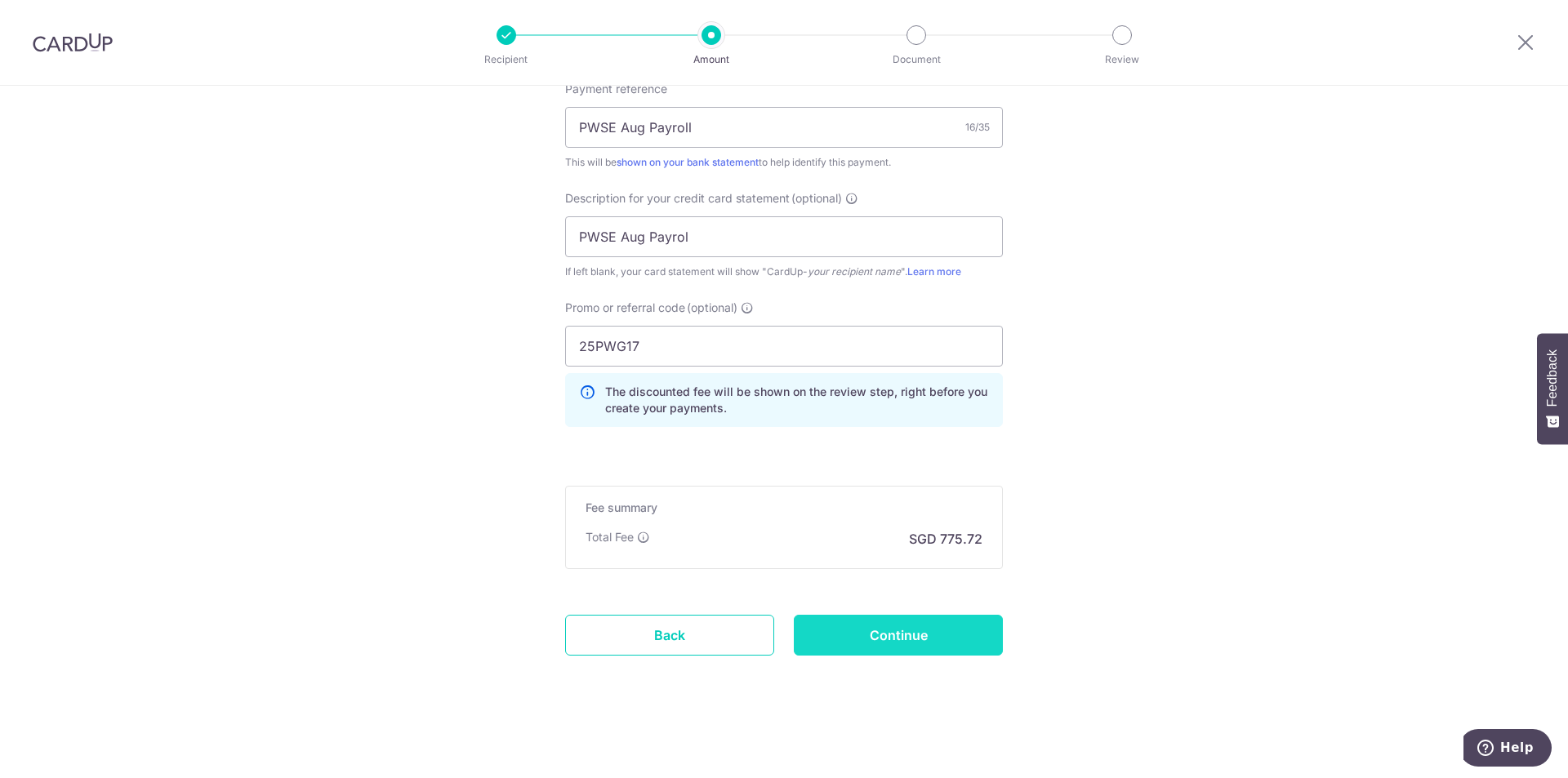
click at [929, 645] on input "Continue" at bounding box center [899, 635] width 209 height 41
type input "Create Schedule"
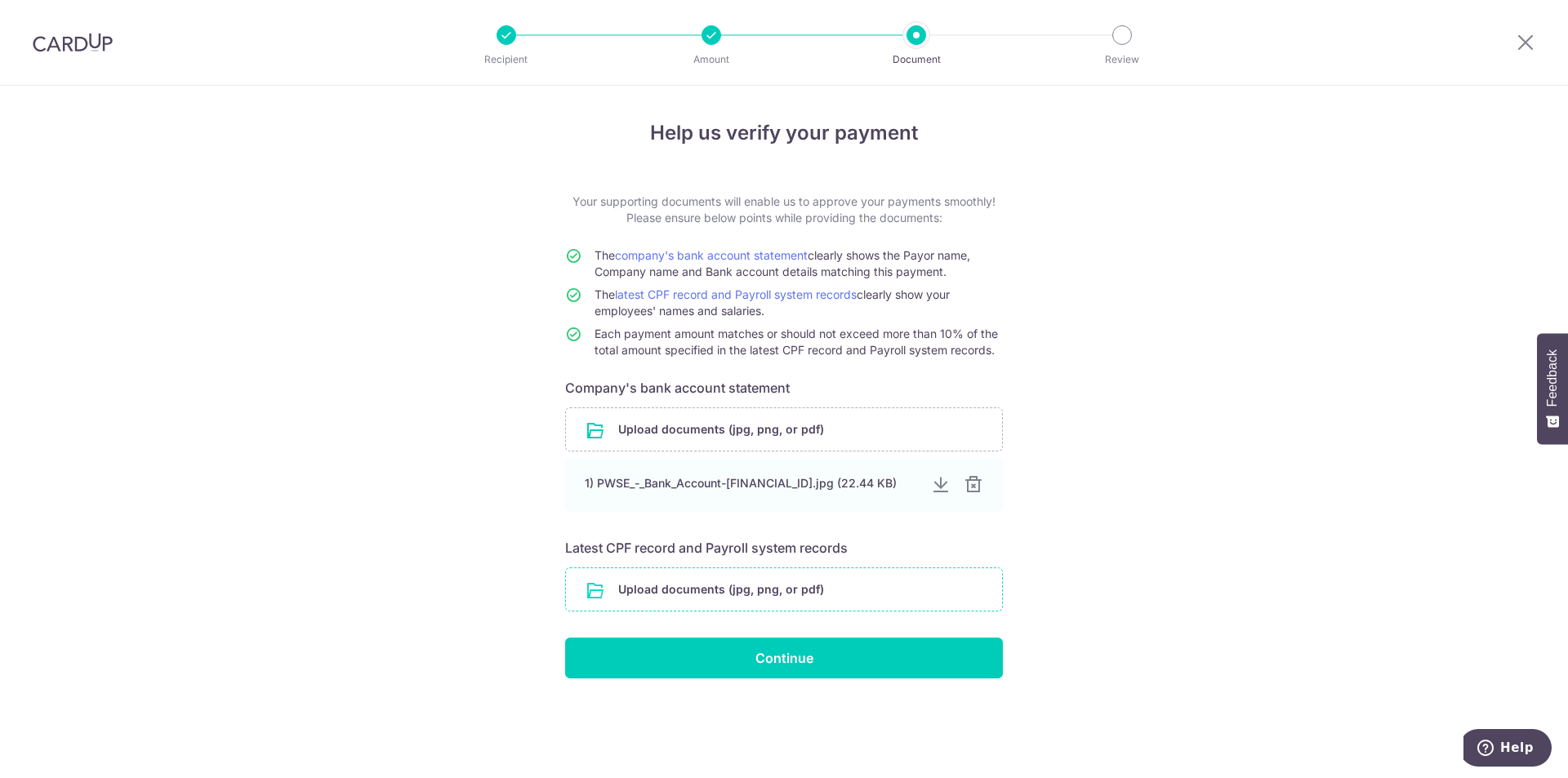
click at [649, 603] on input "file" at bounding box center [784, 589] width 436 height 43
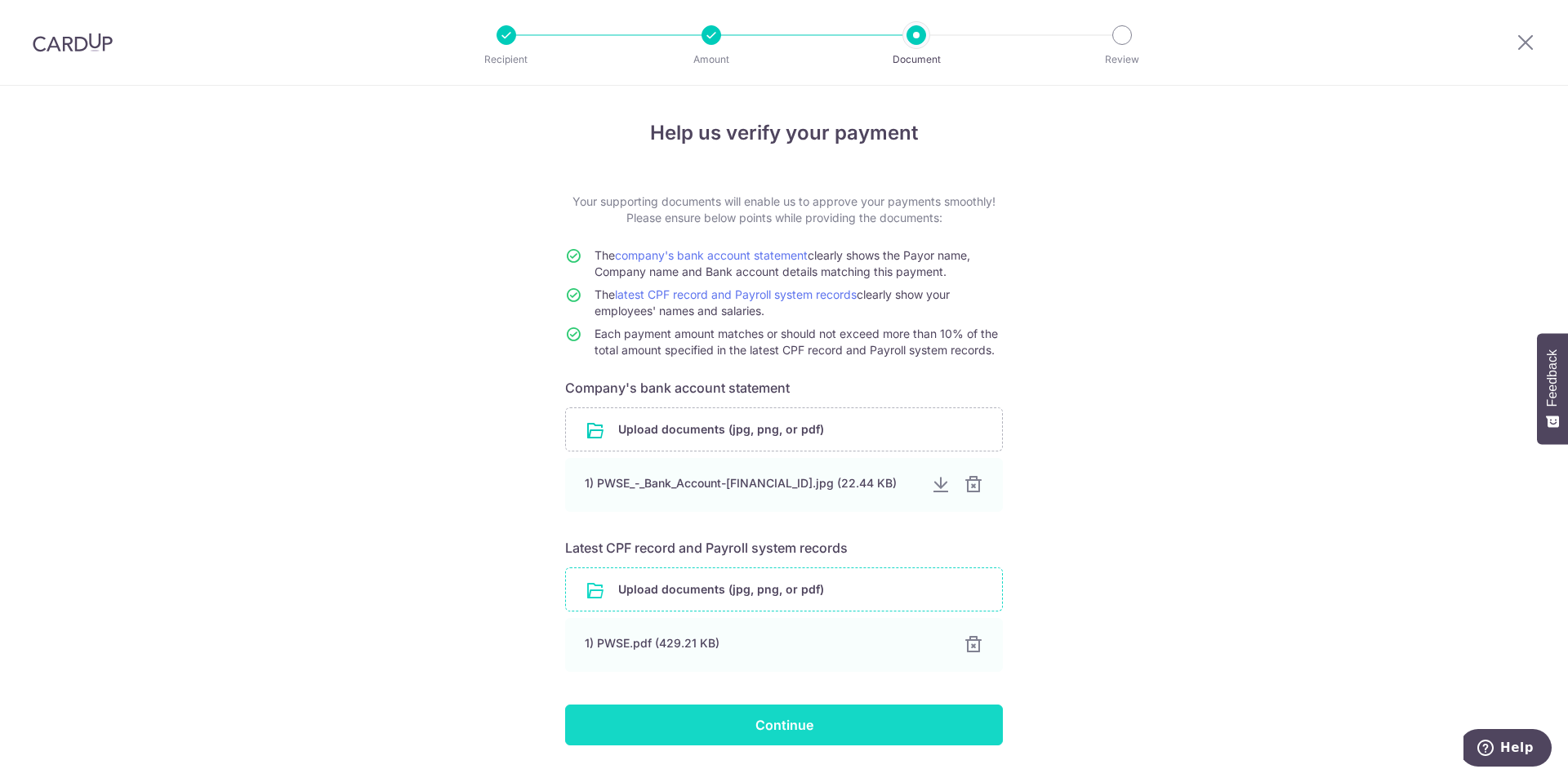
click at [787, 730] on input "Continue" at bounding box center [784, 725] width 438 height 41
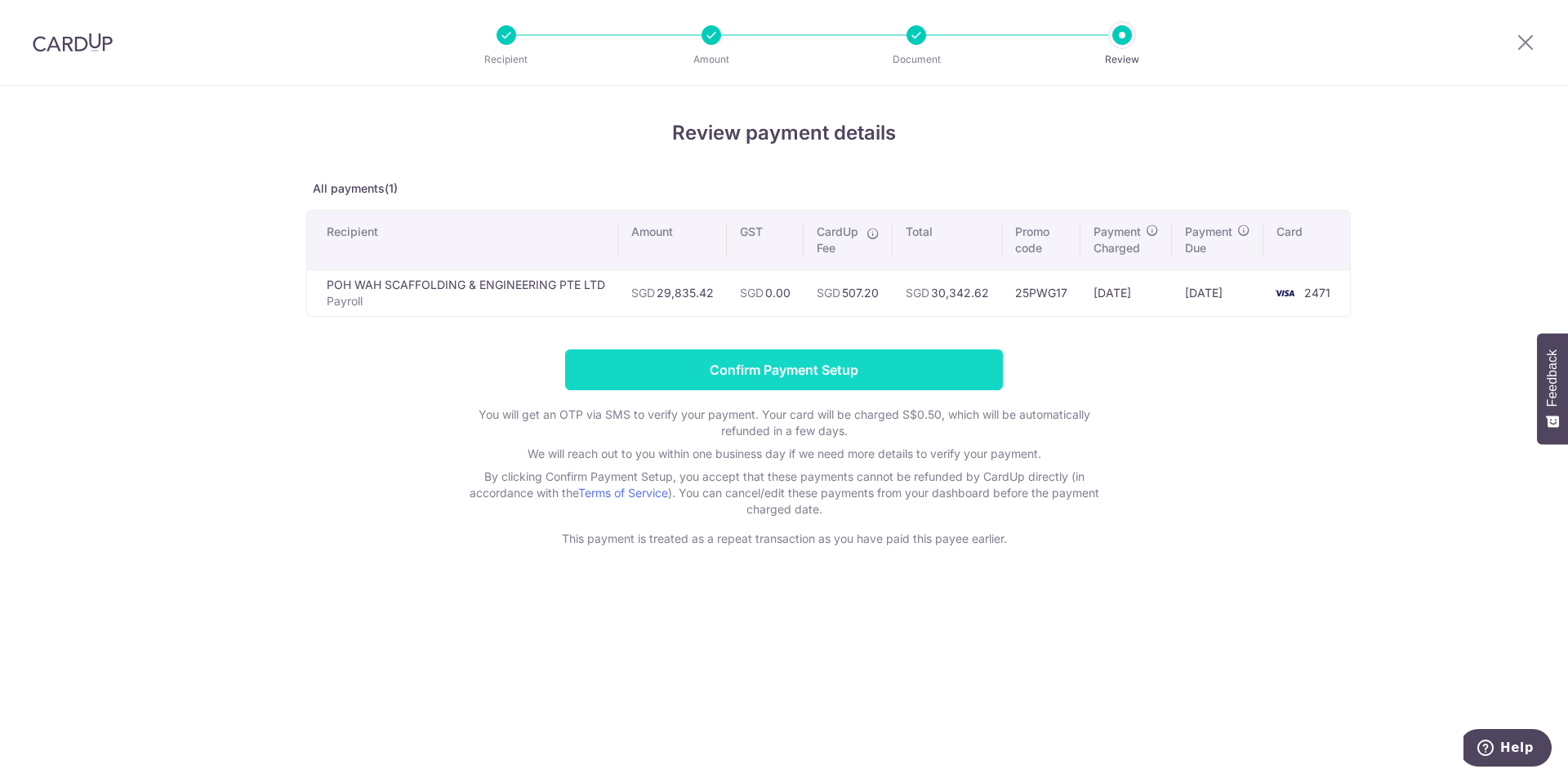
click at [761, 375] on input "Confirm Payment Setup" at bounding box center [784, 369] width 438 height 41
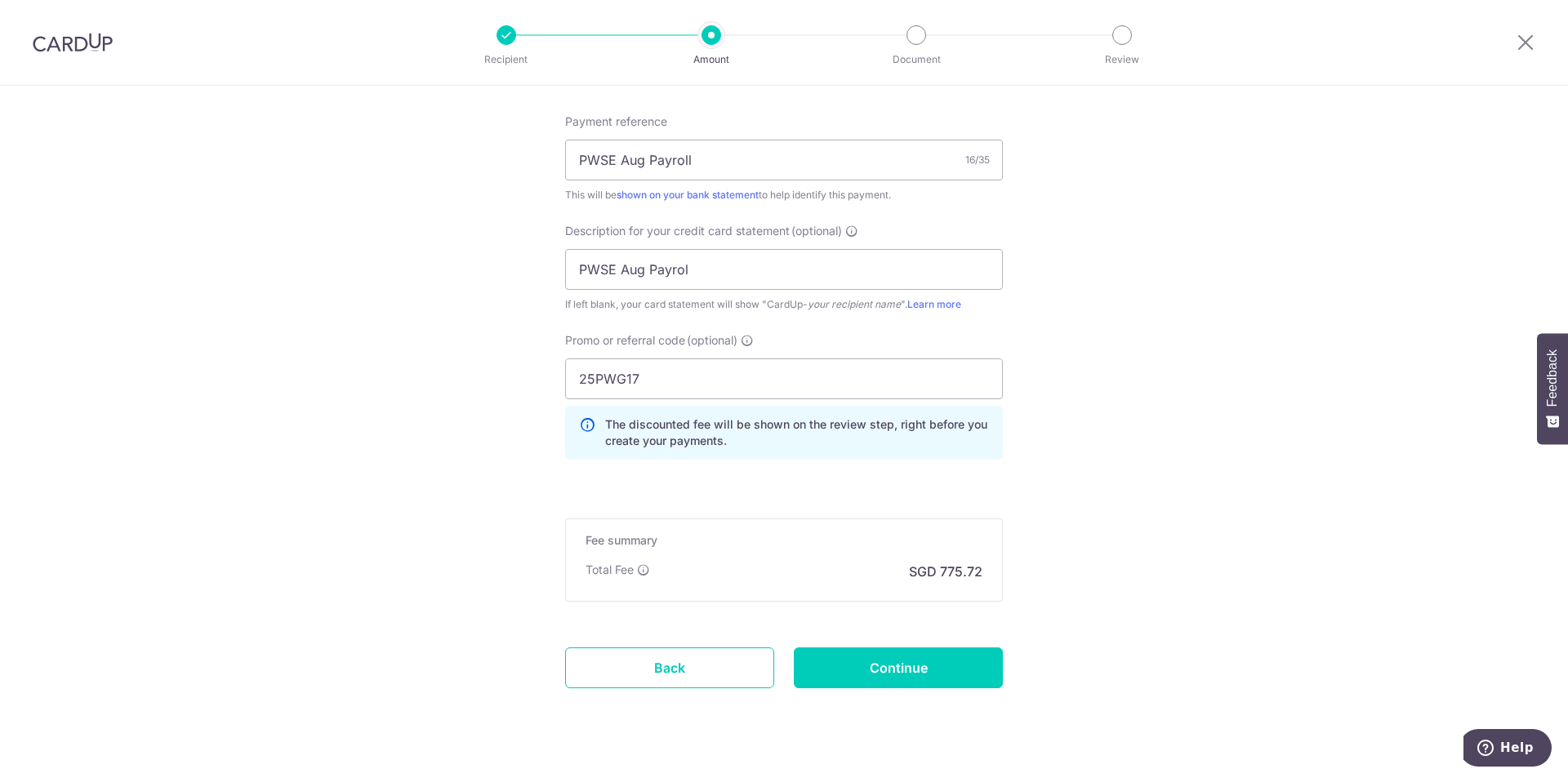
scroll to position [1086, 0]
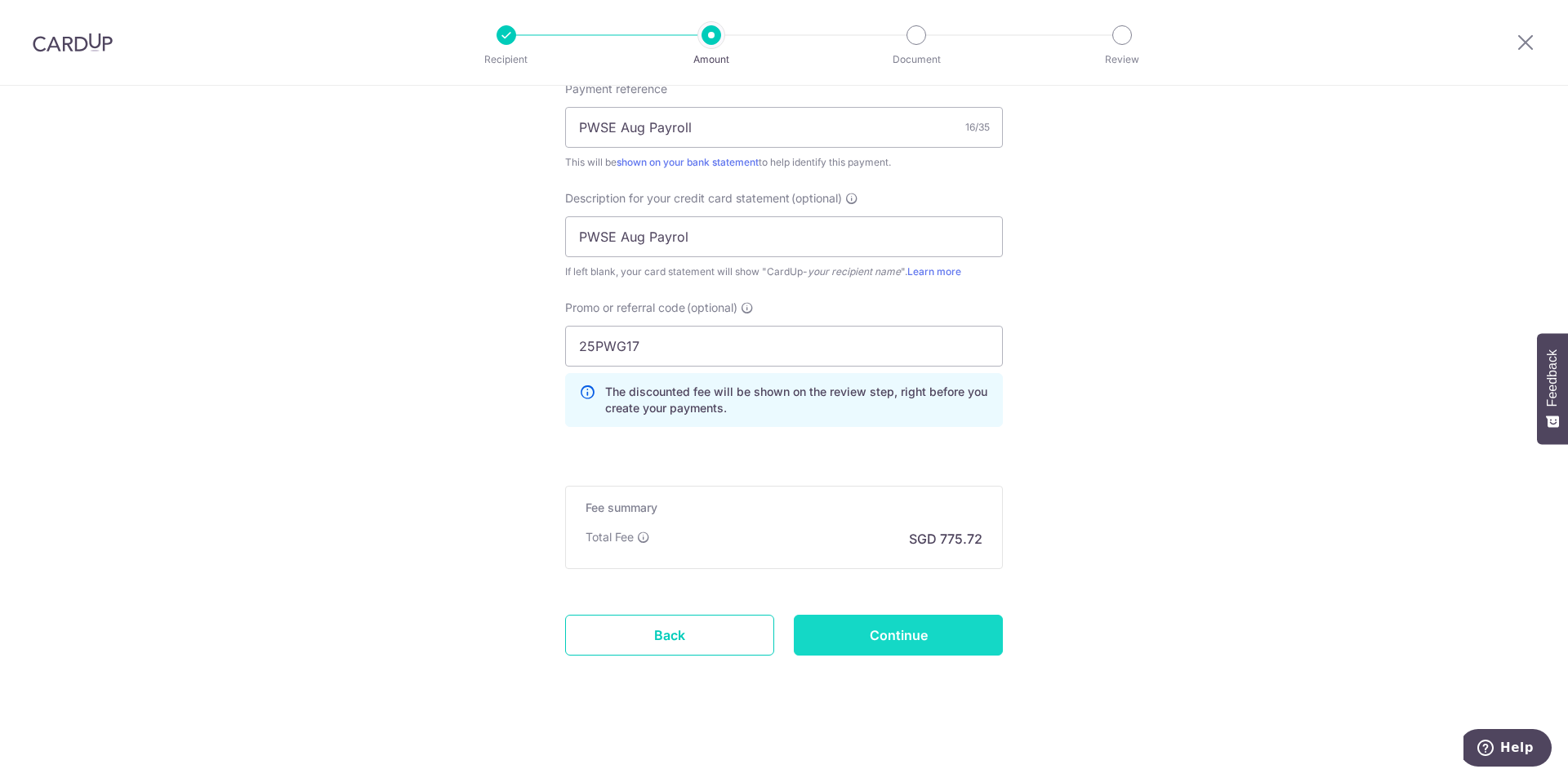
click at [934, 647] on input "Continue" at bounding box center [899, 635] width 209 height 41
type input "Update Schedule"
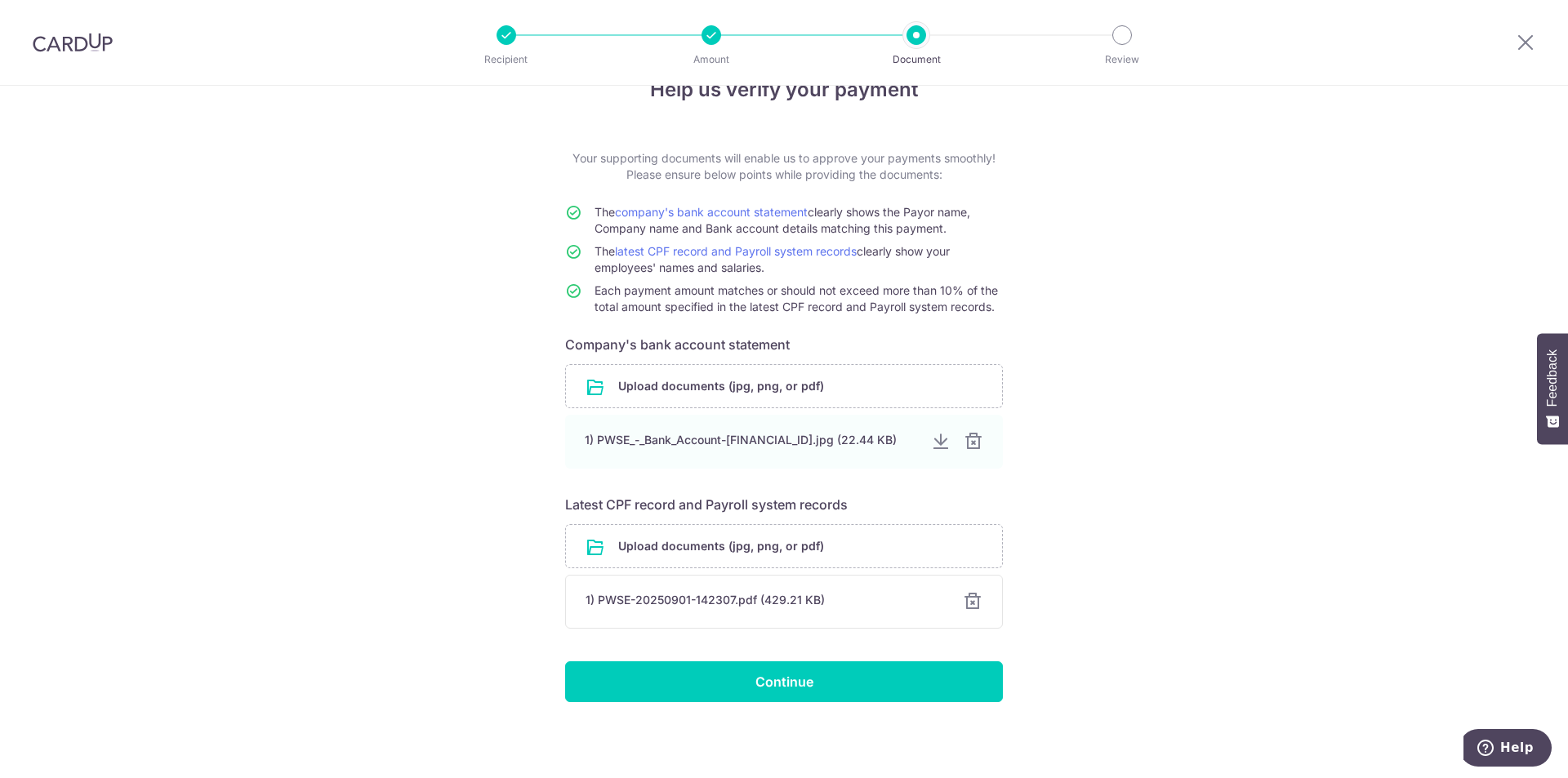
scroll to position [44, 0]
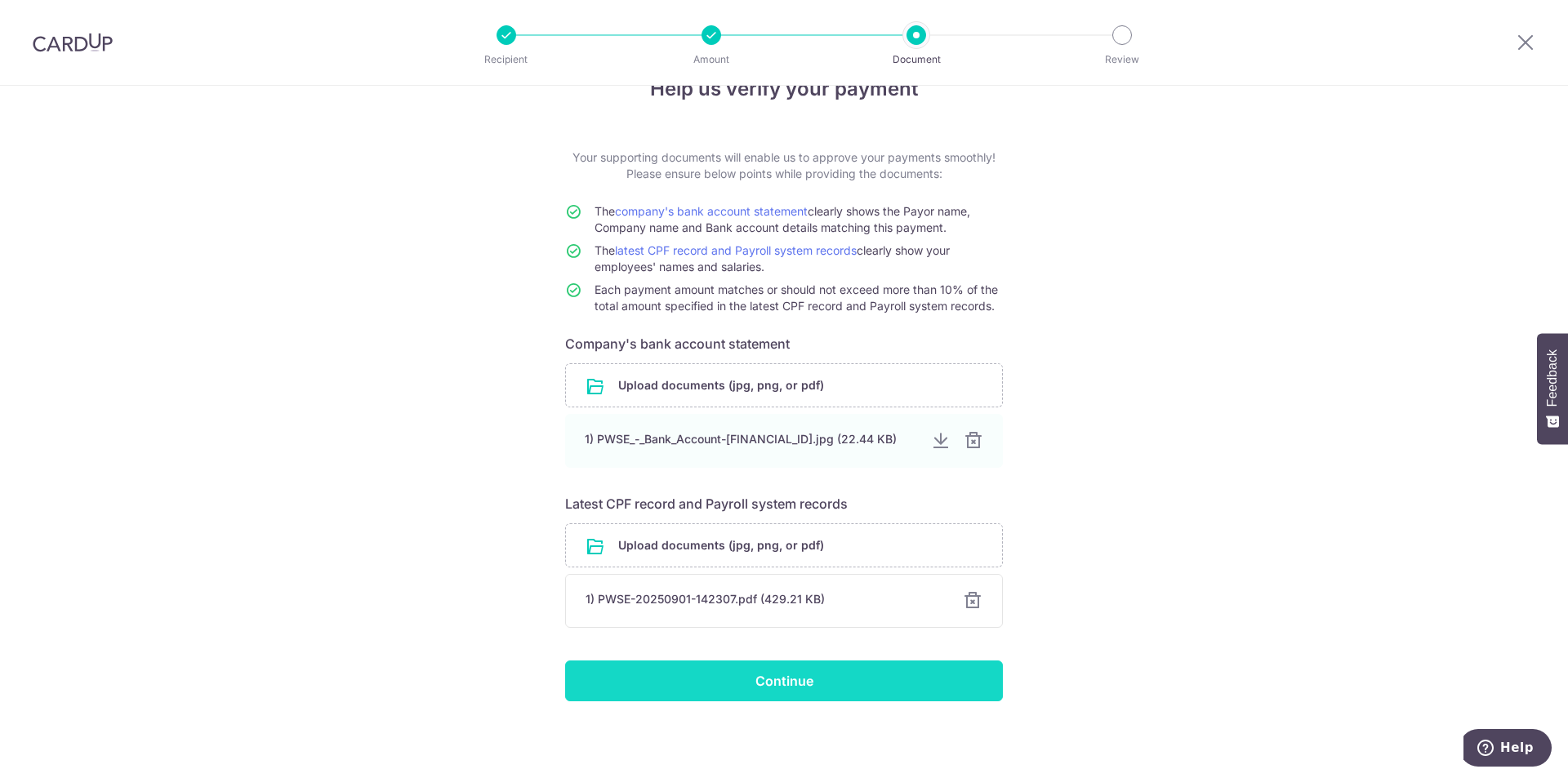
click at [807, 695] on input "Continue" at bounding box center [784, 681] width 438 height 41
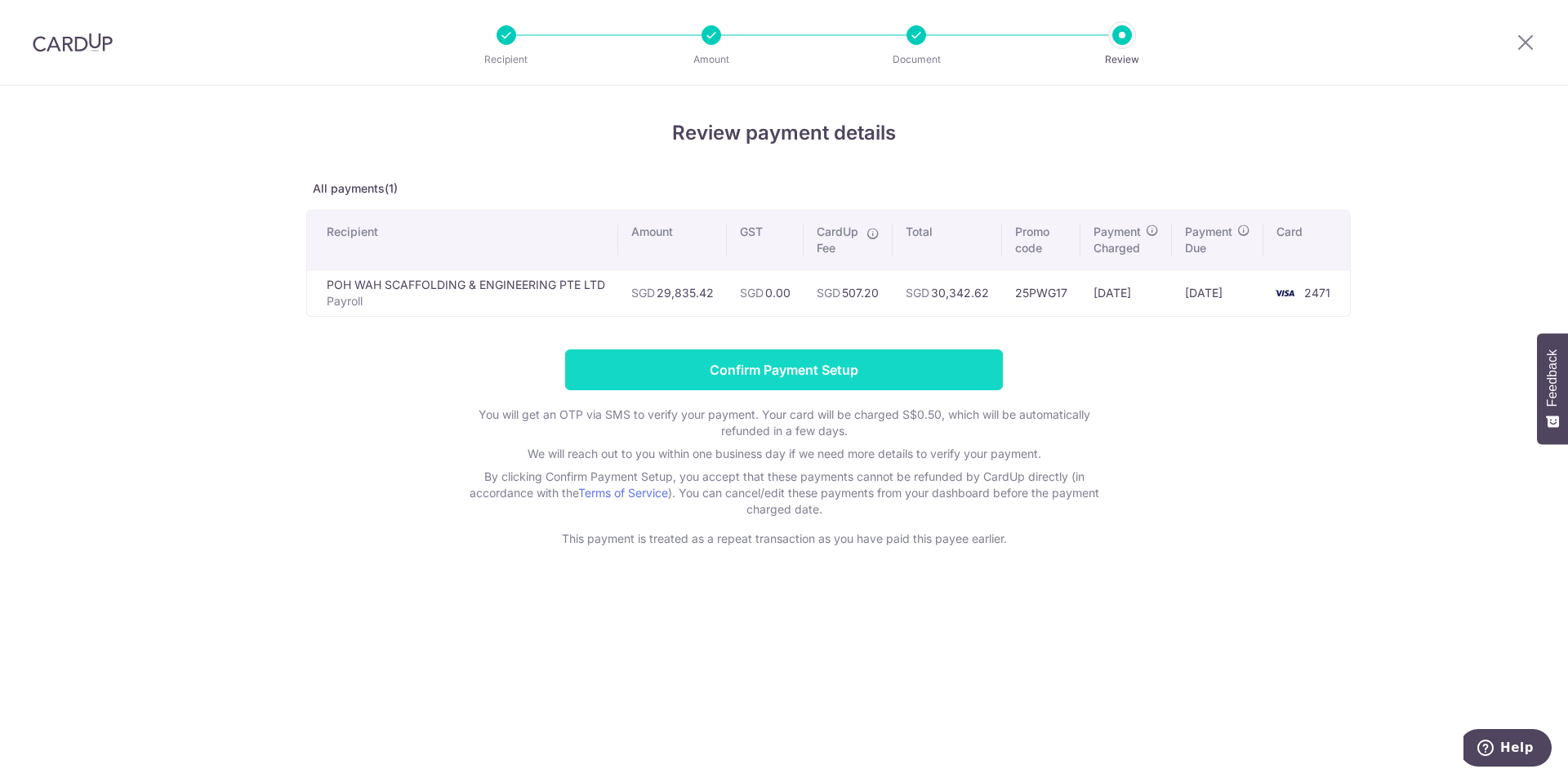
click at [840, 376] on input "Confirm Payment Setup" at bounding box center [784, 369] width 438 height 41
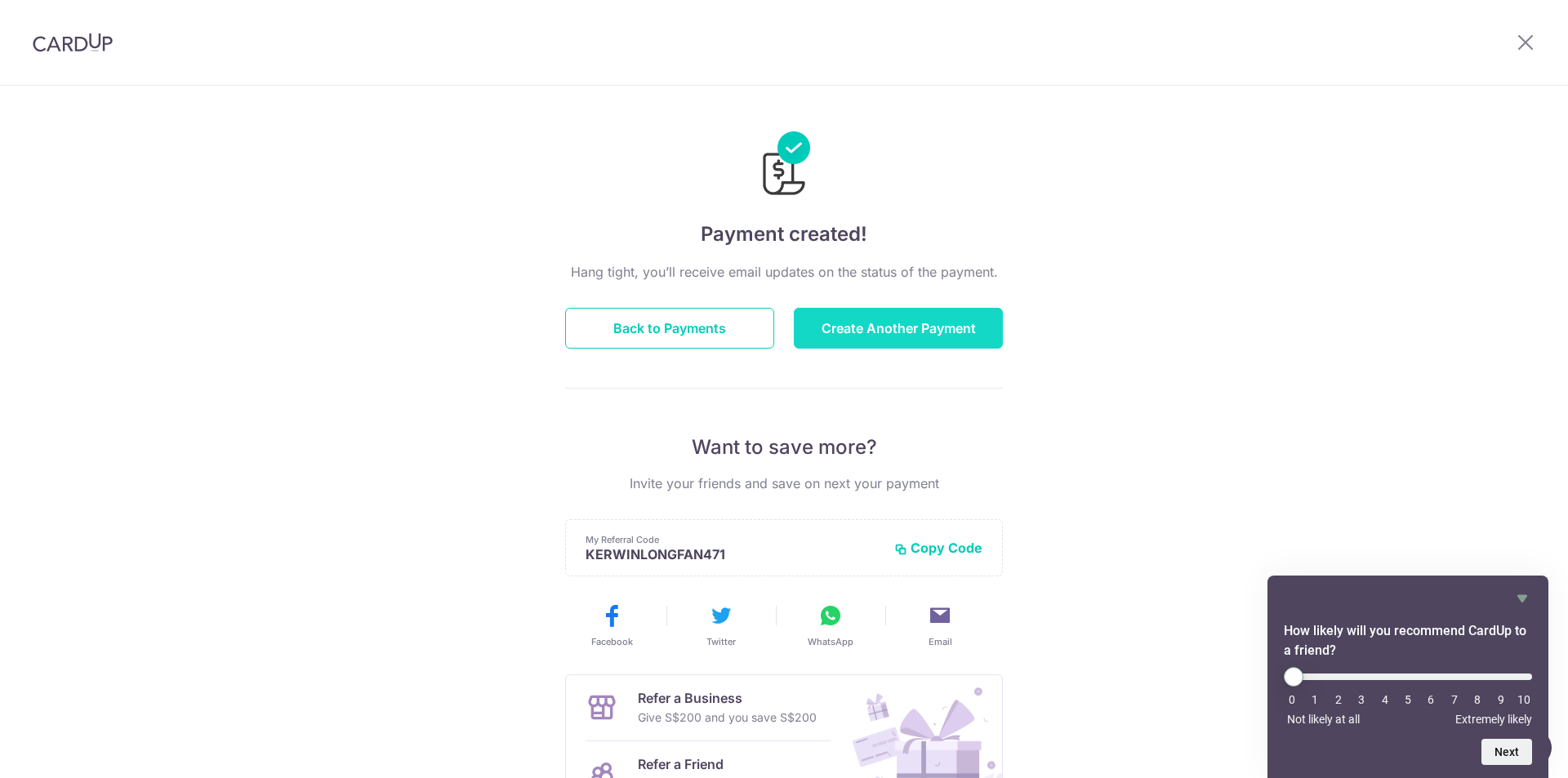
click at [914, 326] on button "Create Another Payment" at bounding box center [899, 328] width 209 height 41
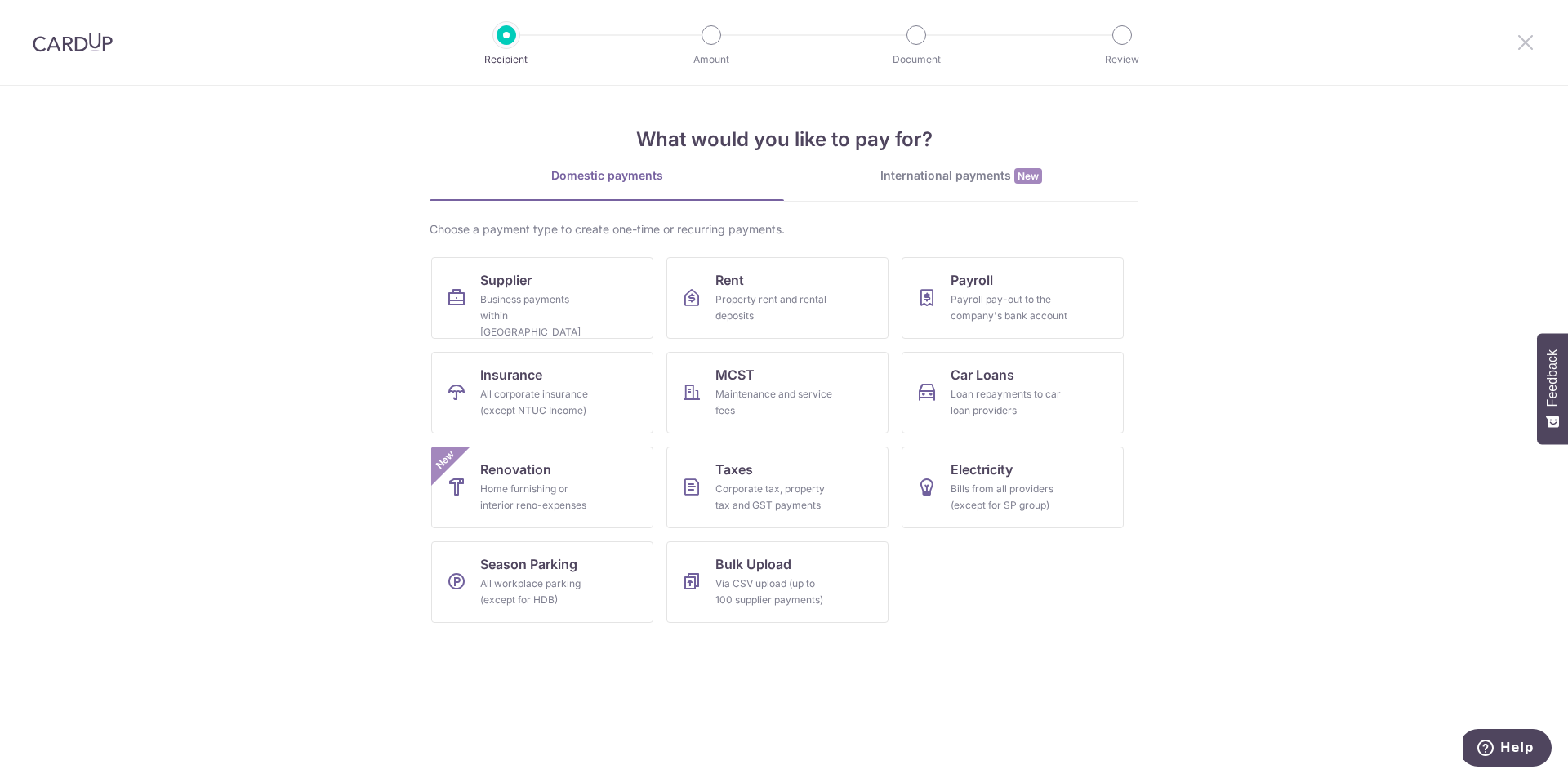
click at [1535, 36] on icon at bounding box center [1525, 42] width 19 height 20
